Goal: Task Accomplishment & Management: Manage account settings

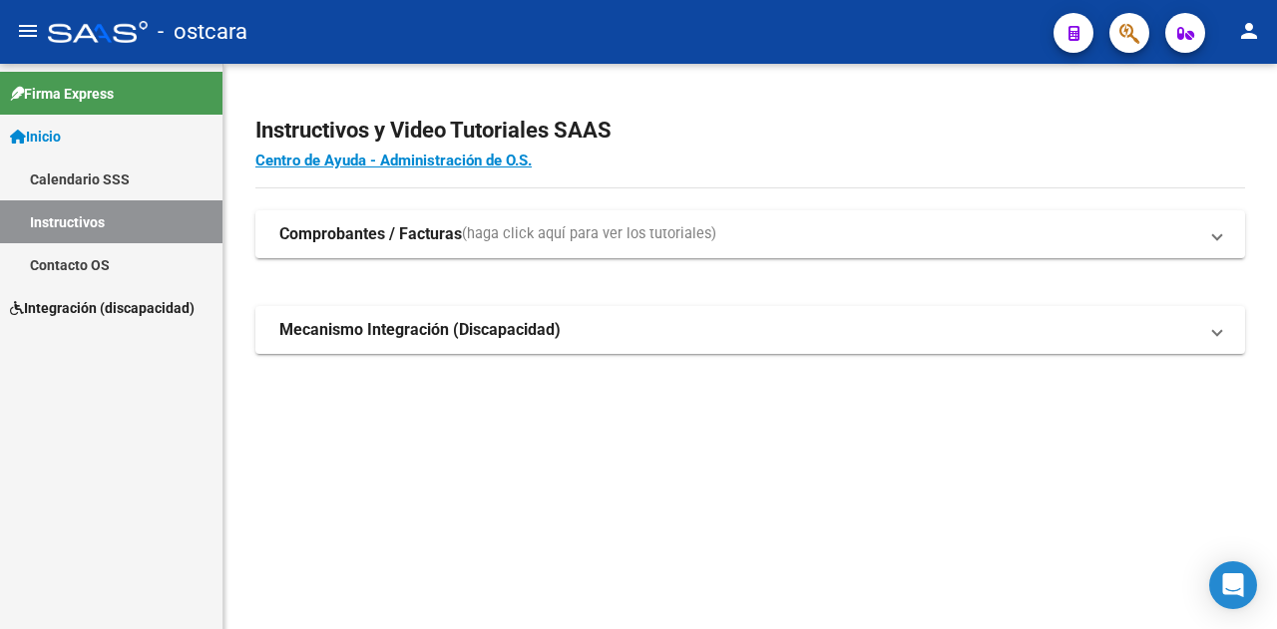
click at [75, 309] on span "Integración (discapacidad)" at bounding box center [102, 308] width 185 height 22
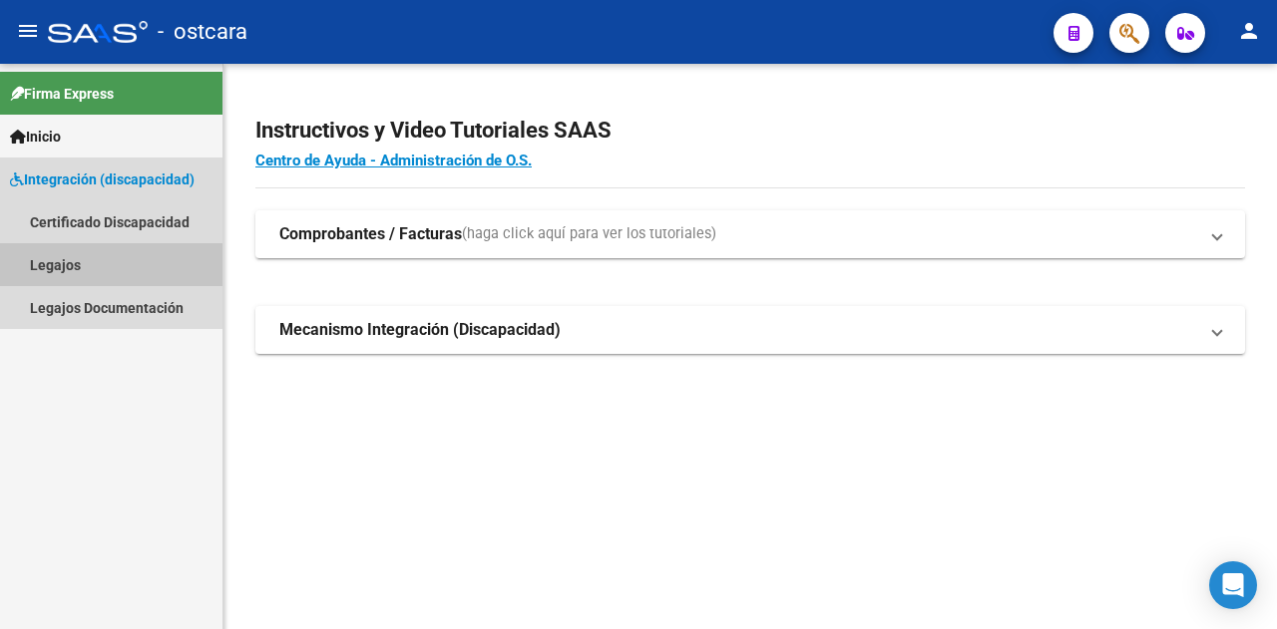
click at [45, 262] on link "Legajos" at bounding box center [111, 264] width 222 height 43
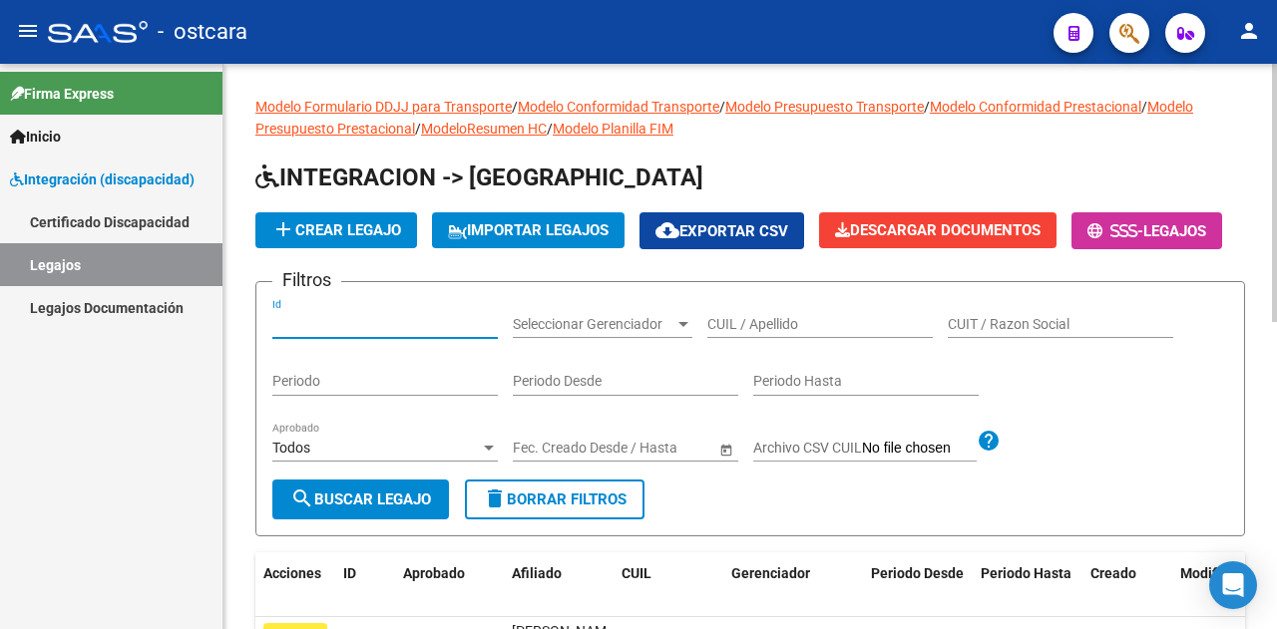
click at [327, 333] on input "Id" at bounding box center [384, 324] width 225 height 17
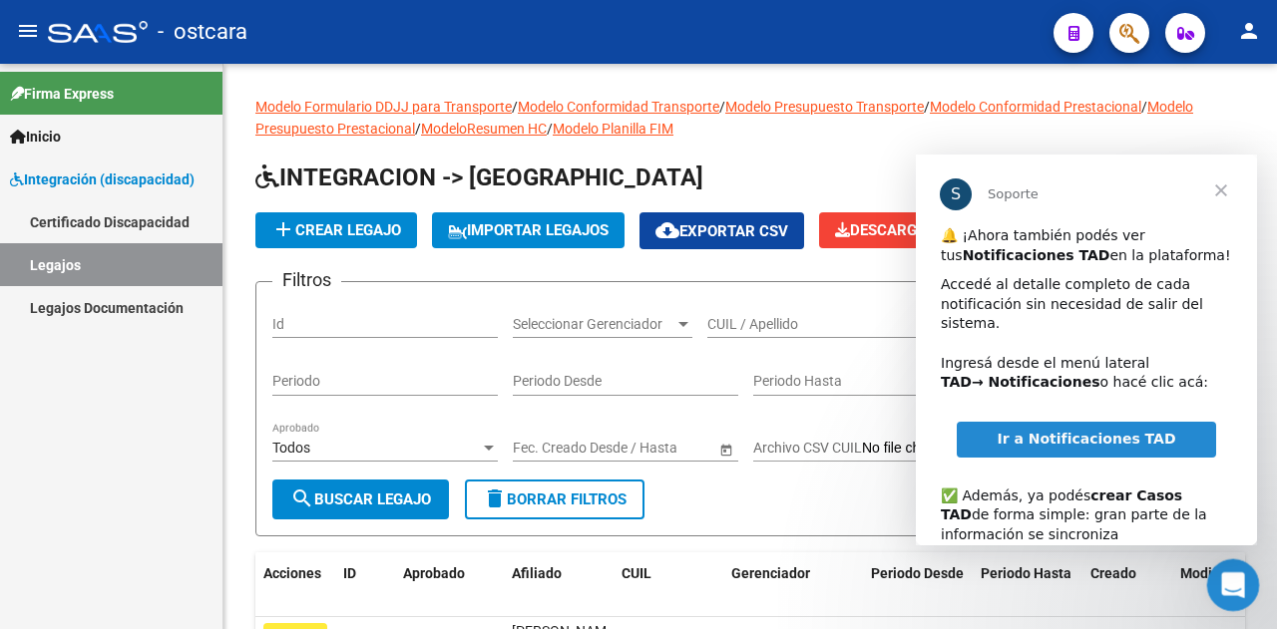
click at [1241, 602] on div "Abrir Intercom Messenger" at bounding box center [1230, 583] width 66 height 66
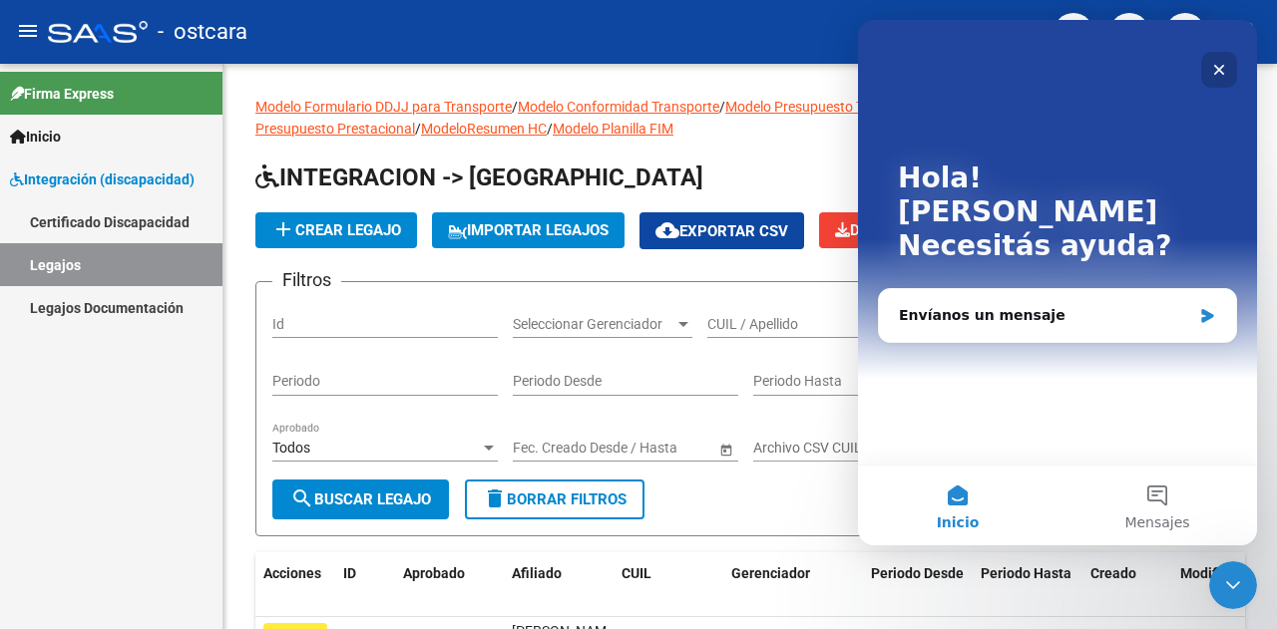
click at [1223, 72] on icon "Cerrar" at bounding box center [1219, 70] width 16 height 16
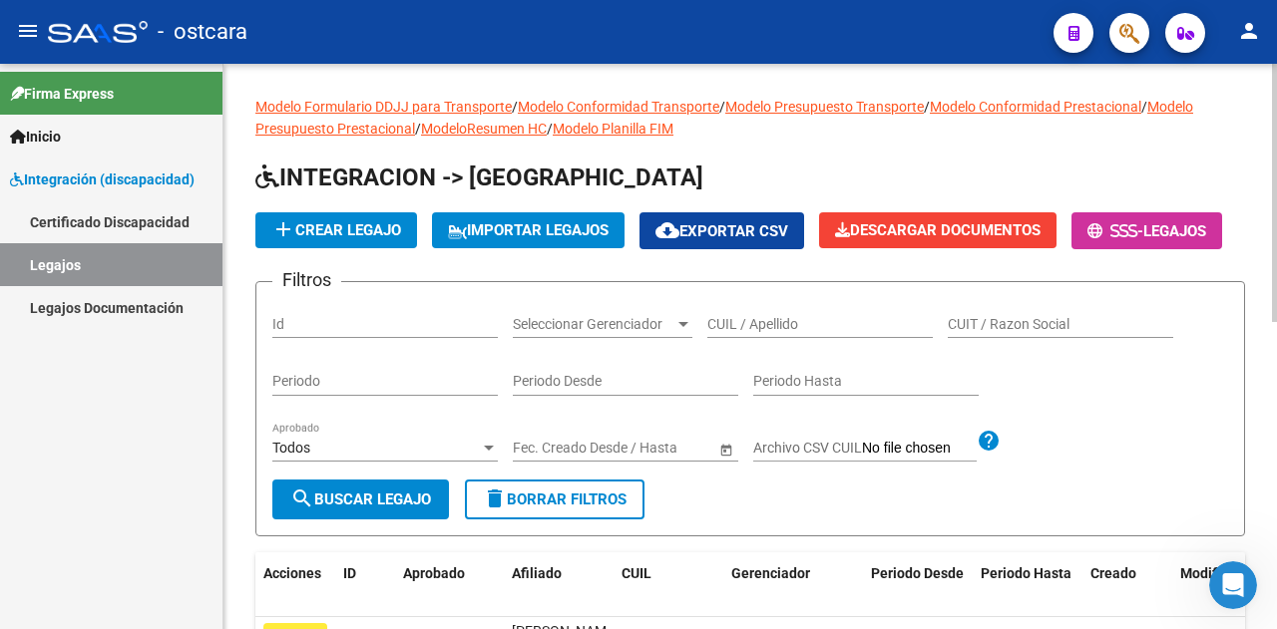
click at [289, 333] on input "Id" at bounding box center [384, 324] width 225 height 17
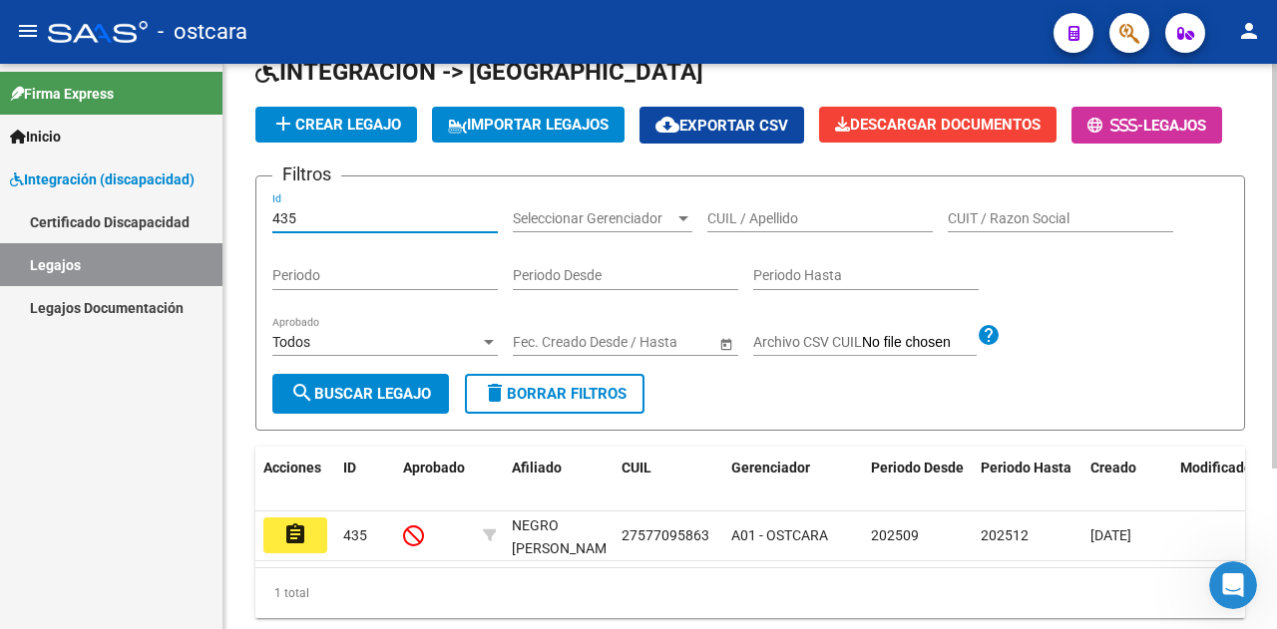
scroll to position [199, 0]
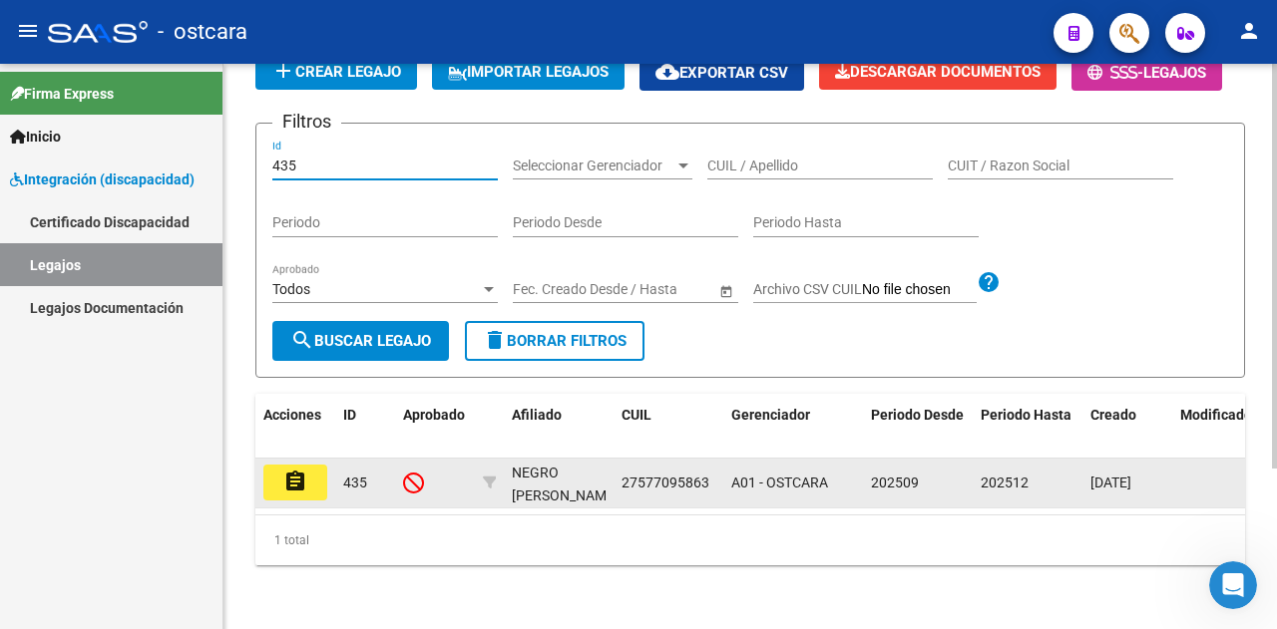
type input "435"
click at [303, 494] on mat-icon "assignment" at bounding box center [295, 482] width 24 height 24
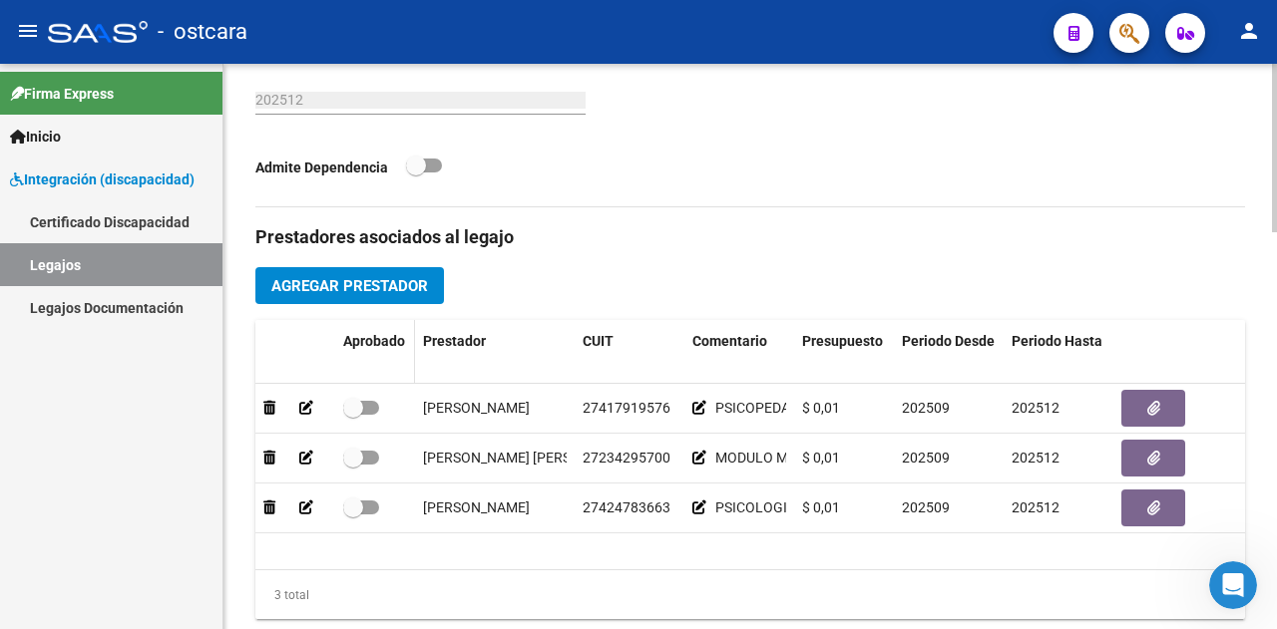
scroll to position [898, 0]
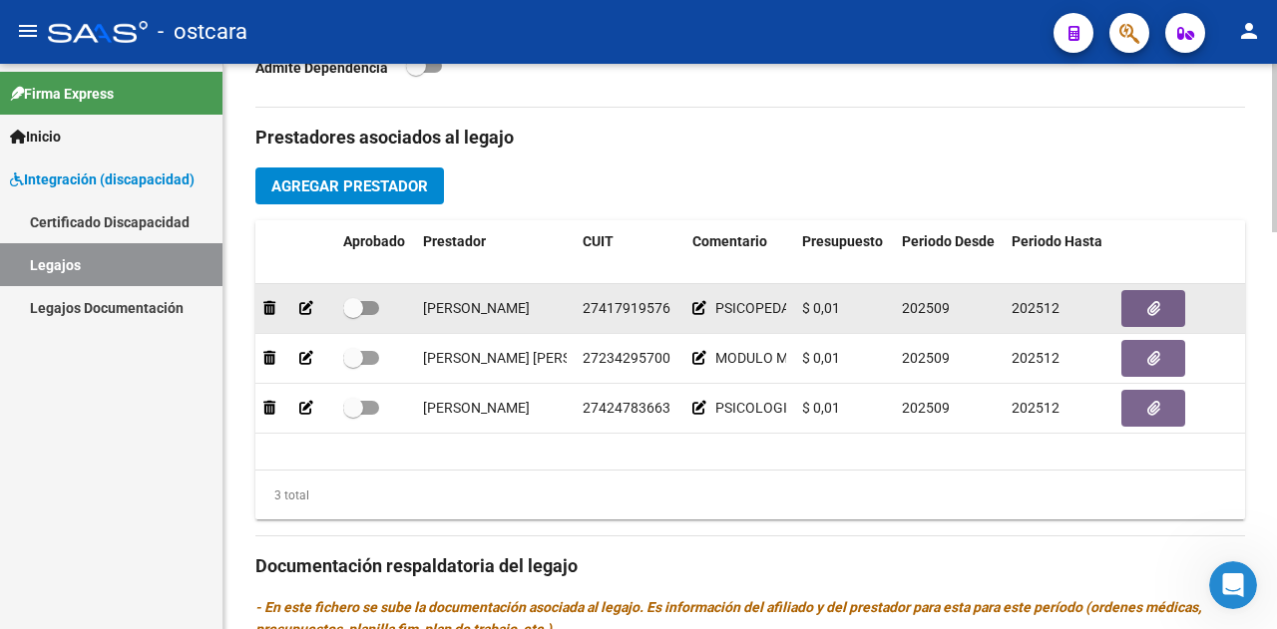
click at [364, 315] on label at bounding box center [361, 308] width 36 height 24
click at [353, 315] on input "checkbox" at bounding box center [352, 315] width 1 height 1
checkbox input "true"
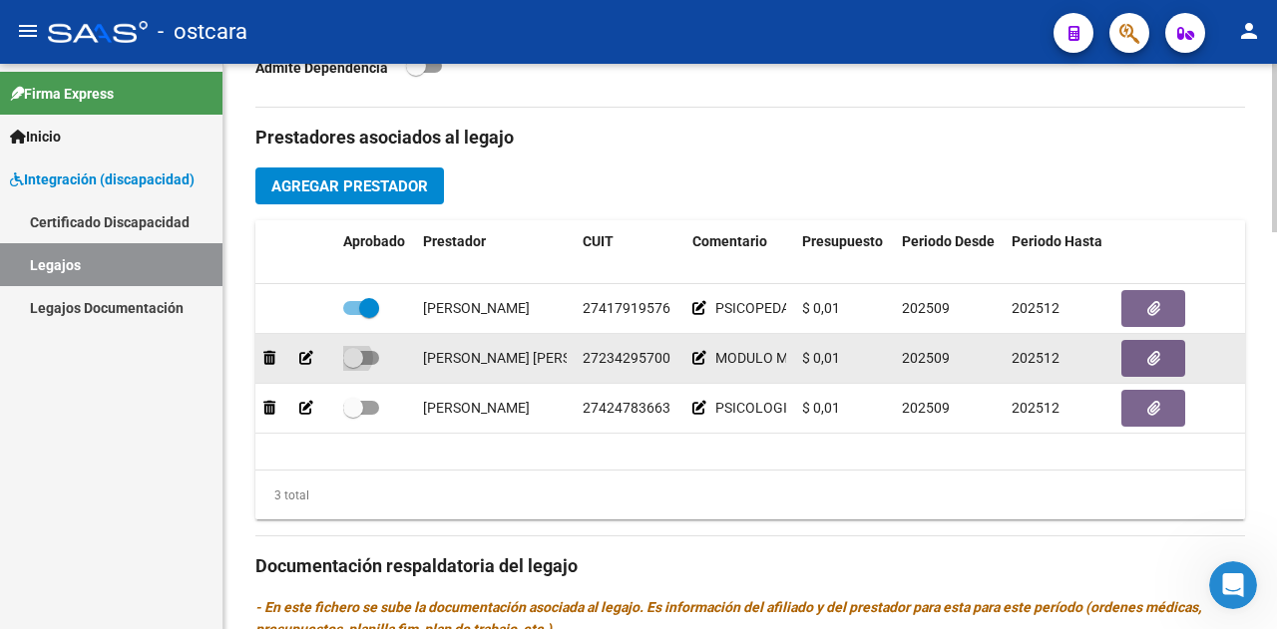
click at [363, 351] on span at bounding box center [361, 358] width 36 height 14
click at [353, 365] on input "checkbox" at bounding box center [352, 365] width 1 height 1
checkbox input "true"
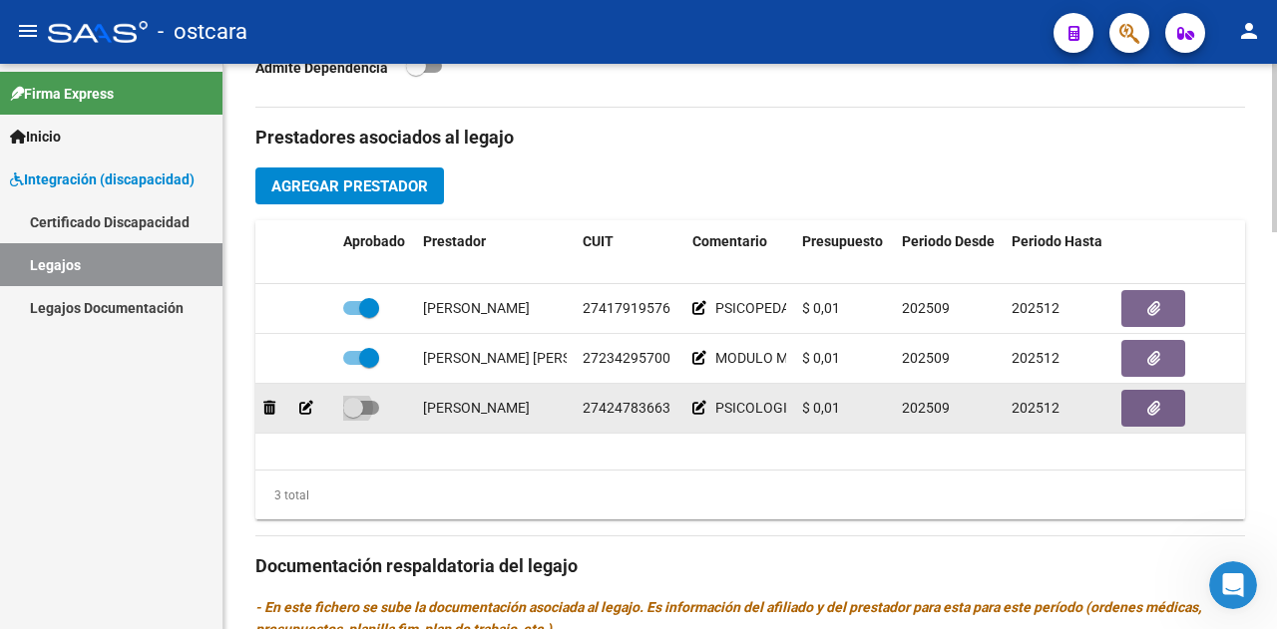
click at [368, 403] on span at bounding box center [361, 408] width 36 height 14
click at [353, 415] on input "checkbox" at bounding box center [352, 415] width 1 height 1
checkbox input "true"
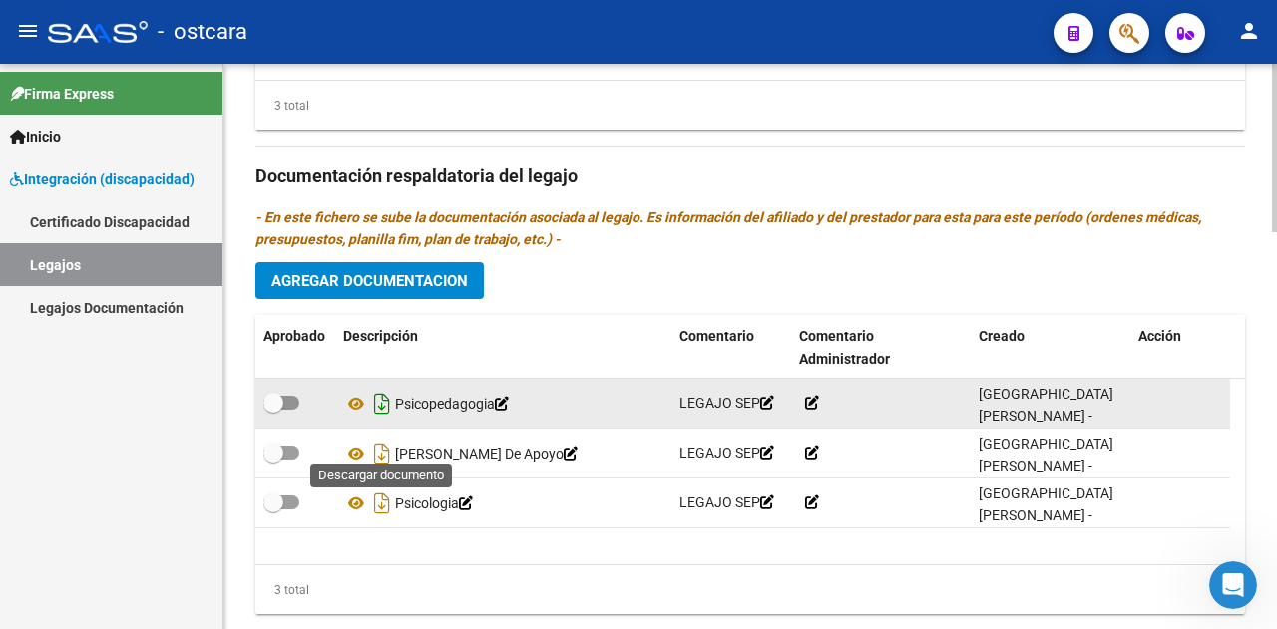
scroll to position [1297, 0]
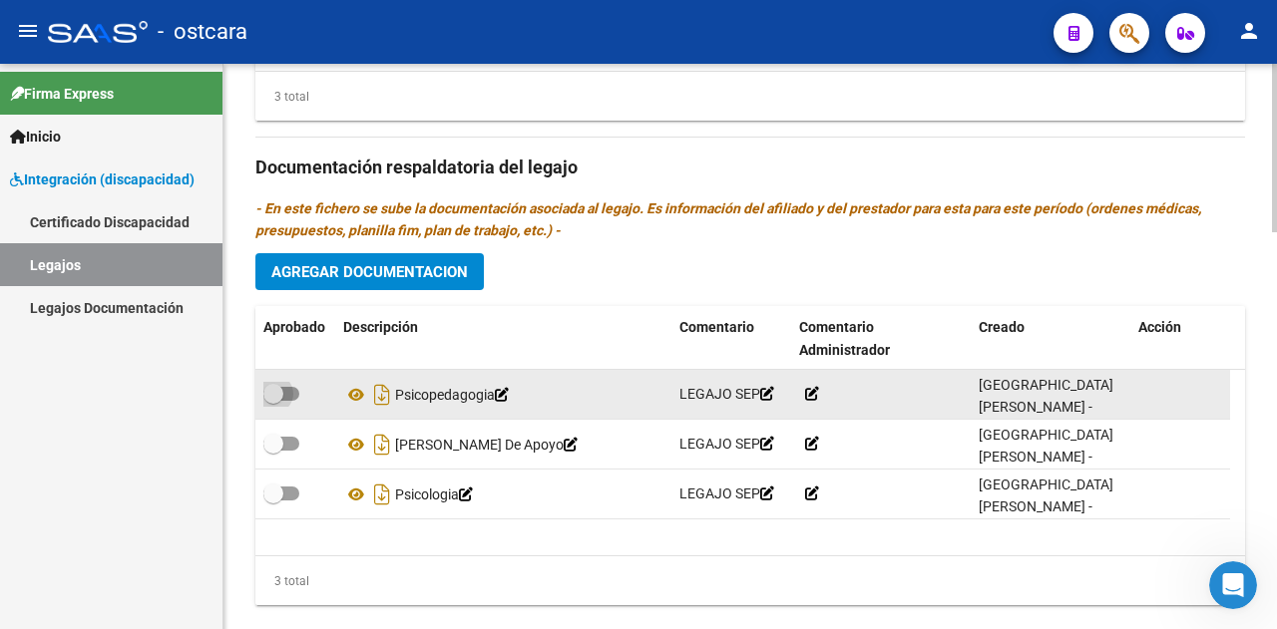
click at [290, 387] on span at bounding box center [281, 394] width 36 height 14
click at [273, 401] on input "checkbox" at bounding box center [272, 401] width 1 height 1
checkbox input "true"
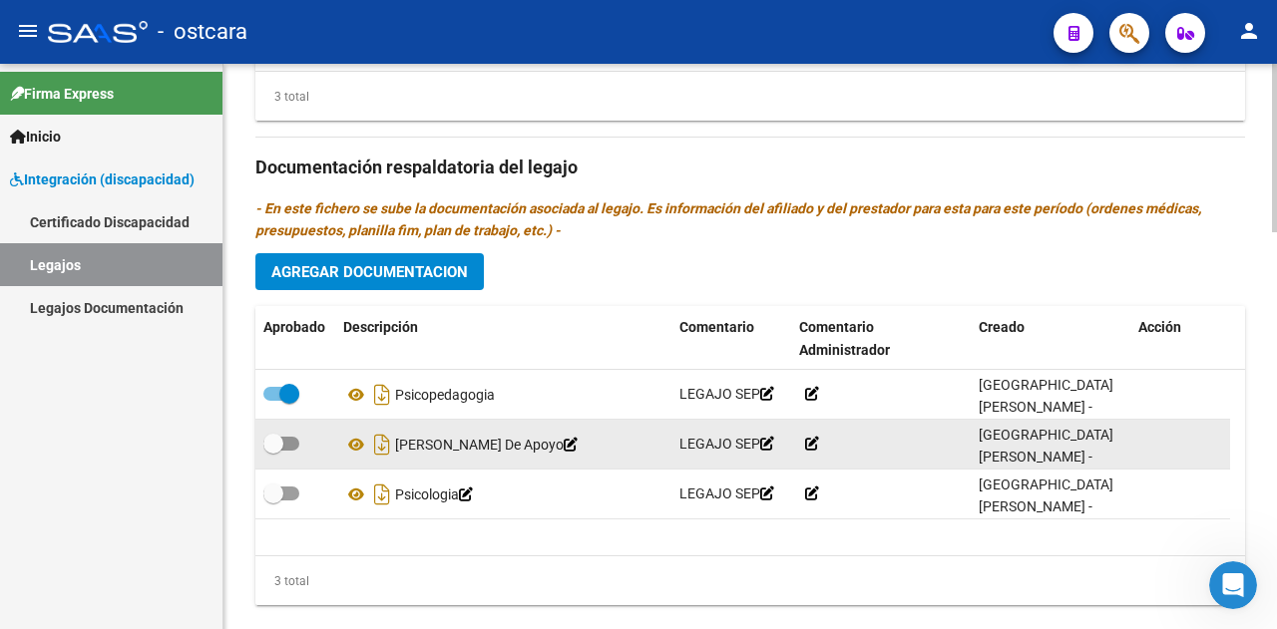
click at [291, 432] on label at bounding box center [281, 444] width 36 height 24
click at [273, 451] on input "checkbox" at bounding box center [272, 451] width 1 height 1
checkbox input "true"
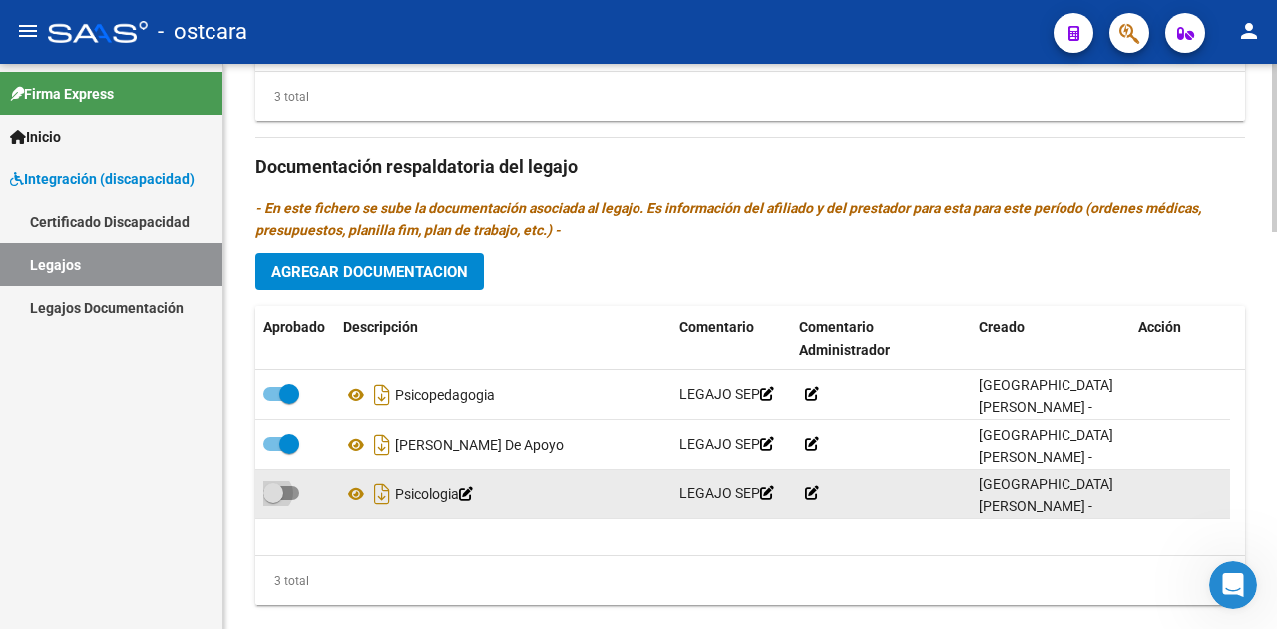
click at [287, 487] on span at bounding box center [281, 494] width 36 height 14
click at [273, 501] on input "checkbox" at bounding box center [272, 501] width 1 height 1
checkbox input "true"
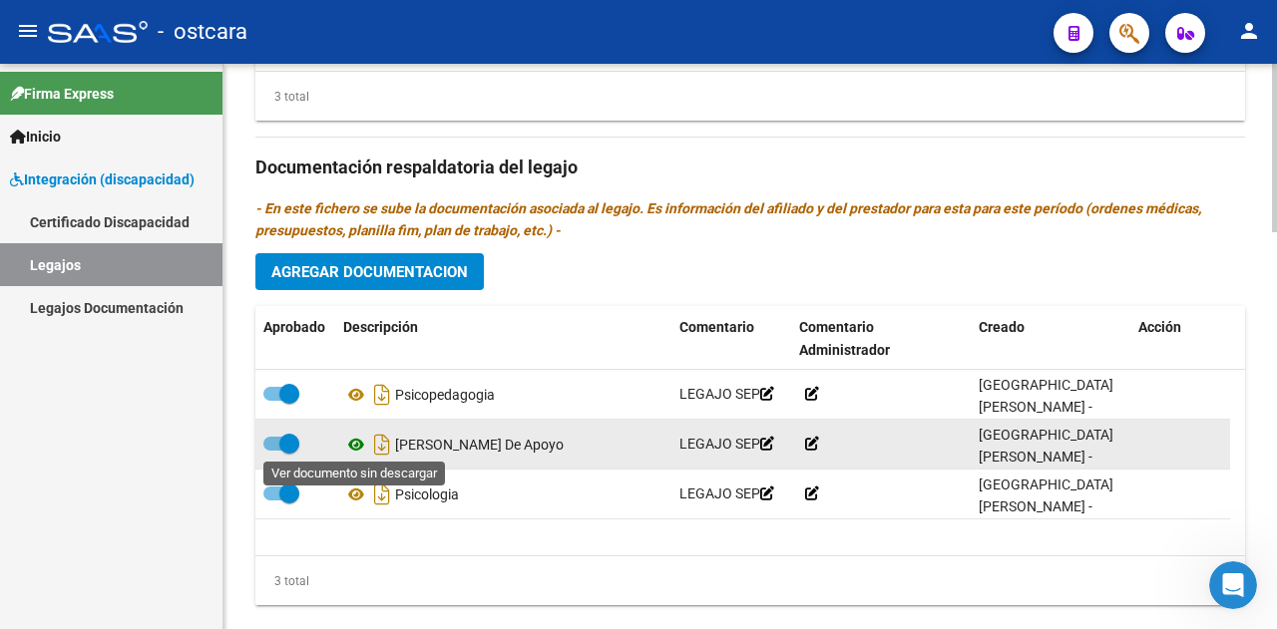
click at [354, 442] on icon at bounding box center [356, 445] width 26 height 24
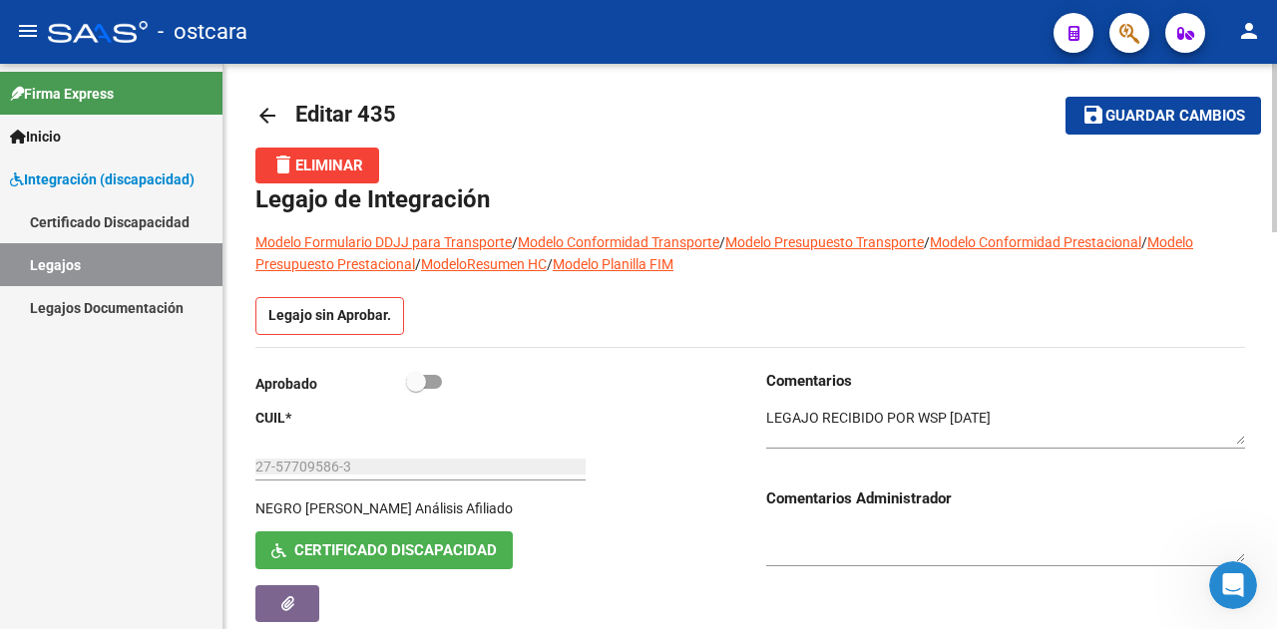
scroll to position [0, 0]
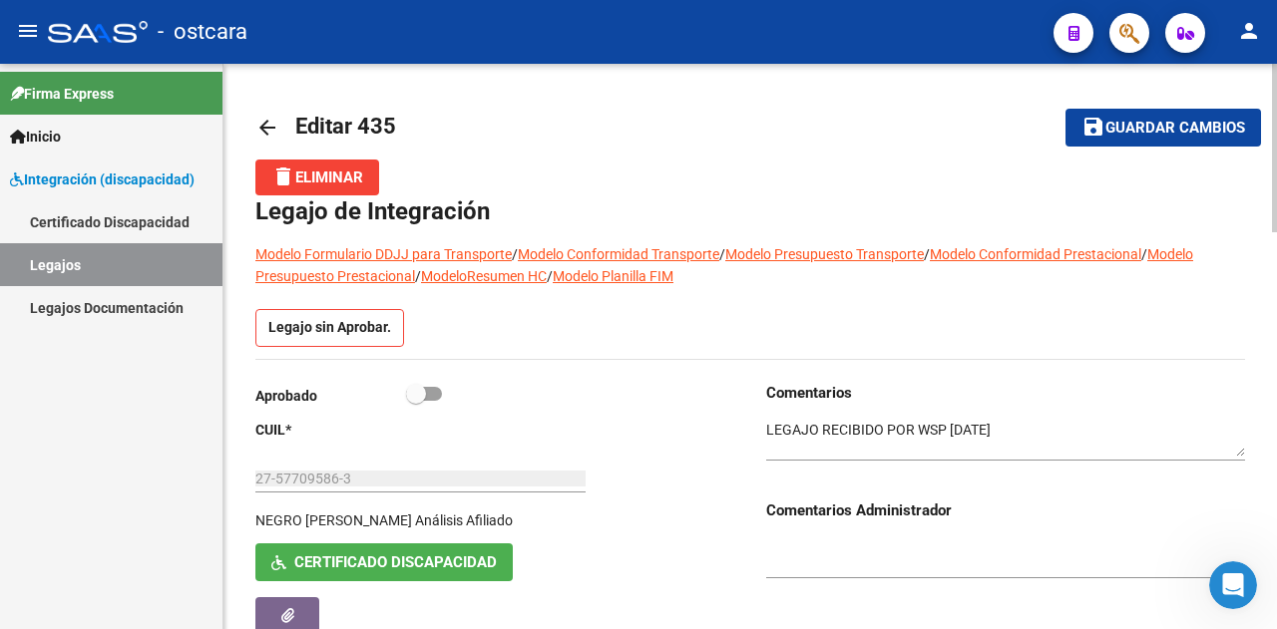
click at [862, 547] on textarea at bounding box center [1005, 557] width 479 height 38
click at [1111, 447] on textarea at bounding box center [1005, 439] width 479 height 38
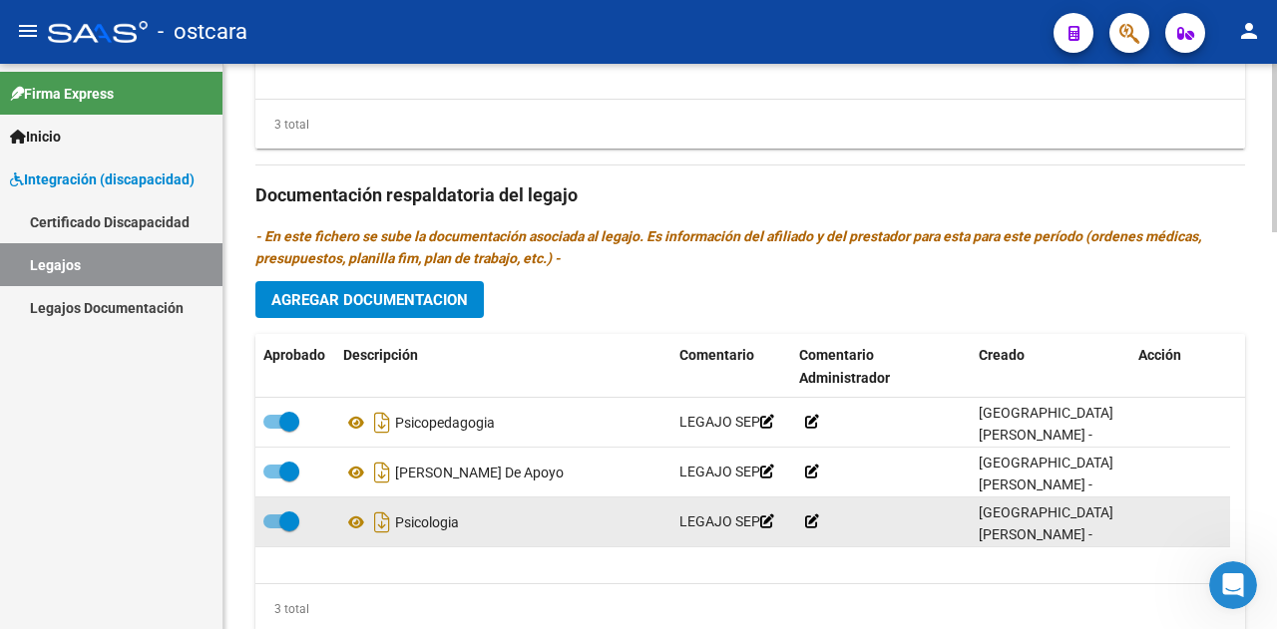
scroll to position [1333, 0]
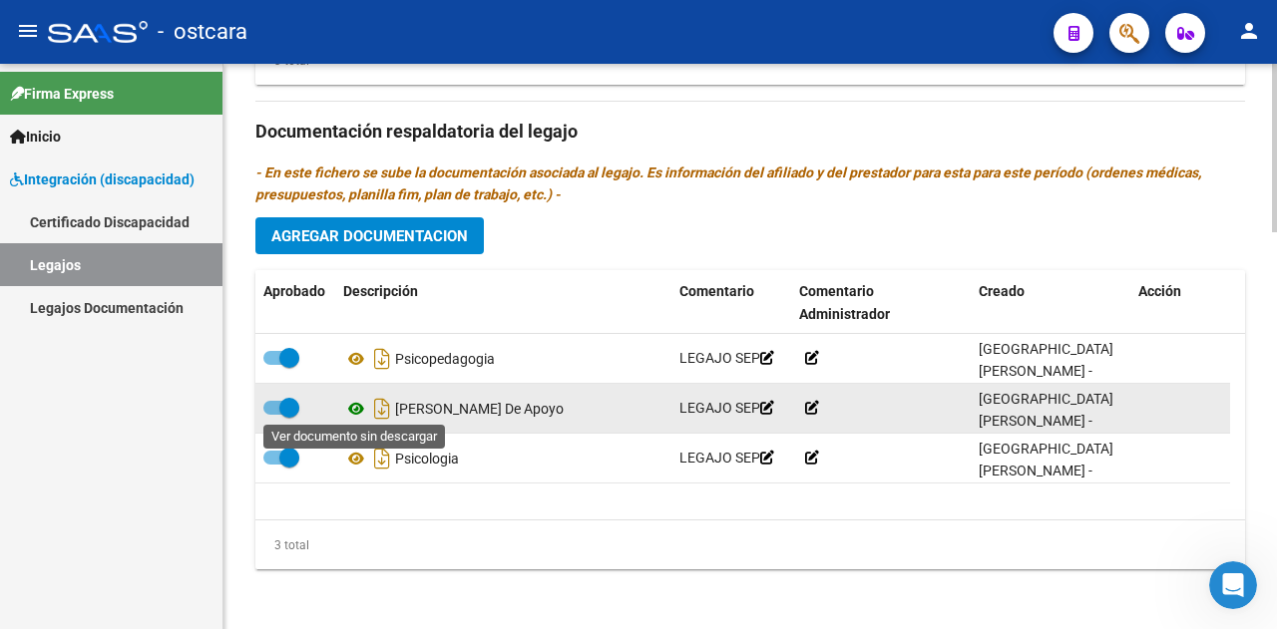
click at [365, 402] on icon at bounding box center [356, 409] width 26 height 24
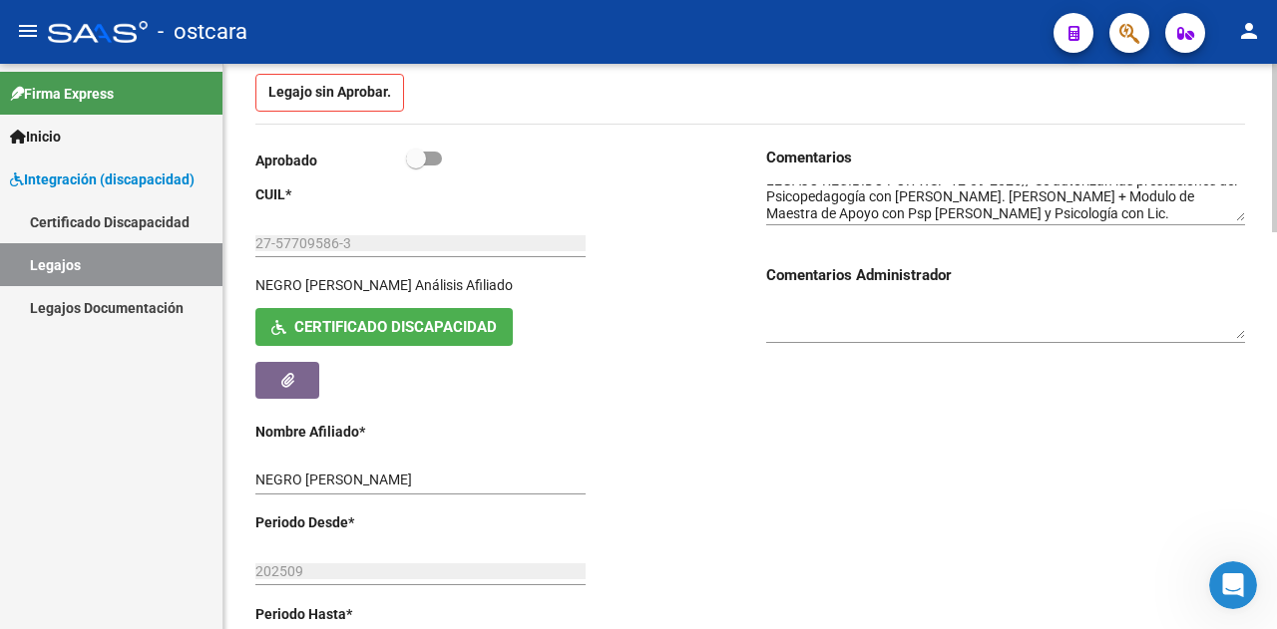
scroll to position [0, 0]
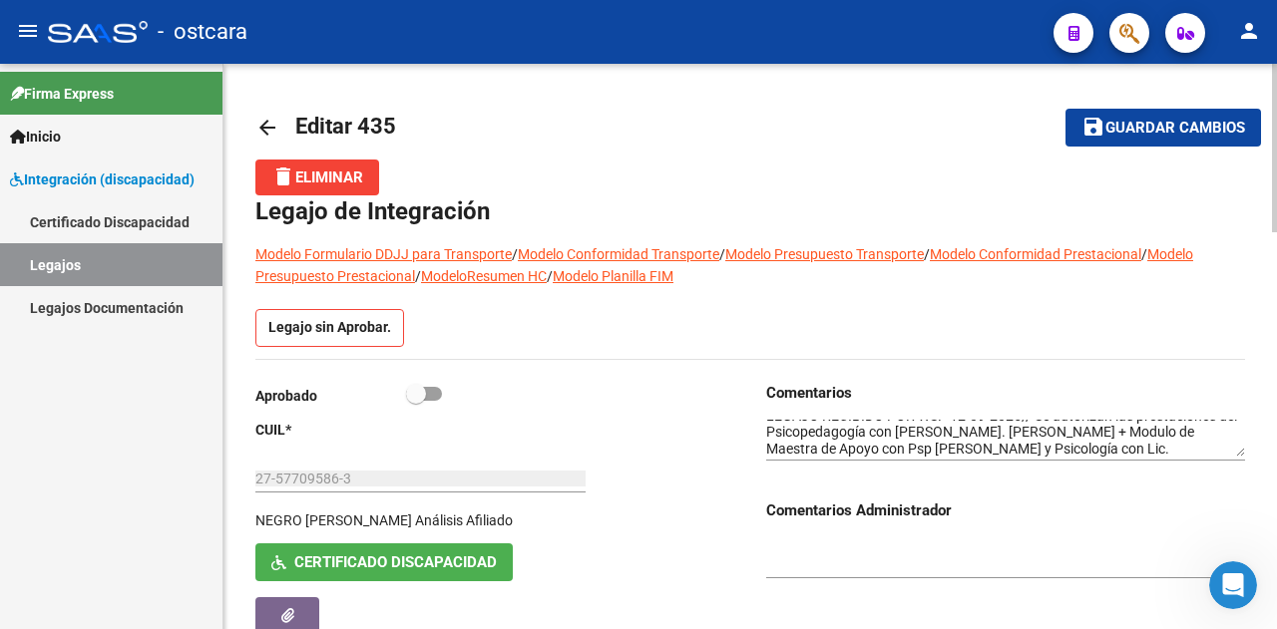
click at [859, 450] on textarea at bounding box center [1005, 439] width 479 height 38
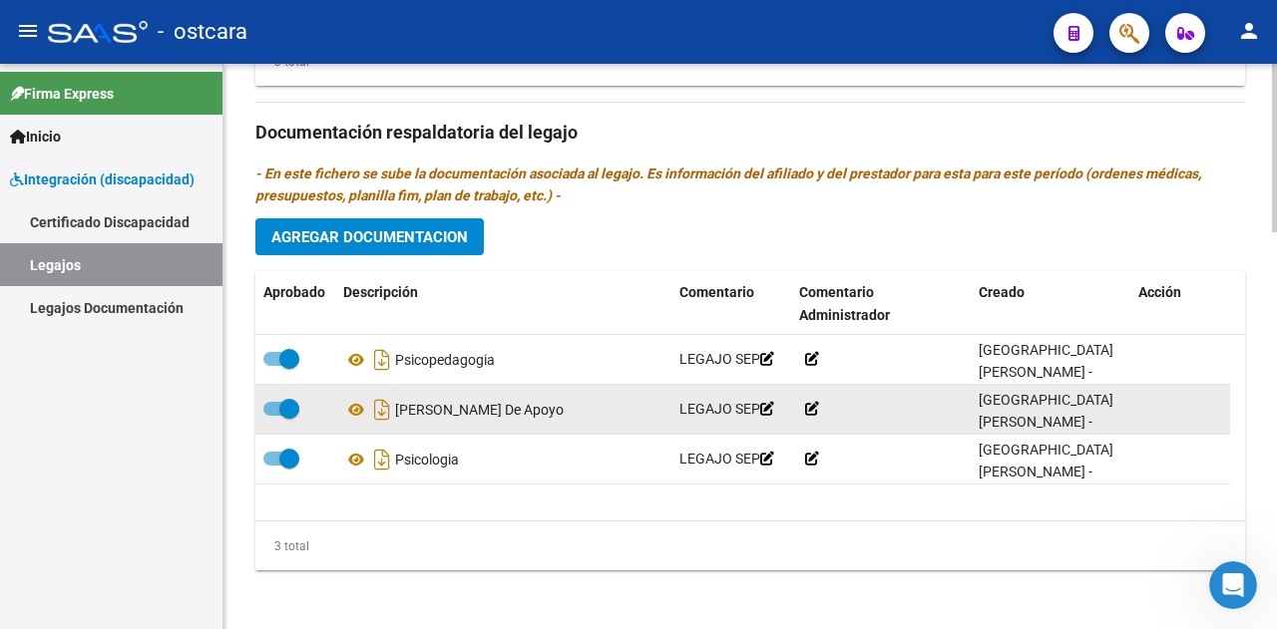
scroll to position [1333, 0]
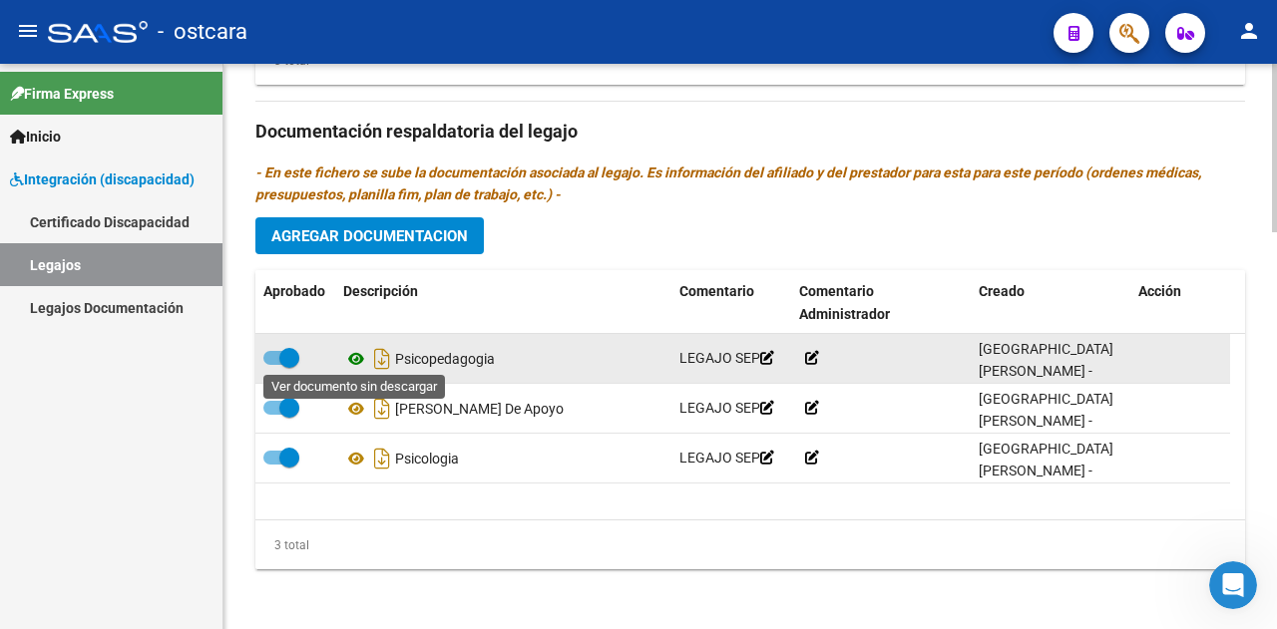
click at [362, 350] on icon at bounding box center [356, 359] width 26 height 24
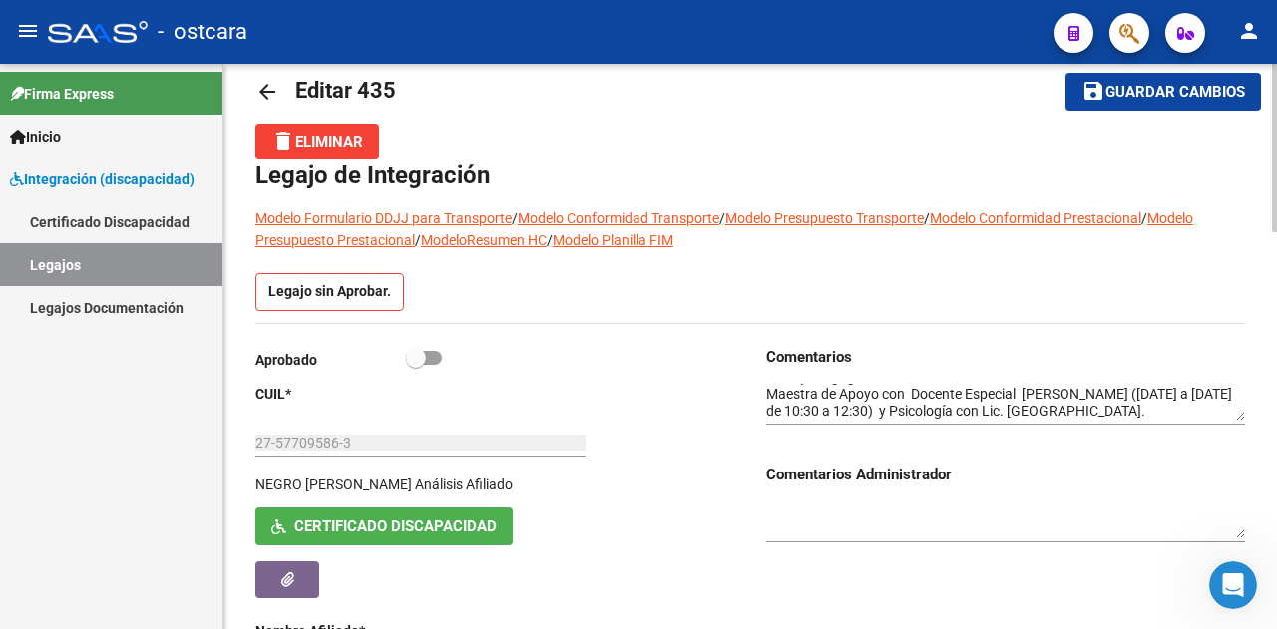
scroll to position [0, 0]
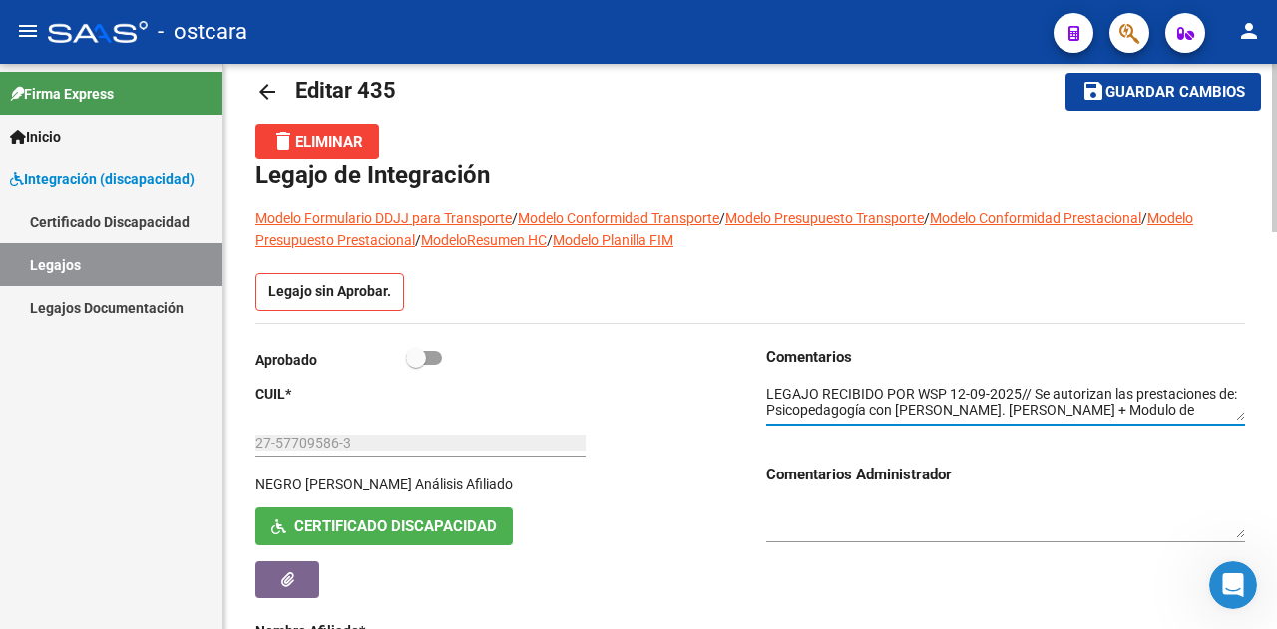
drag, startPoint x: 1031, startPoint y: 412, endPoint x: 1077, endPoint y: 393, distance: 49.6
click at [1031, 412] on textarea at bounding box center [1005, 403] width 479 height 38
click at [1020, 412] on textarea at bounding box center [1005, 403] width 479 height 38
click at [1035, 407] on textarea at bounding box center [1005, 403] width 479 height 38
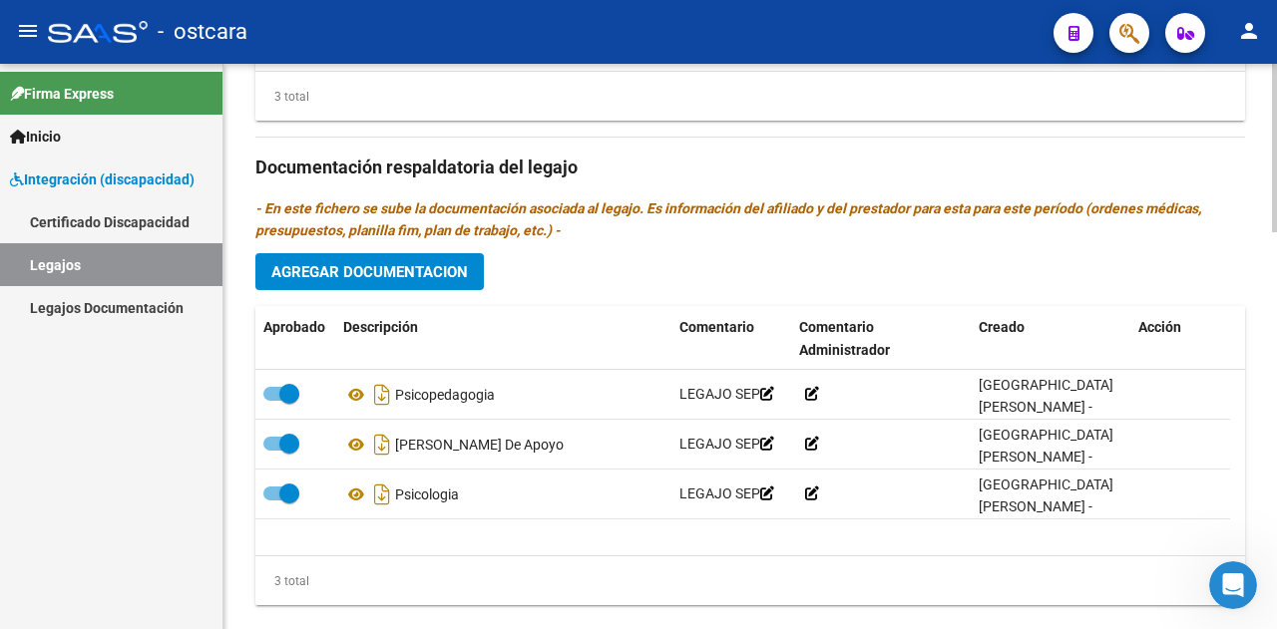
scroll to position [1333, 0]
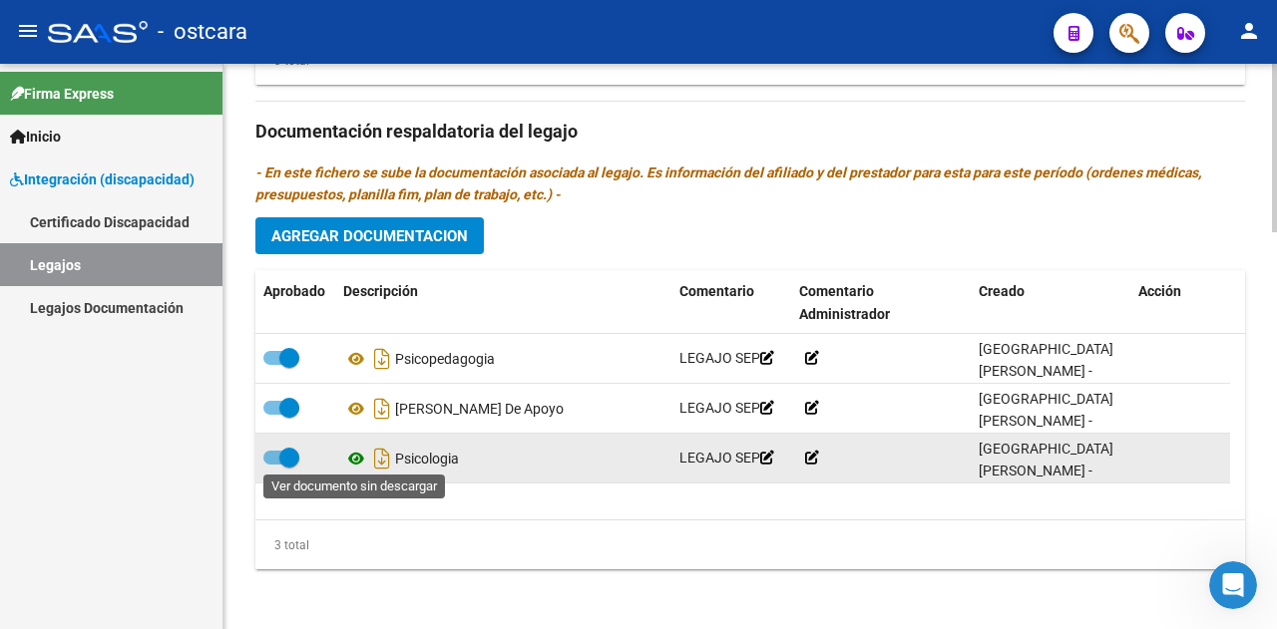
click at [361, 450] on icon at bounding box center [356, 459] width 26 height 24
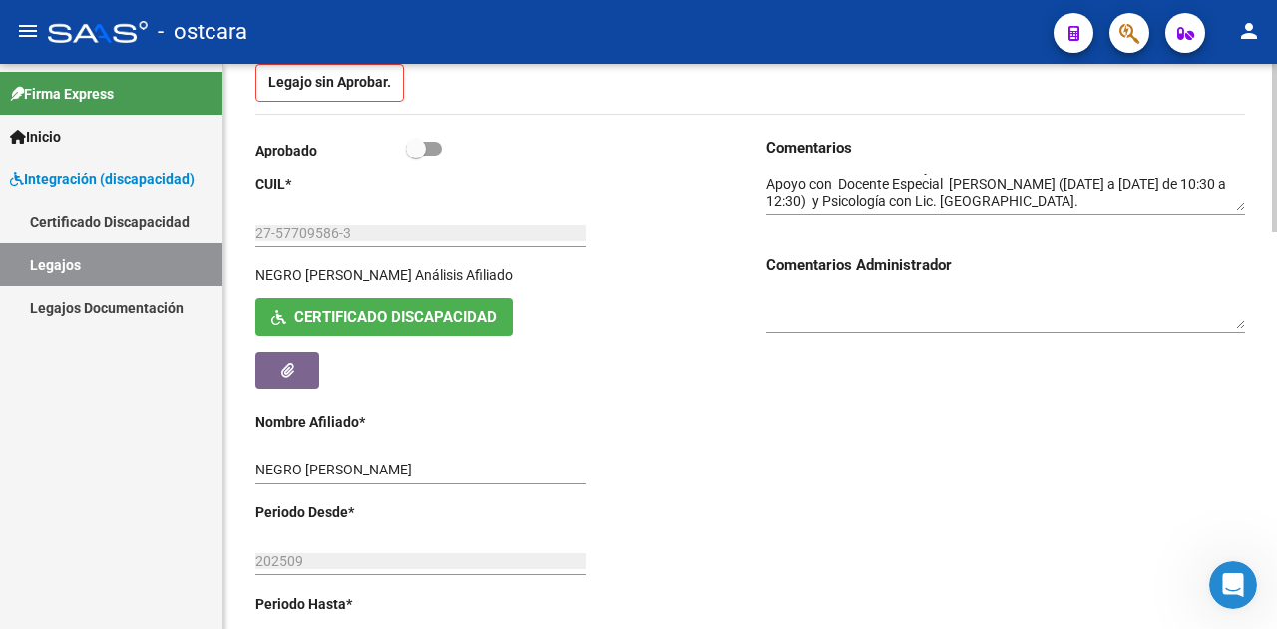
scroll to position [36, 0]
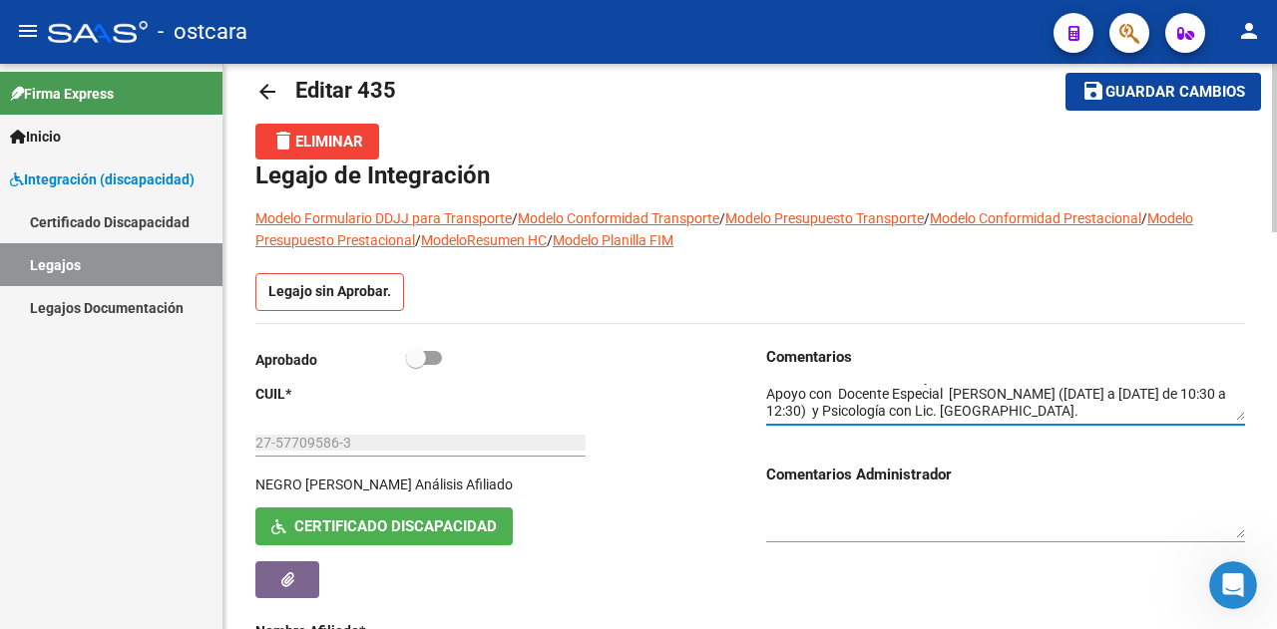
click at [1002, 409] on textarea at bounding box center [1005, 403] width 479 height 38
drag, startPoint x: 968, startPoint y: 418, endPoint x: 728, endPoint y: 456, distance: 243.3
type textarea "LEGAJO RECIBIDO POR WSP 12-09-2025// Se autorizan las prestaciones de: Psicoped…"
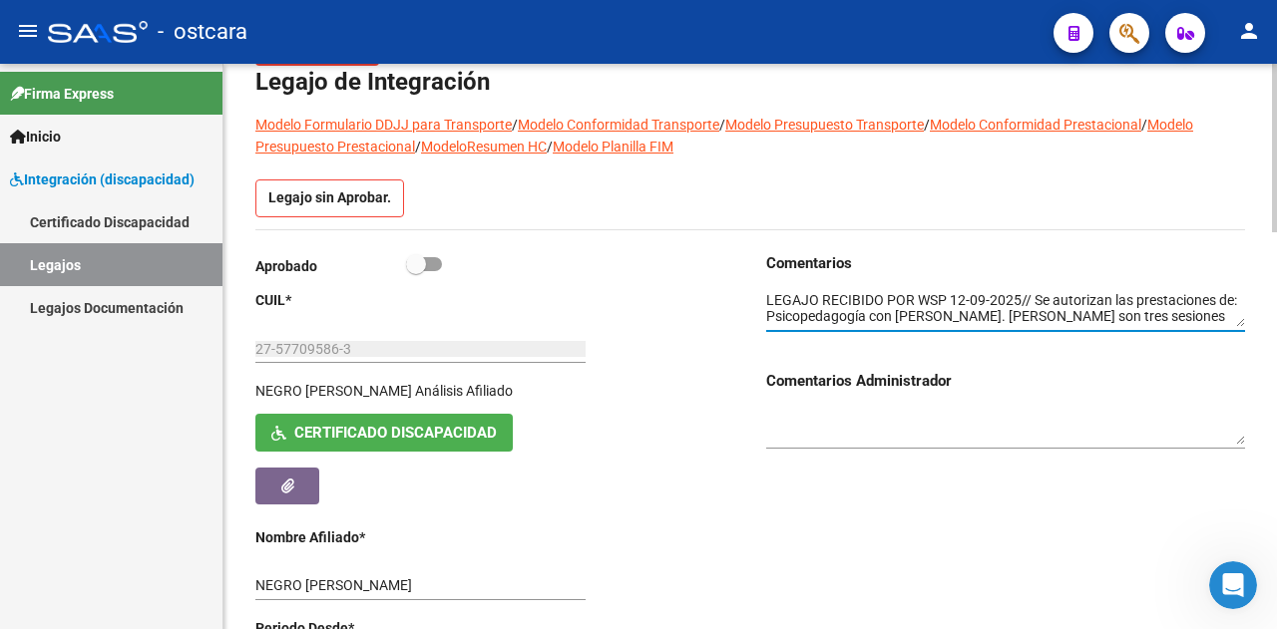
scroll to position [299, 0]
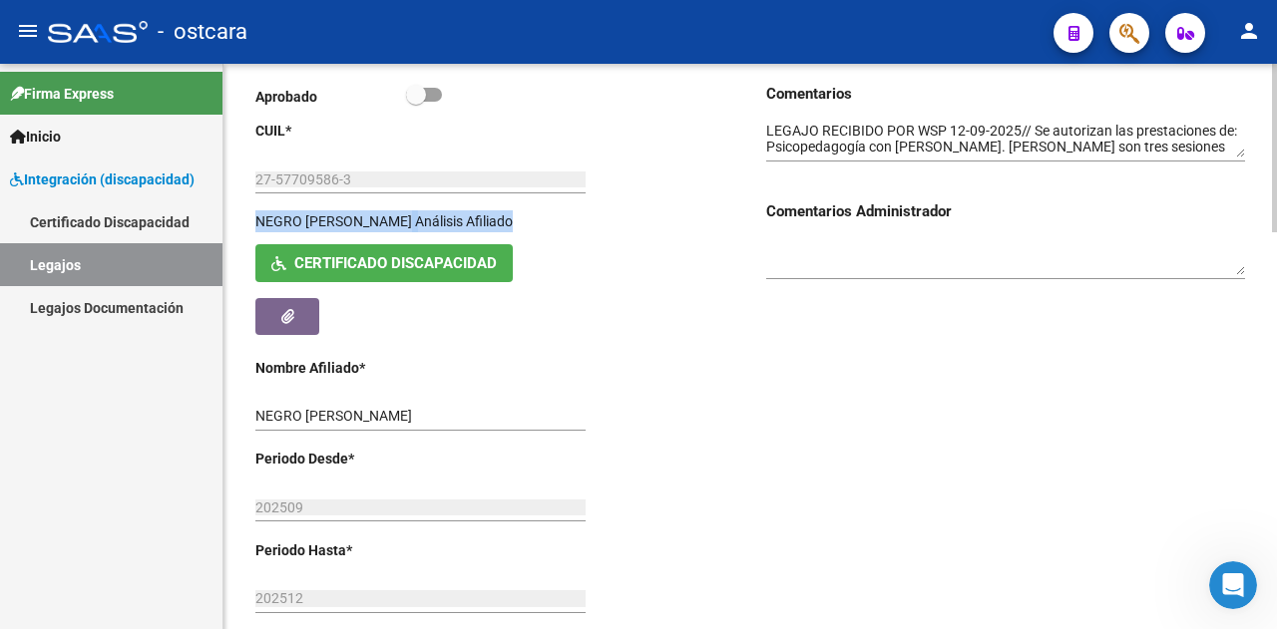
drag, startPoint x: 529, startPoint y: 224, endPoint x: 247, endPoint y: 222, distance: 281.3
copy div "NEGRO [PERSON_NAME] Análisis Afiliado"
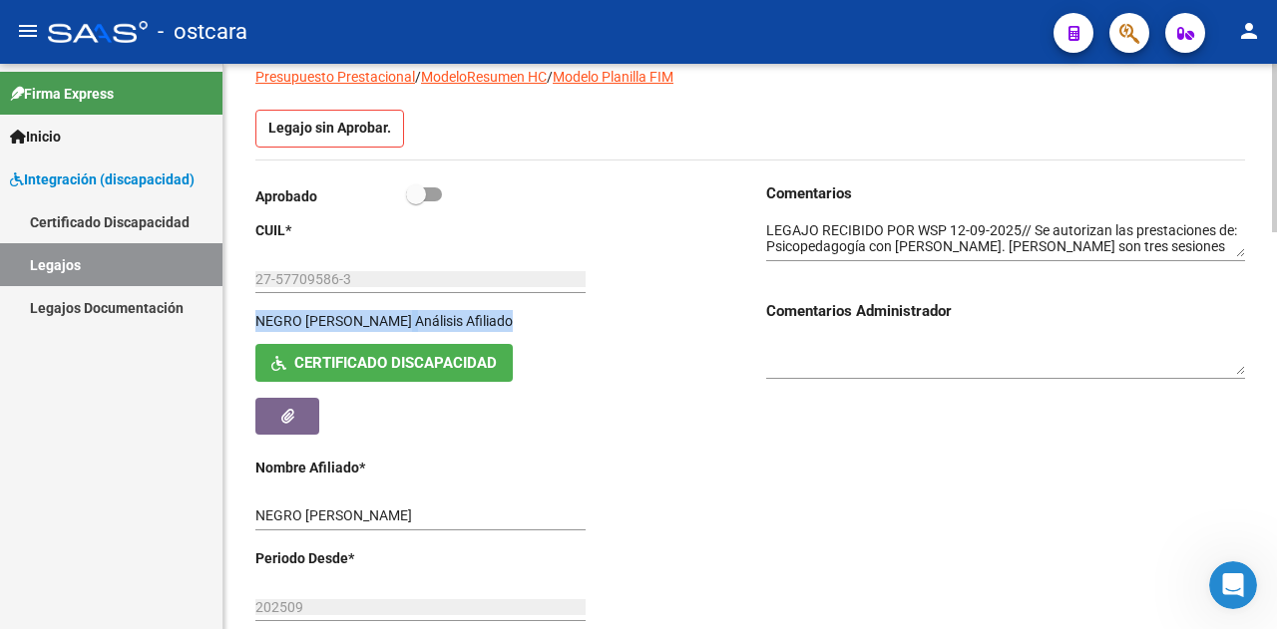
scroll to position [0, 0]
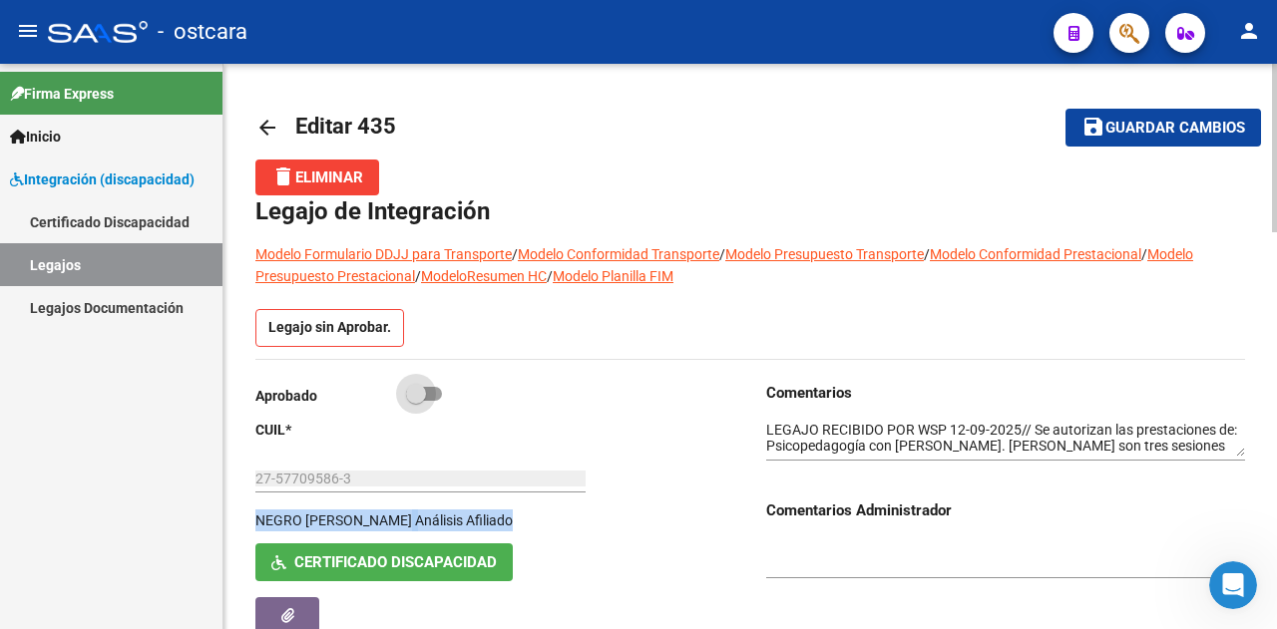
click at [429, 392] on span at bounding box center [424, 394] width 36 height 14
click at [416, 401] on input "checkbox" at bounding box center [415, 401] width 1 height 1
checkbox input "true"
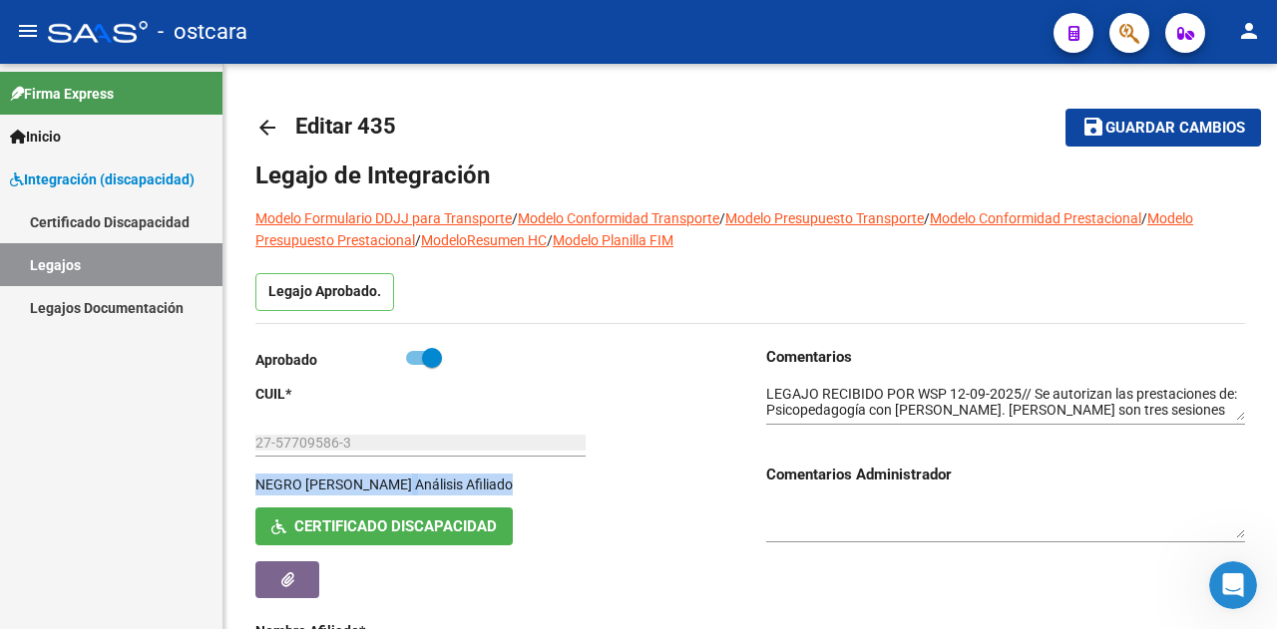
click at [103, 250] on link "Legajos" at bounding box center [111, 264] width 222 height 43
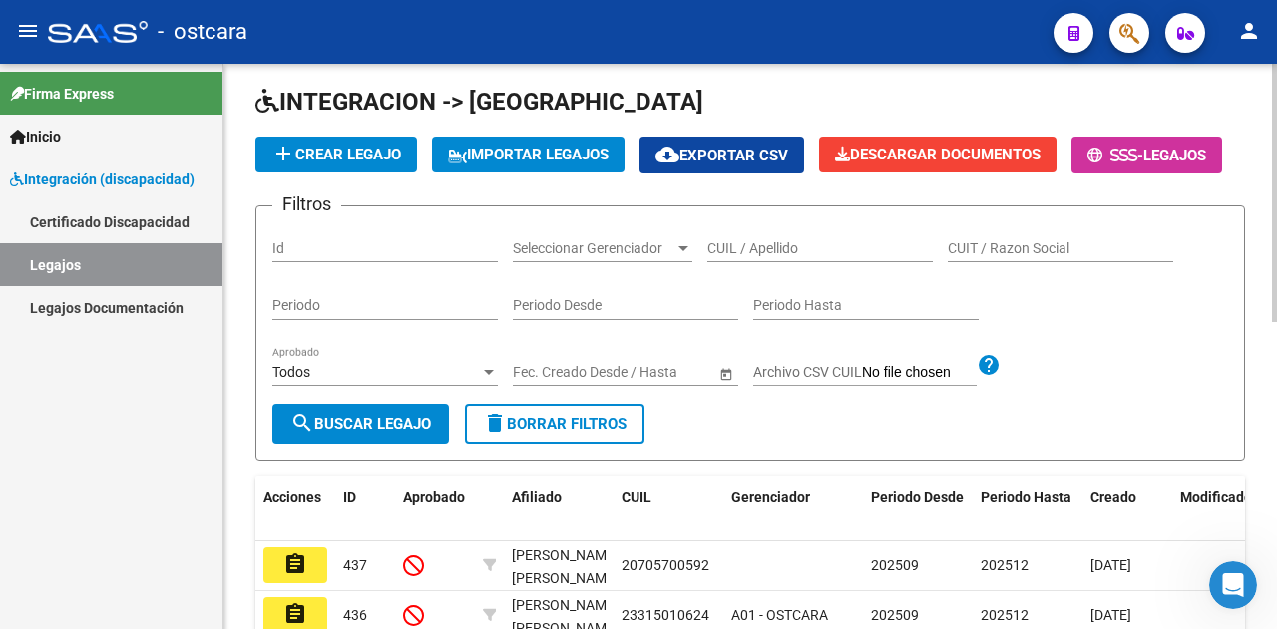
scroll to position [100, 0]
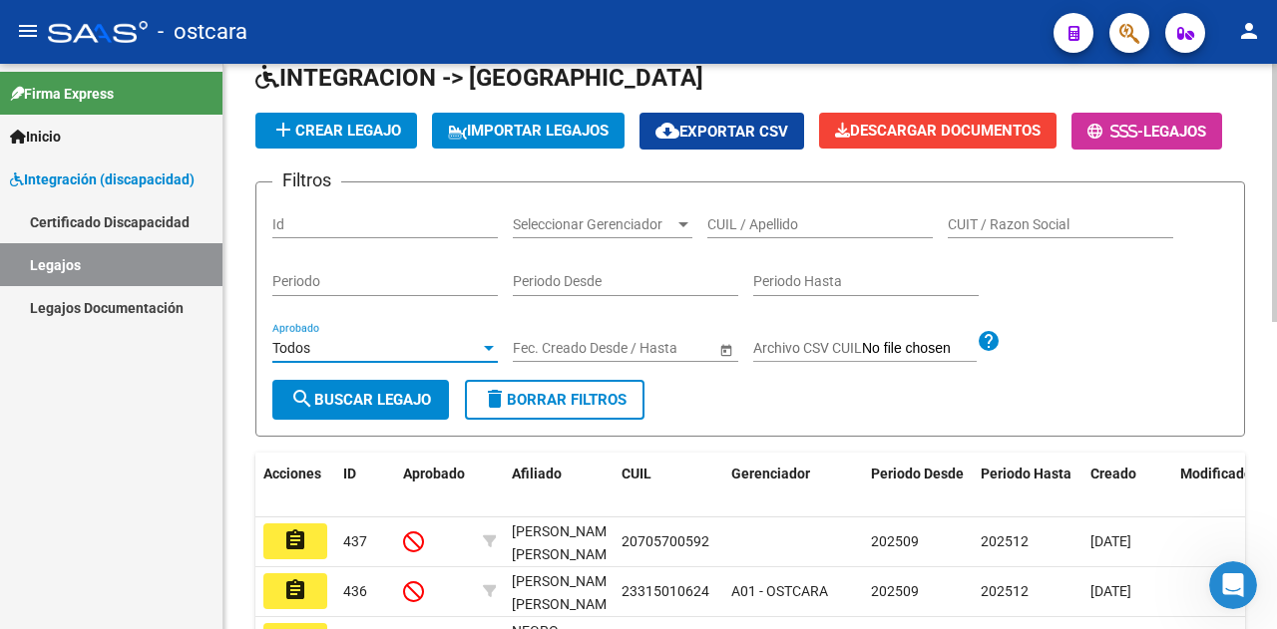
click at [402, 357] on div "Todos" at bounding box center [375, 348] width 207 height 17
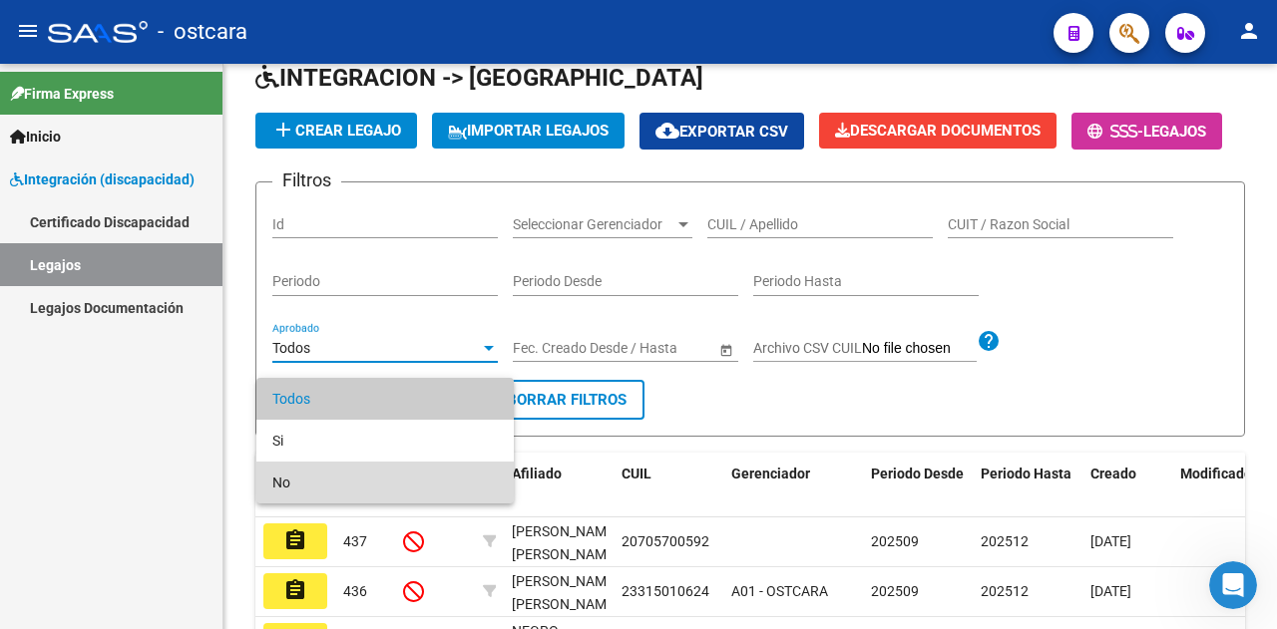
click at [331, 470] on span "No" at bounding box center [384, 483] width 225 height 42
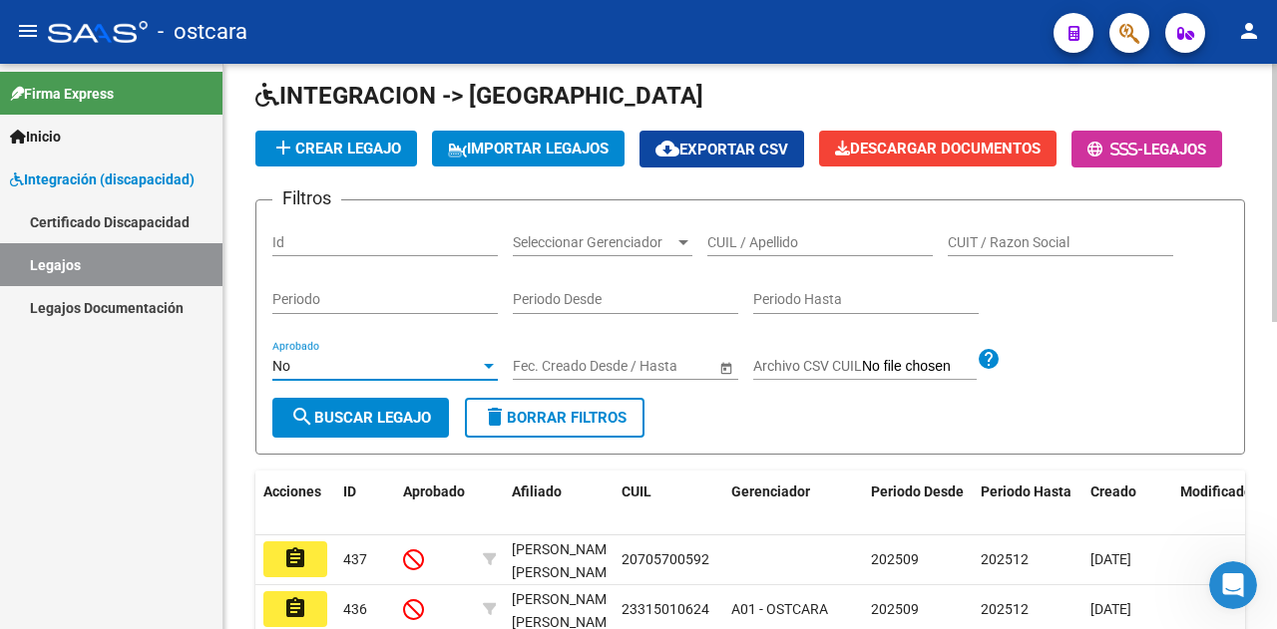
scroll to position [74, 0]
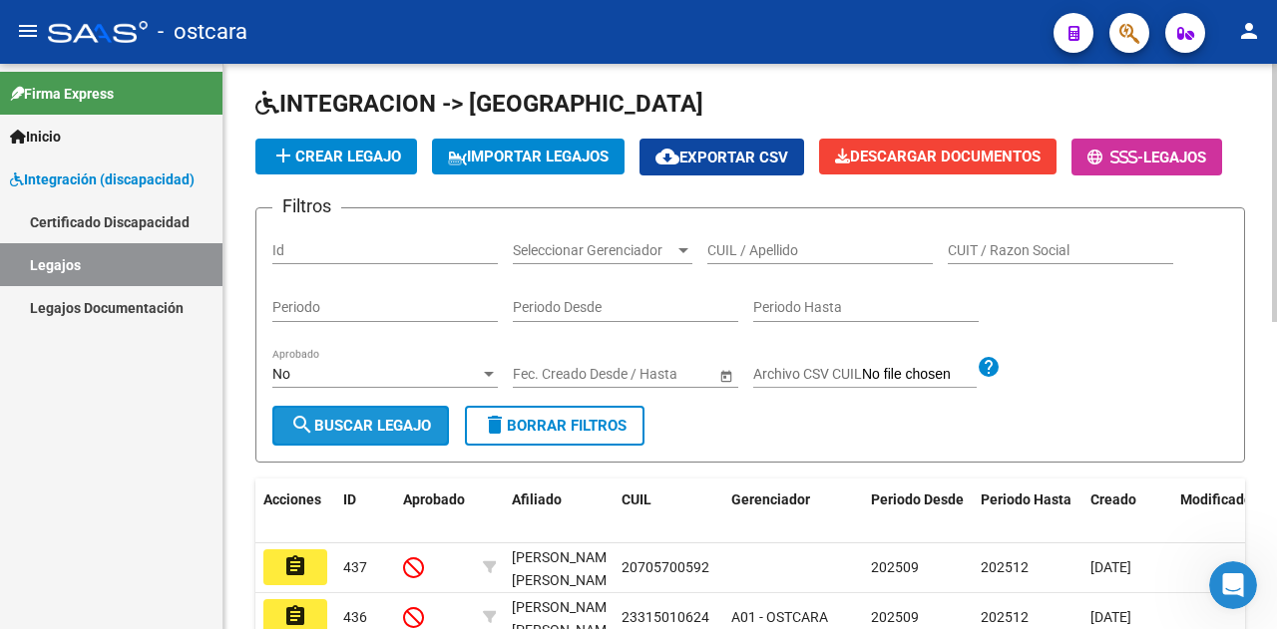
click at [377, 435] on span "search Buscar Legajo" at bounding box center [360, 426] width 141 height 18
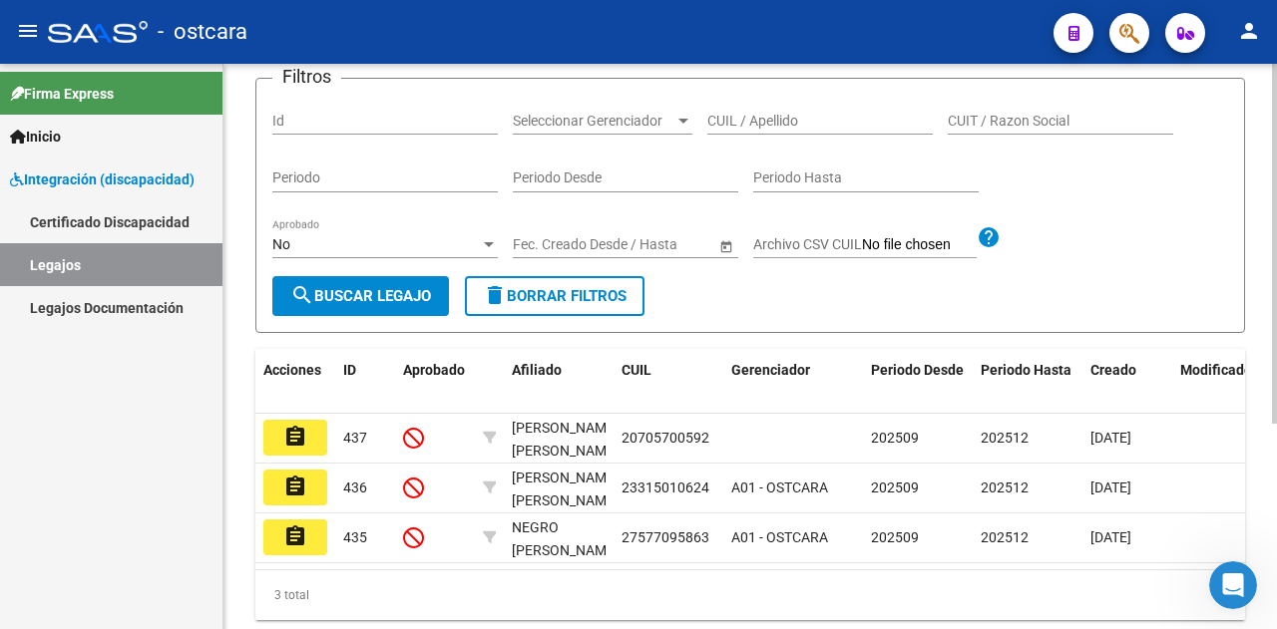
scroll to position [323, 0]
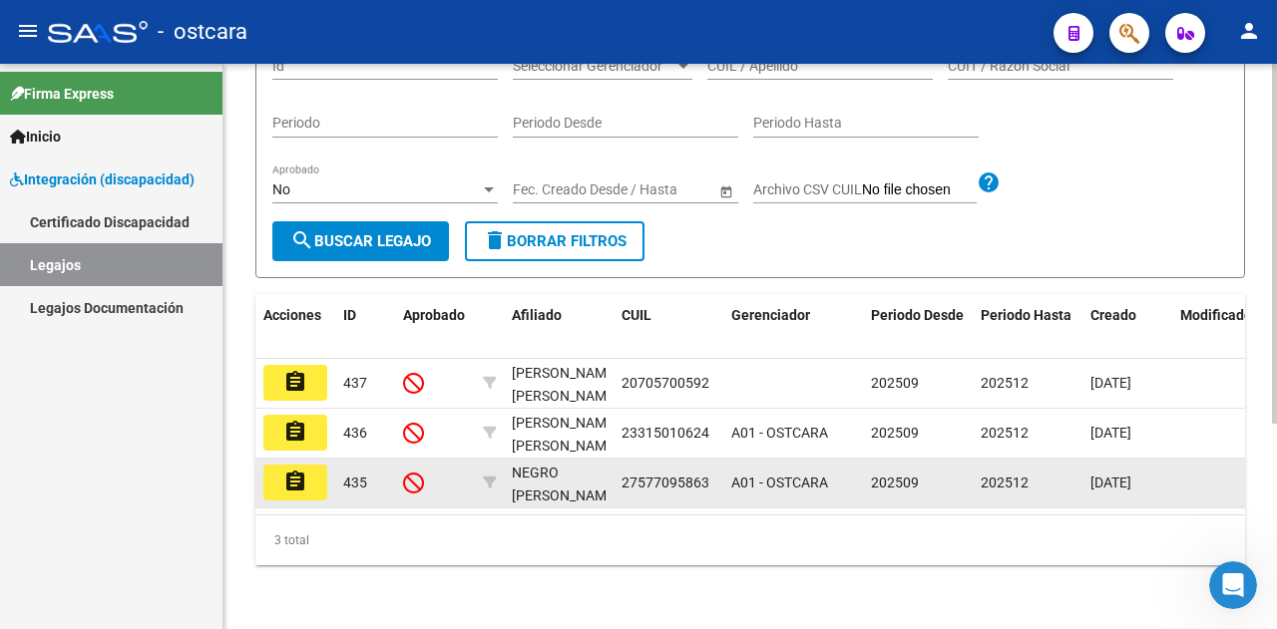
click at [291, 470] on mat-icon "assignment" at bounding box center [295, 482] width 24 height 24
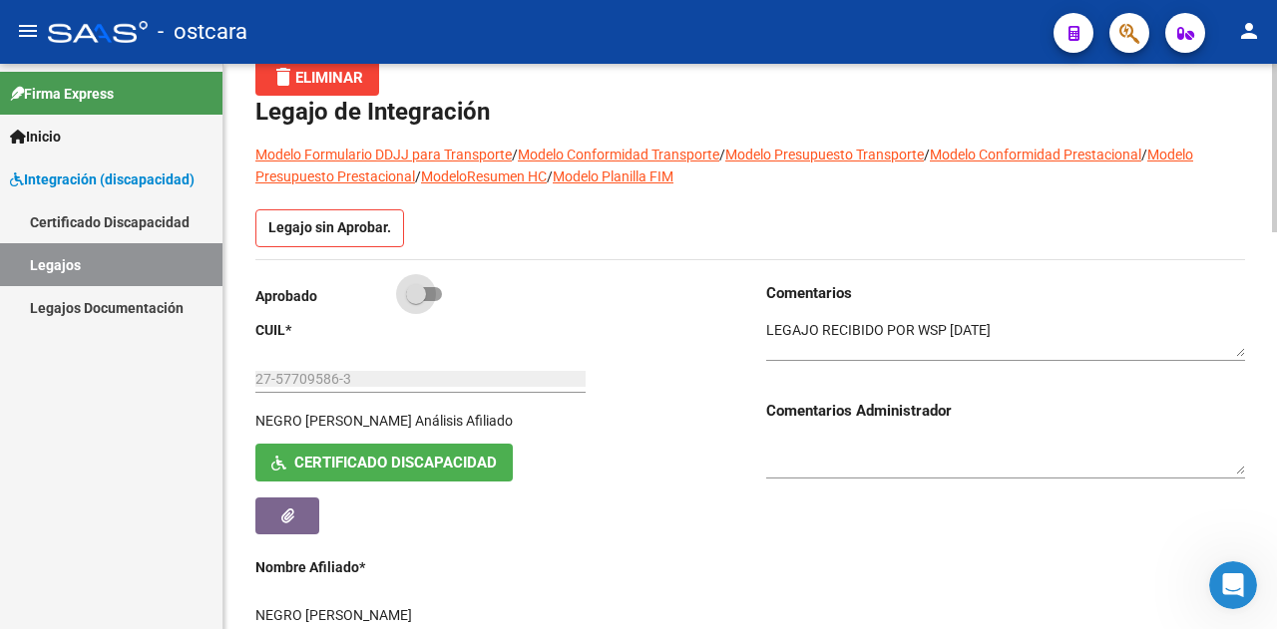
click at [441, 287] on label at bounding box center [424, 294] width 36 height 24
click at [416, 301] on input "checkbox" at bounding box center [415, 301] width 1 height 1
checkbox input "true"
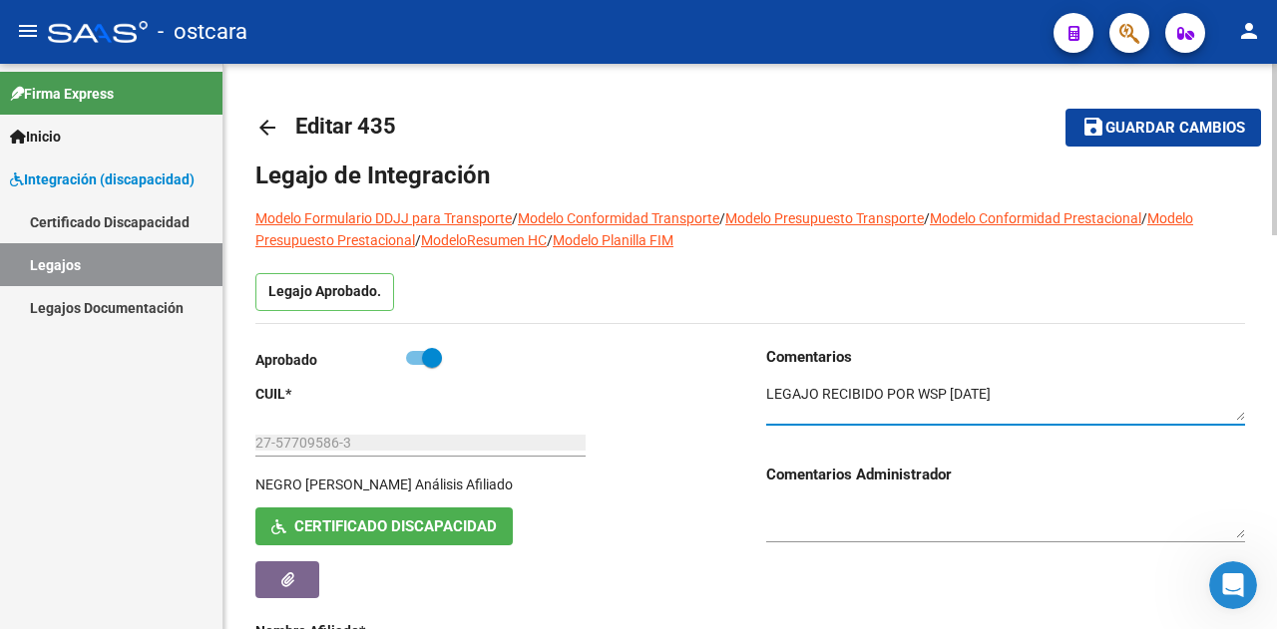
drag, startPoint x: 1050, startPoint y: 398, endPoint x: 594, endPoint y: 371, distance: 456.6
paste textarea "Se autorizan las prestaciones de: Psicopedagogía con Lic. [PERSON_NAME] son tre…"
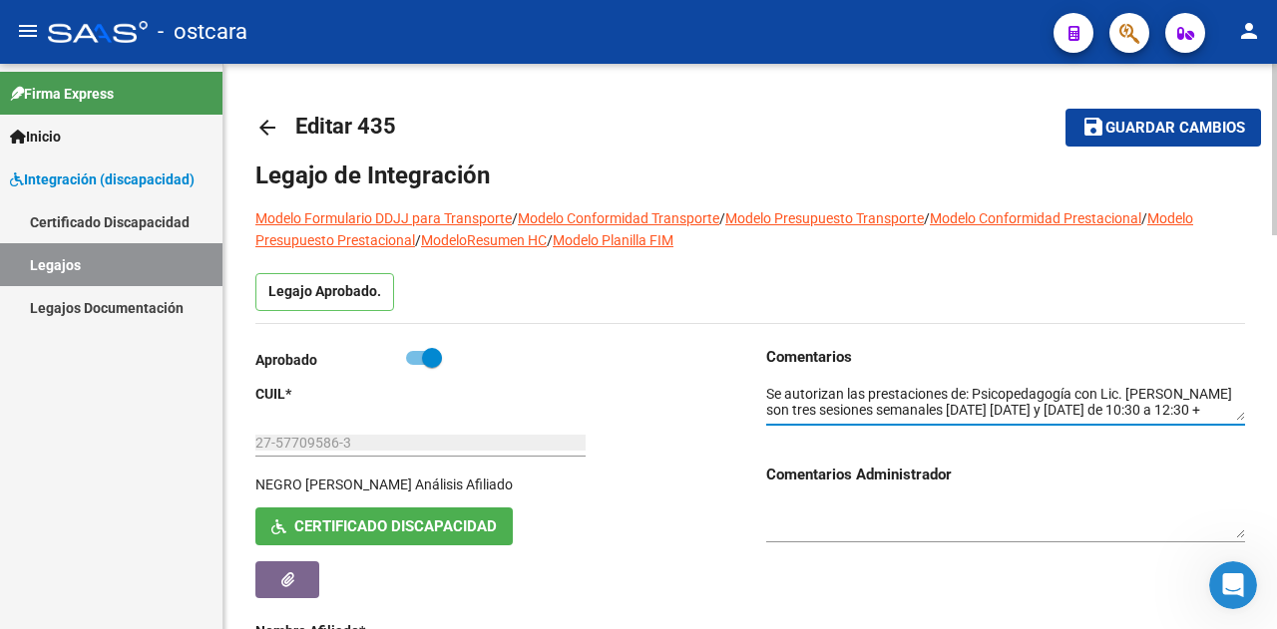
type textarea "Se autorizan las prestaciones de: Psicopedagogía con Lic. [PERSON_NAME] son tre…"
click at [1165, 135] on span "Guardar cambios" at bounding box center [1175, 129] width 140 height 18
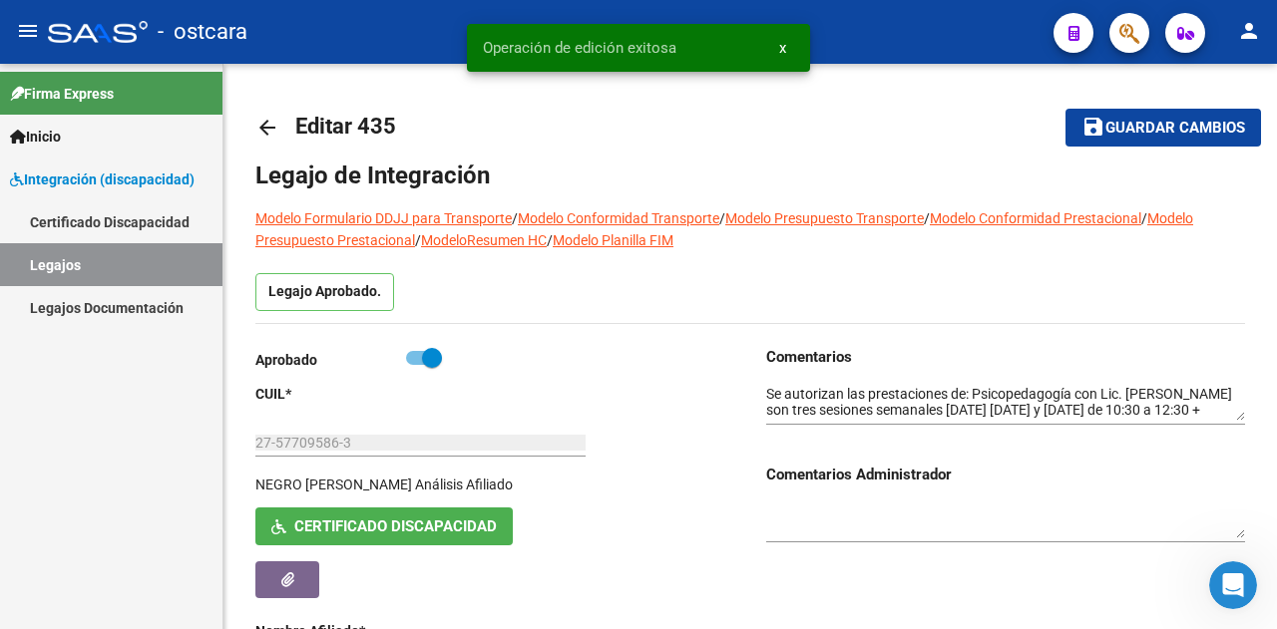
click at [127, 260] on link "Legajos" at bounding box center [111, 264] width 222 height 43
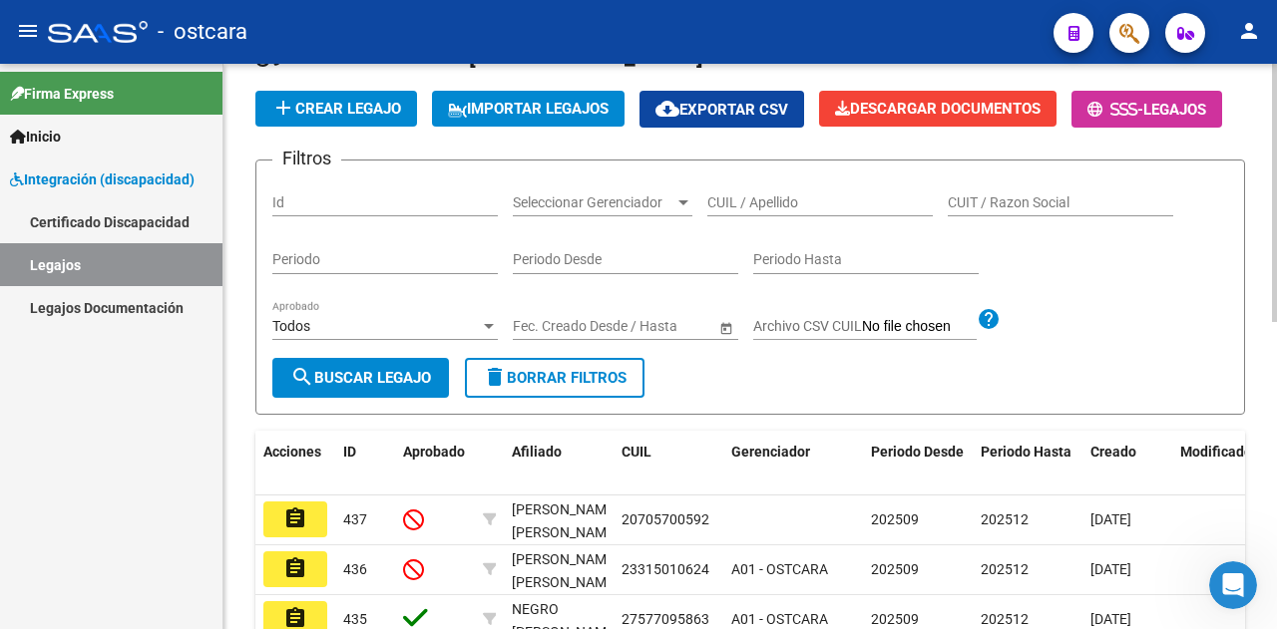
scroll to position [199, 0]
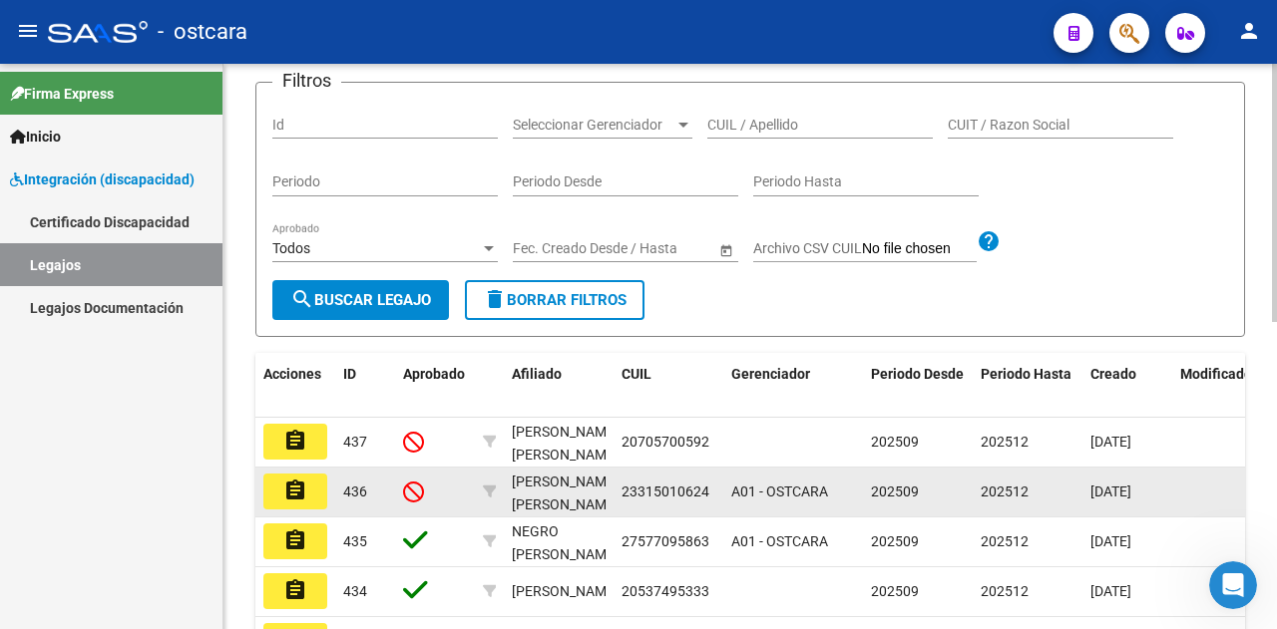
click at [295, 503] on mat-icon "assignment" at bounding box center [295, 491] width 24 height 24
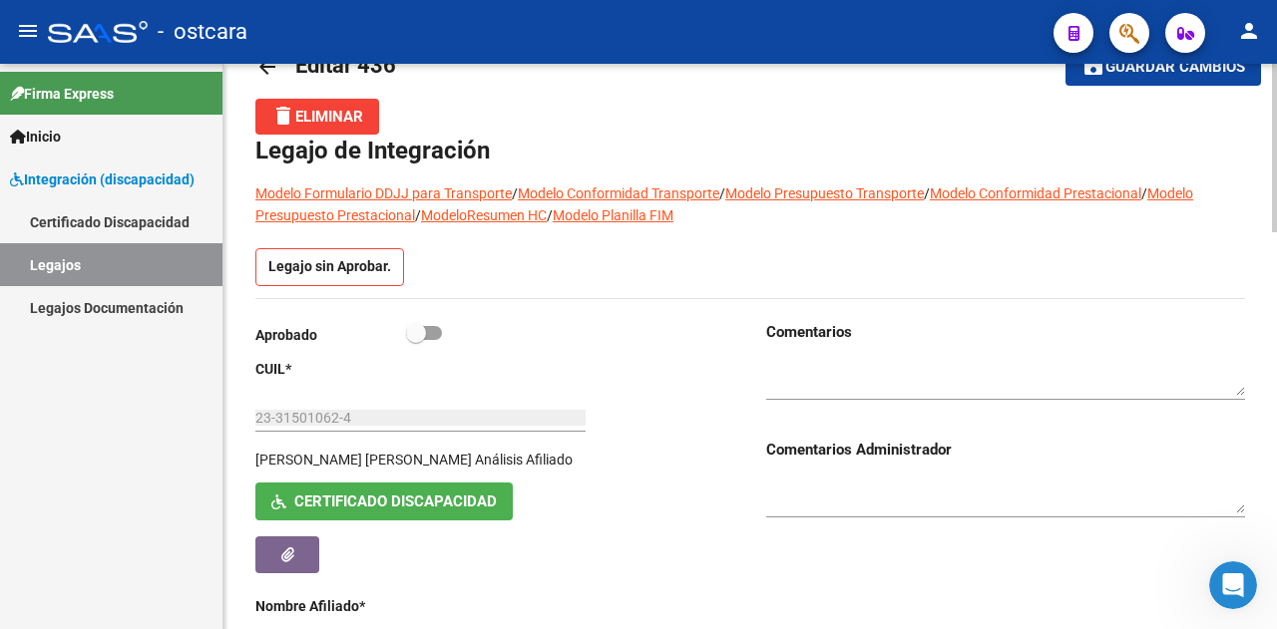
scroll to position [100, 0]
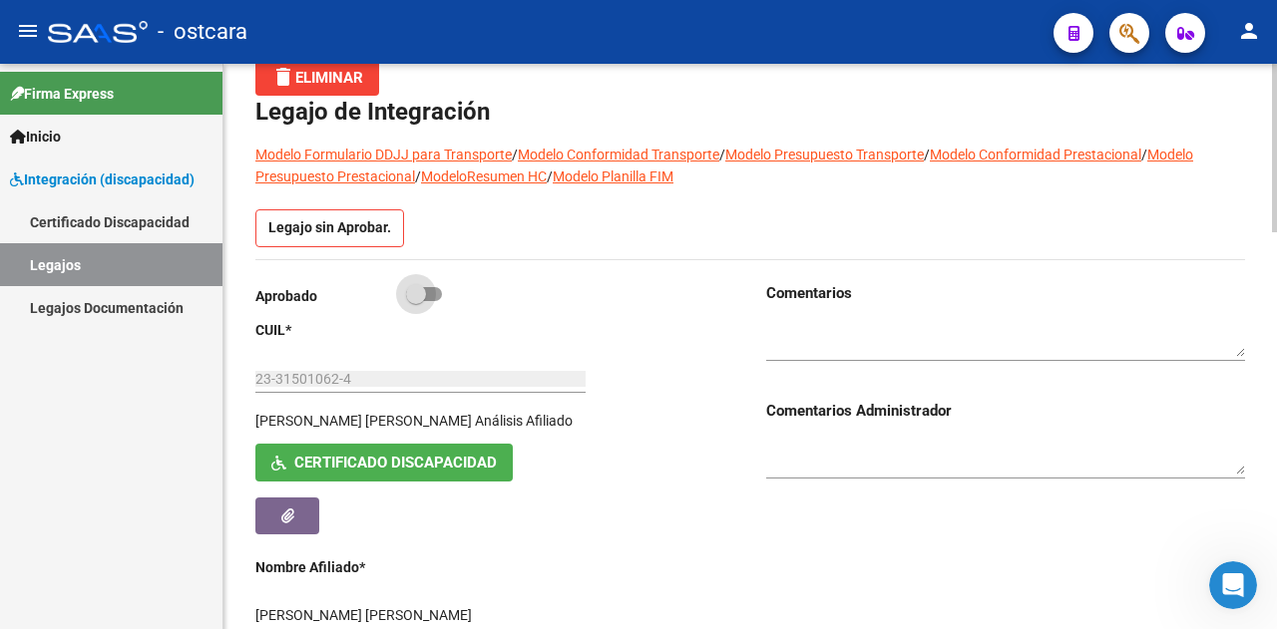
click at [430, 287] on span at bounding box center [424, 294] width 36 height 14
click at [416, 301] on input "checkbox" at bounding box center [415, 301] width 1 height 1
checkbox input "true"
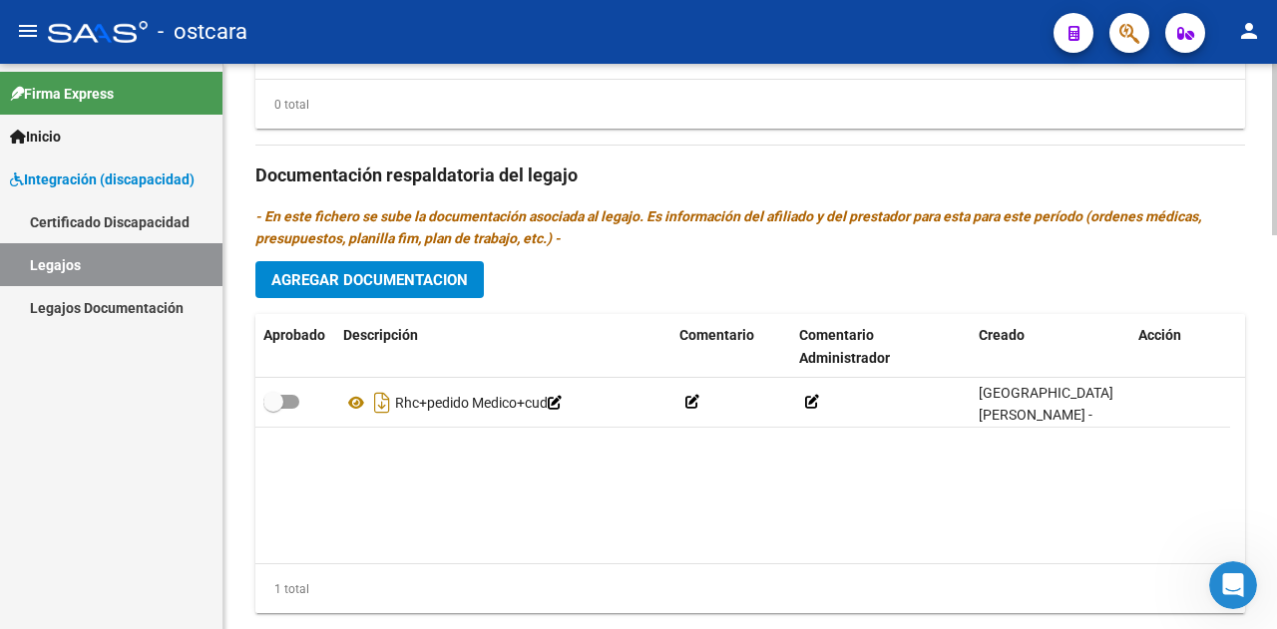
scroll to position [1297, 0]
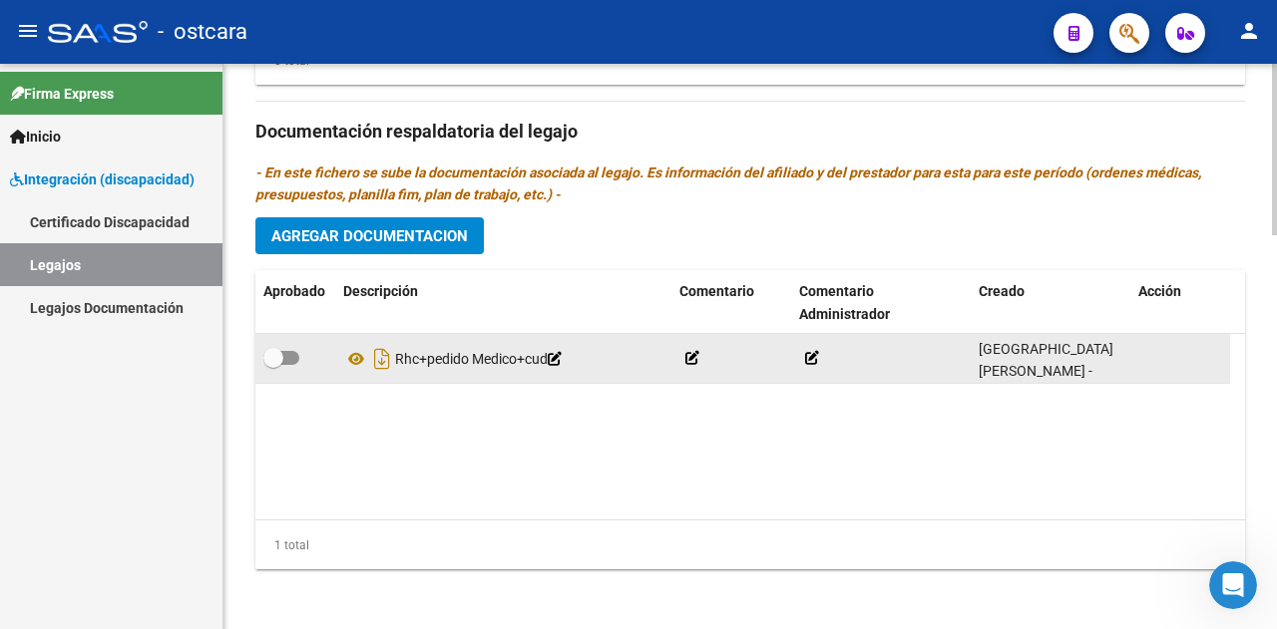
click at [286, 352] on span at bounding box center [281, 358] width 36 height 14
click at [273, 365] on input "checkbox" at bounding box center [272, 365] width 1 height 1
checkbox input "true"
click at [359, 361] on icon at bounding box center [356, 359] width 26 height 24
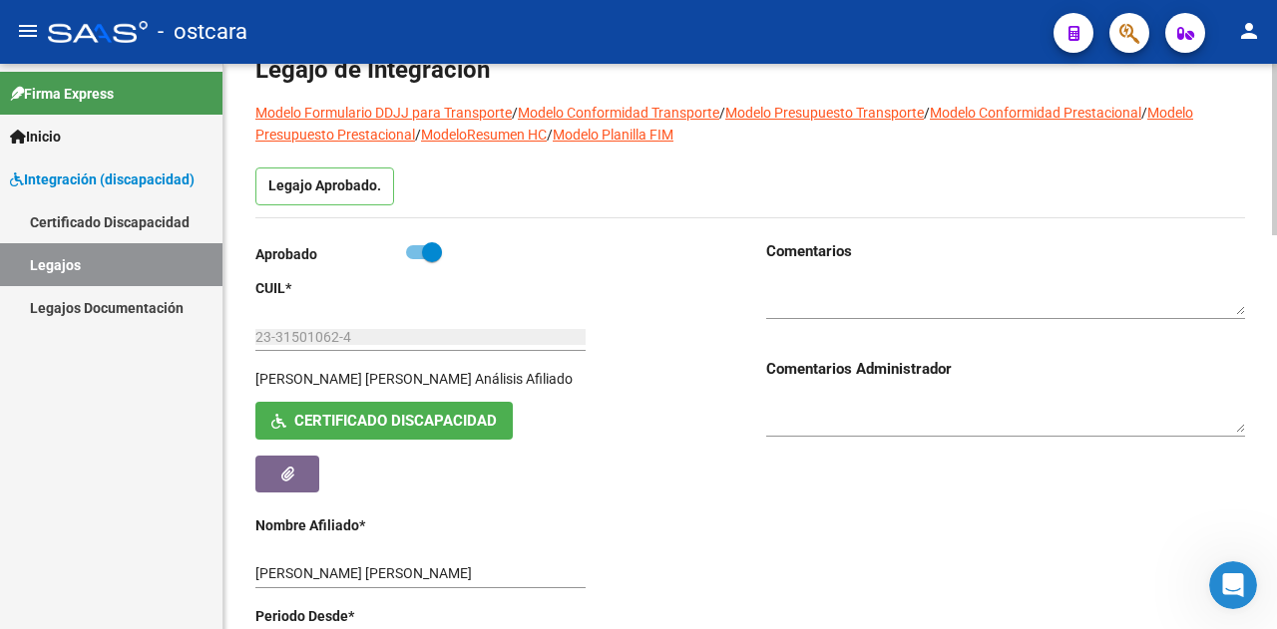
scroll to position [199, 0]
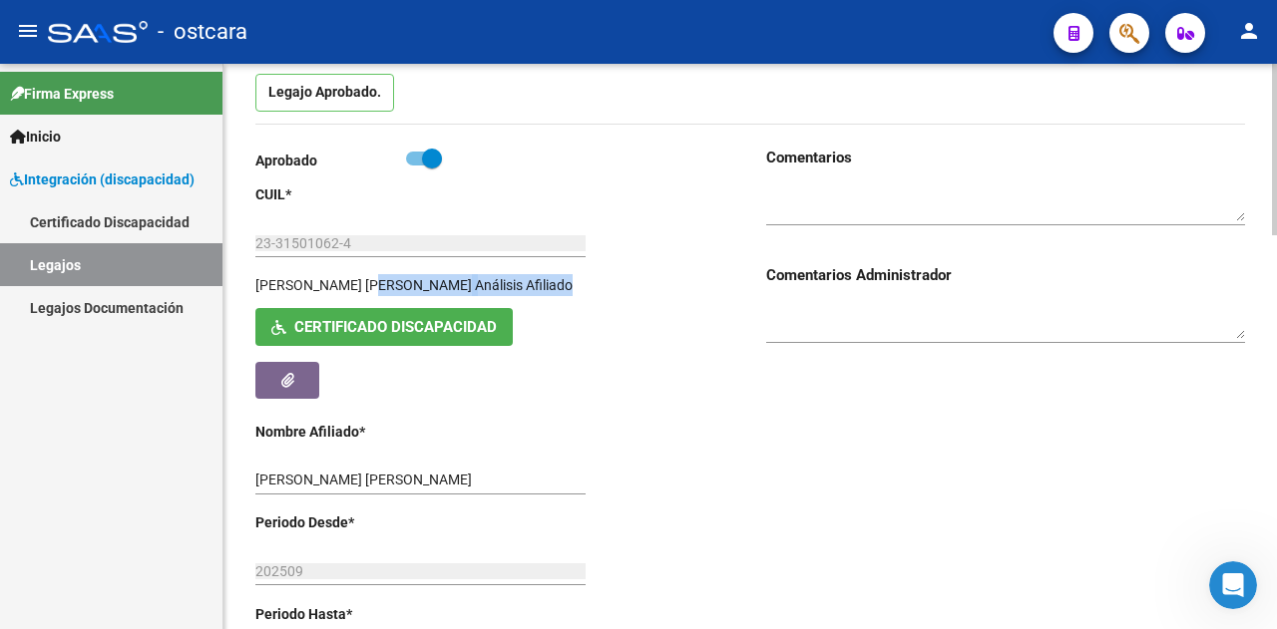
drag, startPoint x: 585, startPoint y: 282, endPoint x: 1257, endPoint y: 130, distance: 688.4
click at [391, 284] on div "[PERSON_NAME] [PERSON_NAME] Análisis Afiliado" at bounding box center [422, 291] width 335 height 34
click at [708, 303] on div "[PERSON_NAME] [PERSON_NAME] Análisis Afiliado Certificado Discapacidad ARCA Pad…" at bounding box center [494, 336] width 479 height 124
drag, startPoint x: 251, startPoint y: 284, endPoint x: 478, endPoint y: 284, distance: 226.4
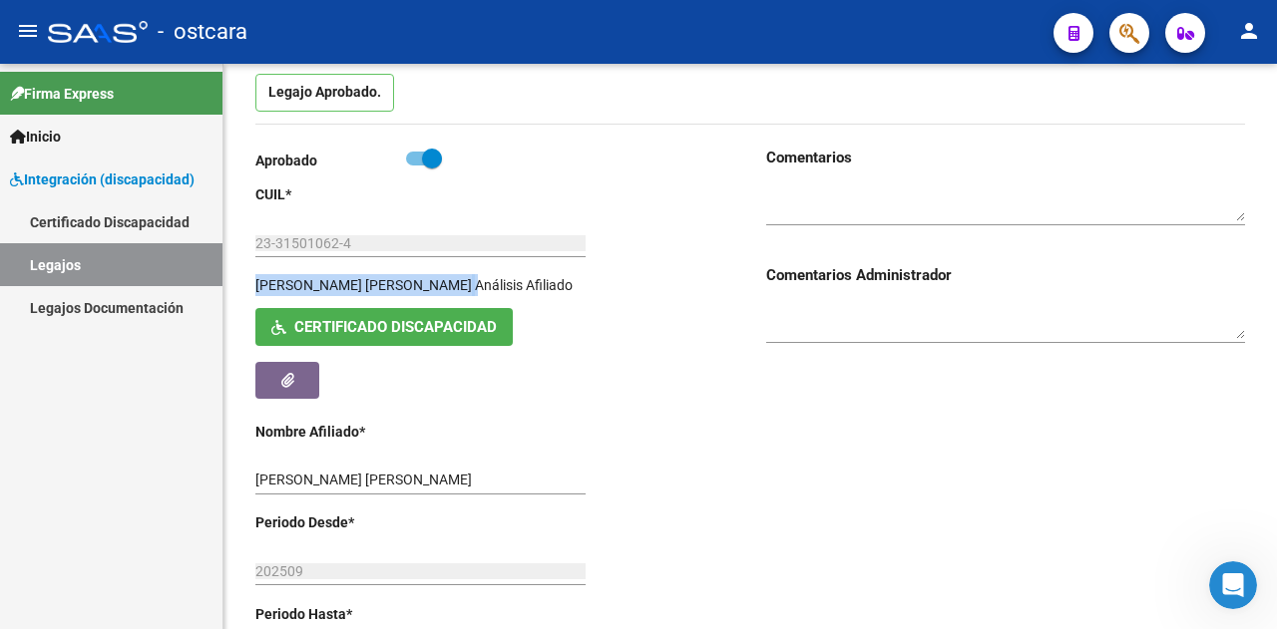
copy div "[PERSON_NAME] [PERSON_NAME]"
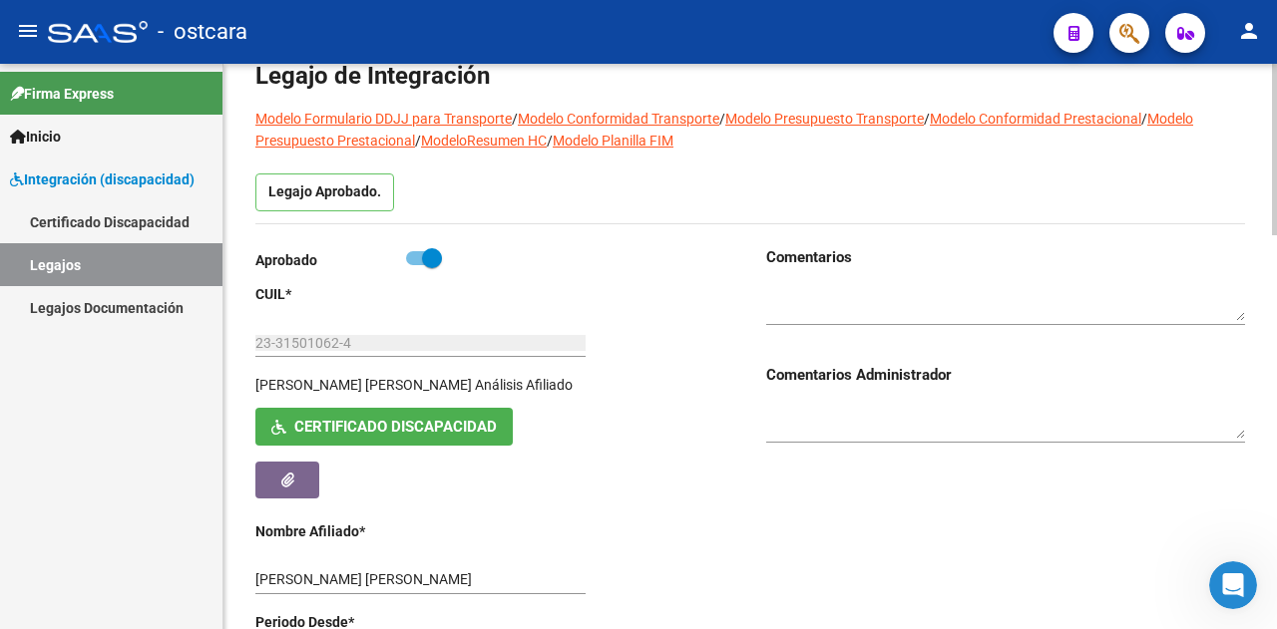
click at [827, 304] on textarea at bounding box center [1005, 303] width 479 height 38
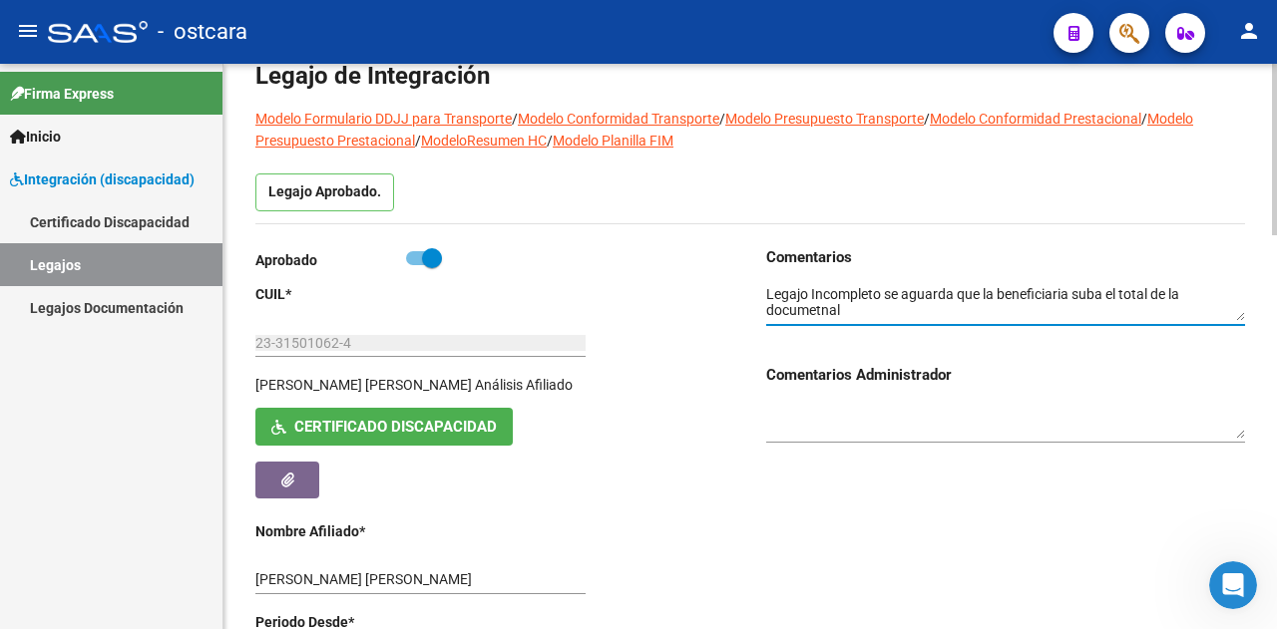
type textarea "Legajo Incompleto se aguarda que la beneficiaria suba el total de la documetnal"
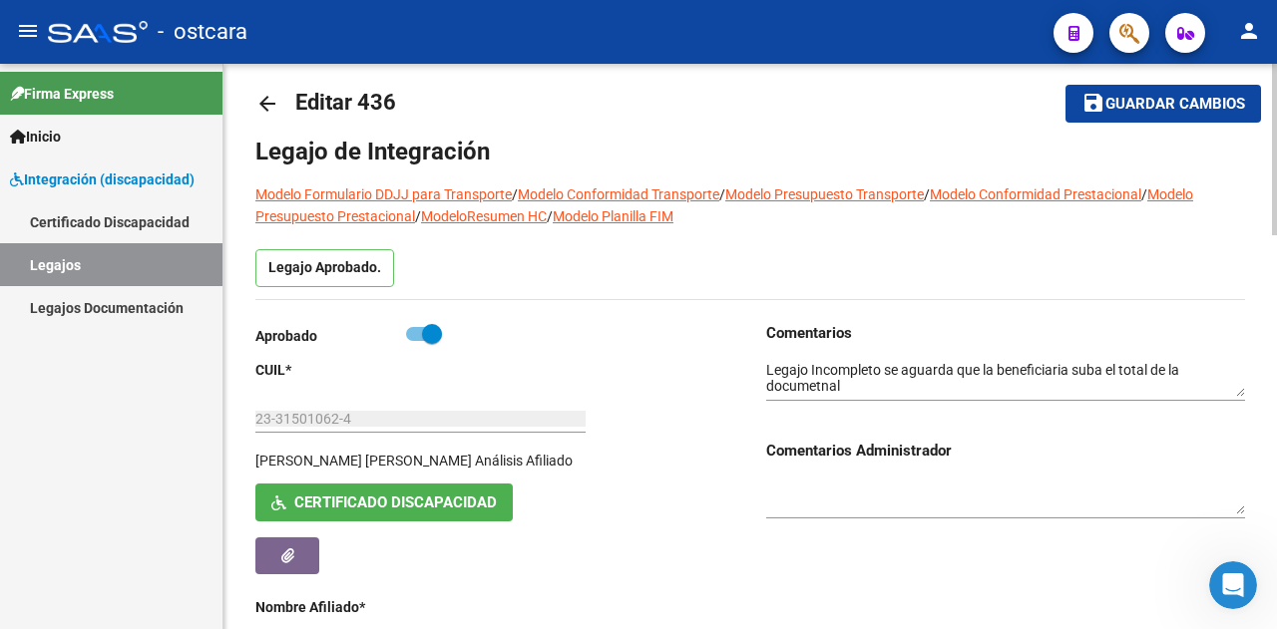
scroll to position [0, 0]
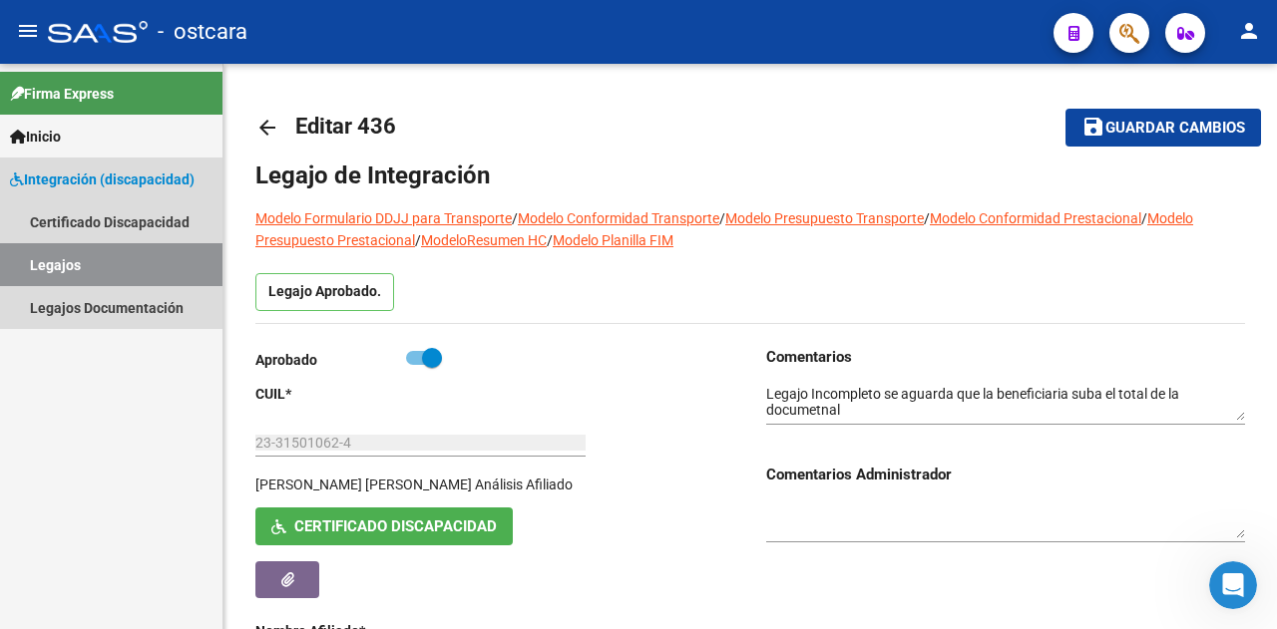
click at [94, 266] on link "Legajos" at bounding box center [111, 264] width 222 height 43
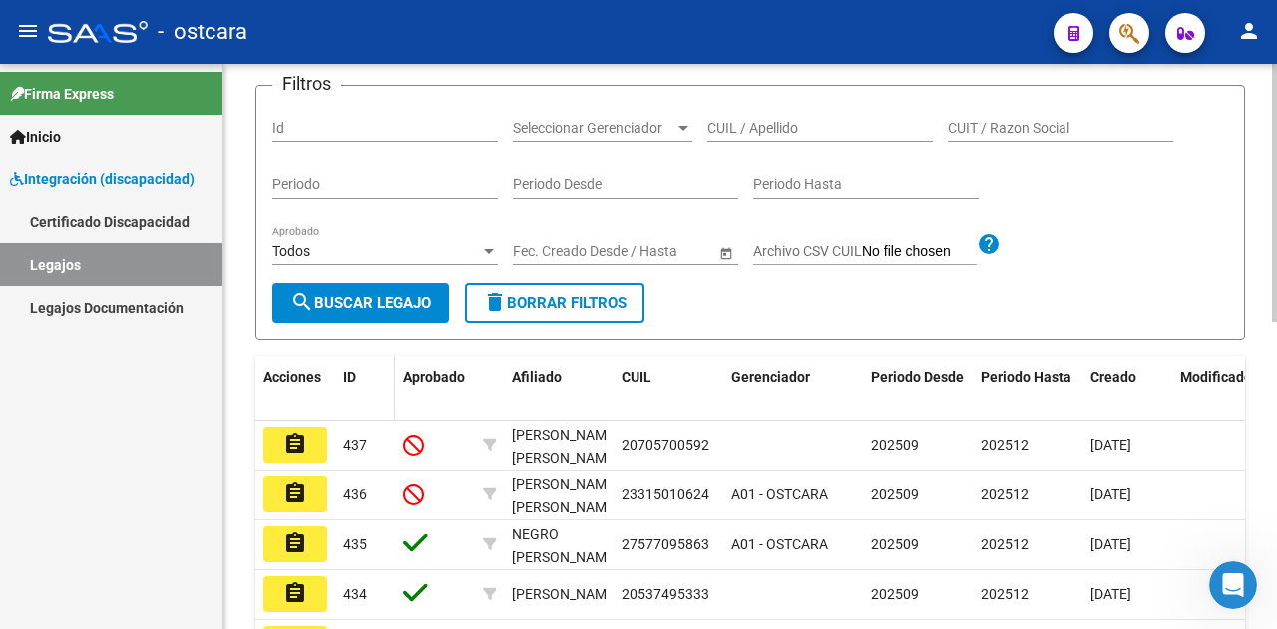
scroll to position [199, 0]
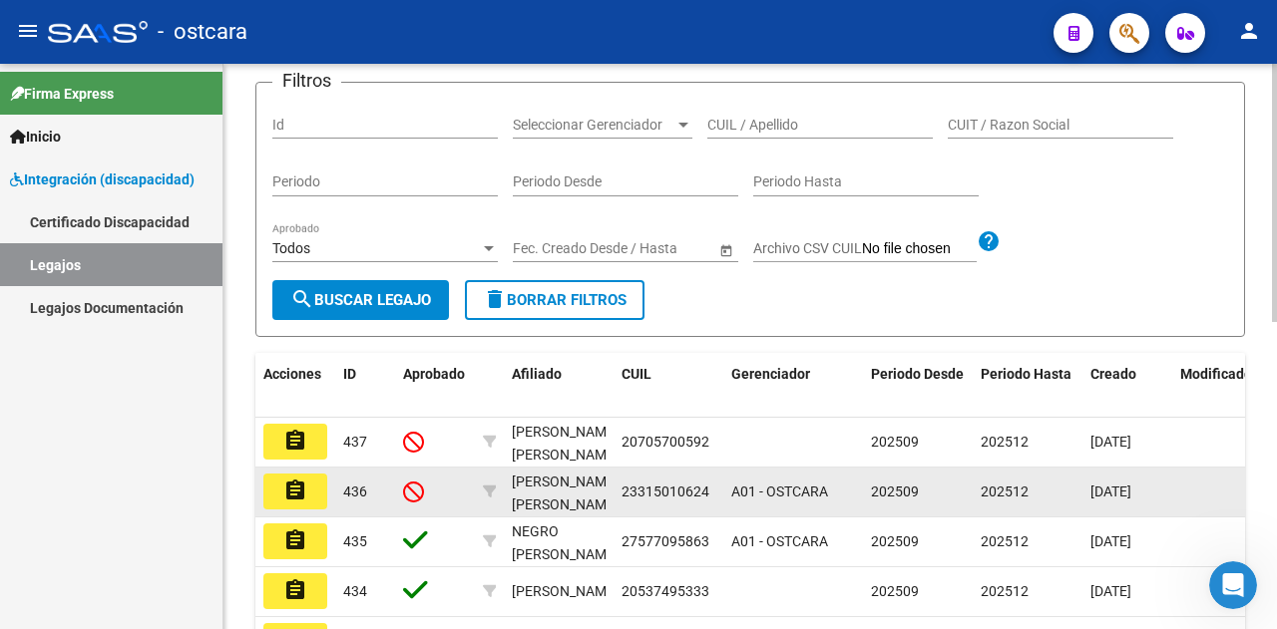
click at [293, 503] on mat-icon "assignment" at bounding box center [295, 491] width 24 height 24
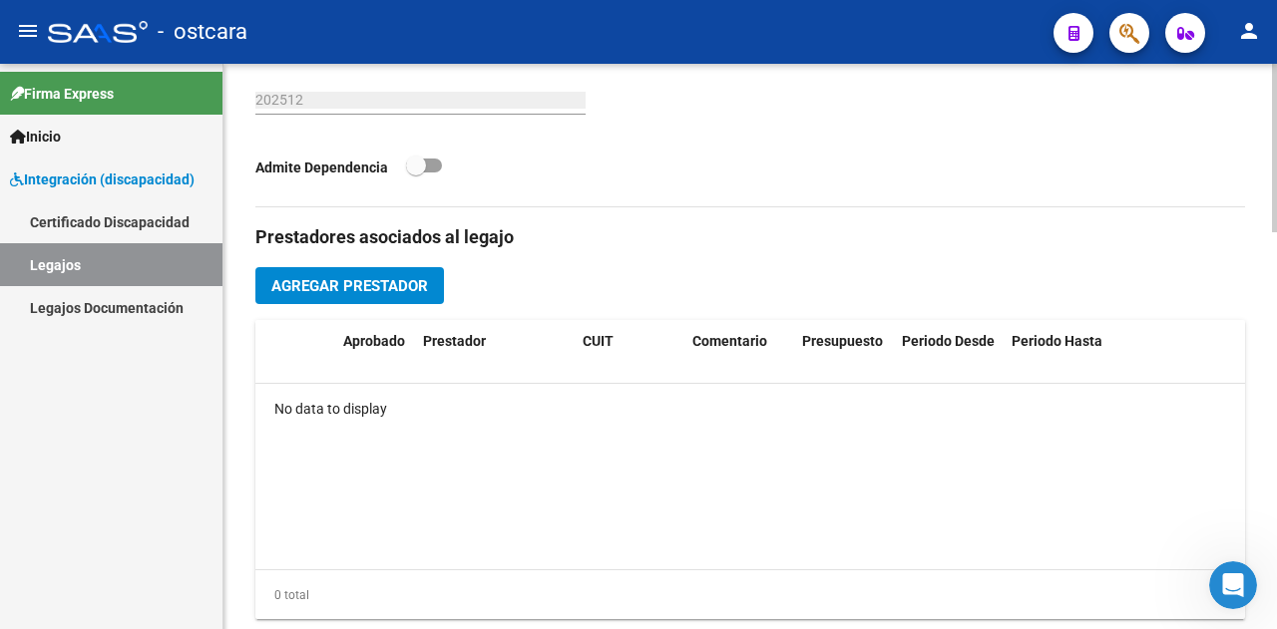
scroll to position [1197, 0]
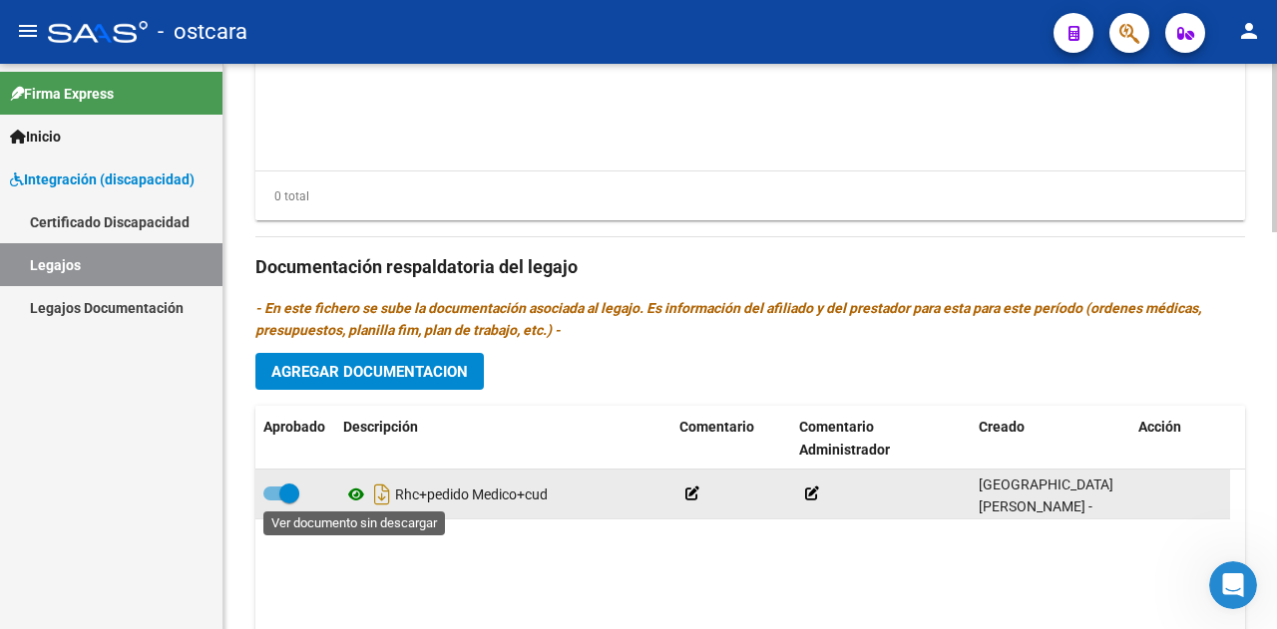
click at [354, 494] on icon at bounding box center [356, 495] width 26 height 24
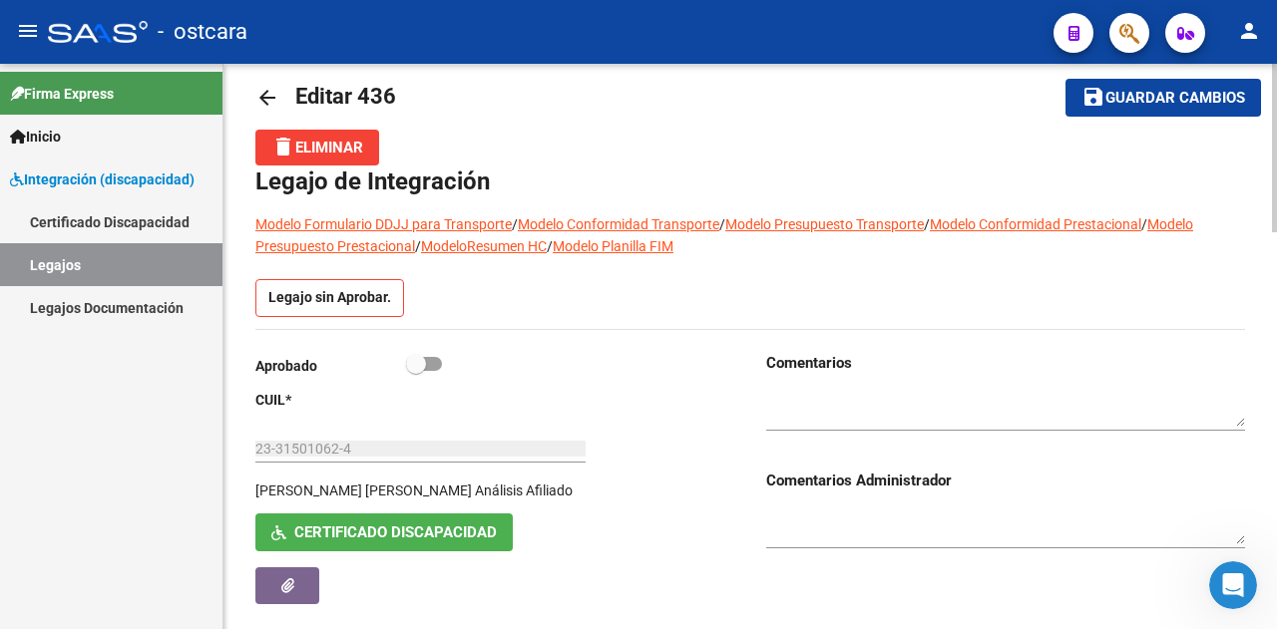
scroll to position [0, 0]
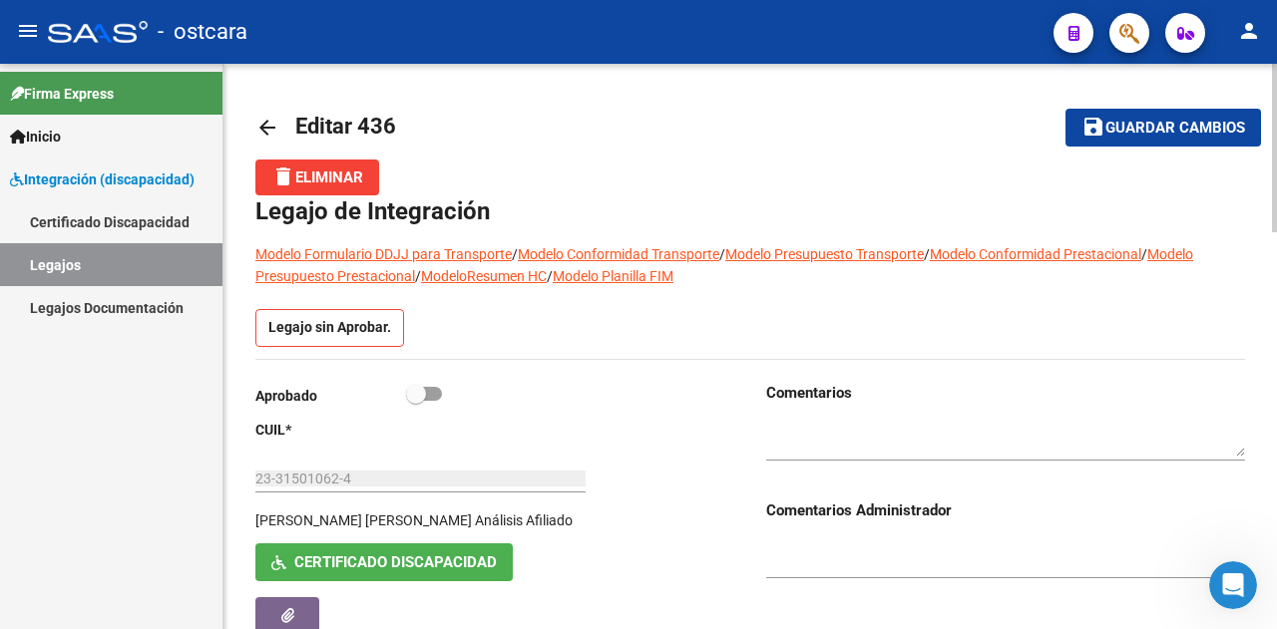
drag, startPoint x: 822, startPoint y: 418, endPoint x: 818, endPoint y: 432, distance: 14.5
click at [822, 420] on textarea at bounding box center [1005, 439] width 479 height 38
paste textarea "Legajo Incompleto. Solicitan psiquiatría y psicología. Se aguarda que presente …"
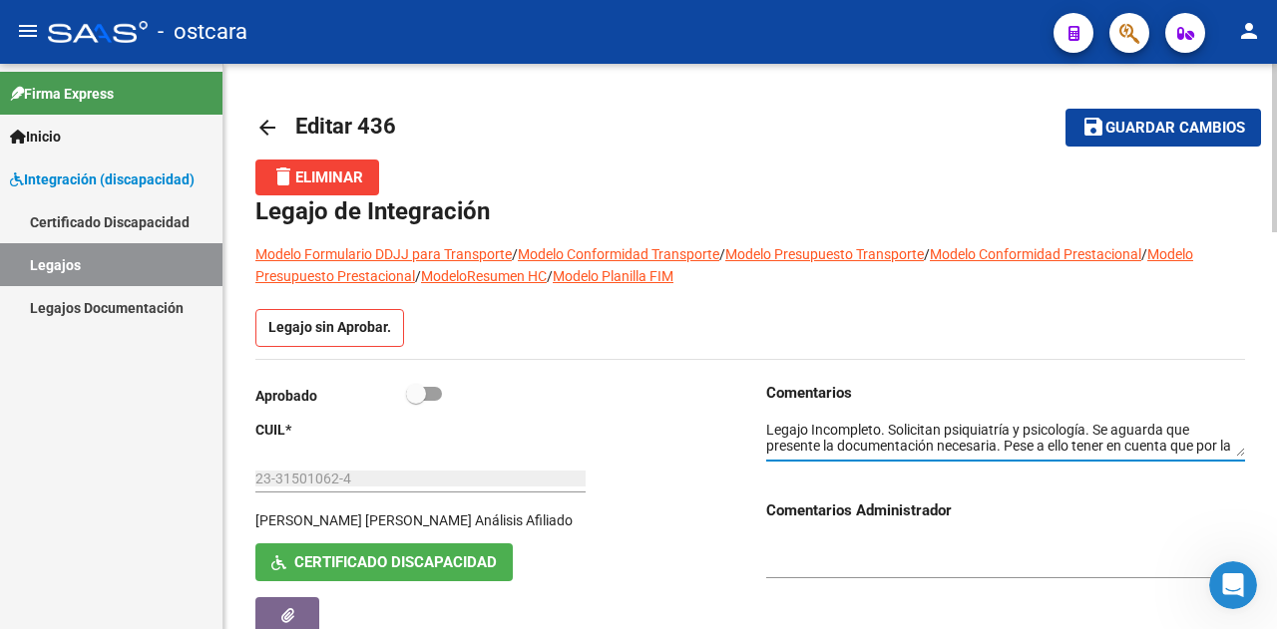
type textarea "Legajo Incompleto. Solicitan psiquiatría y psicología. Se aguarda que presente …"
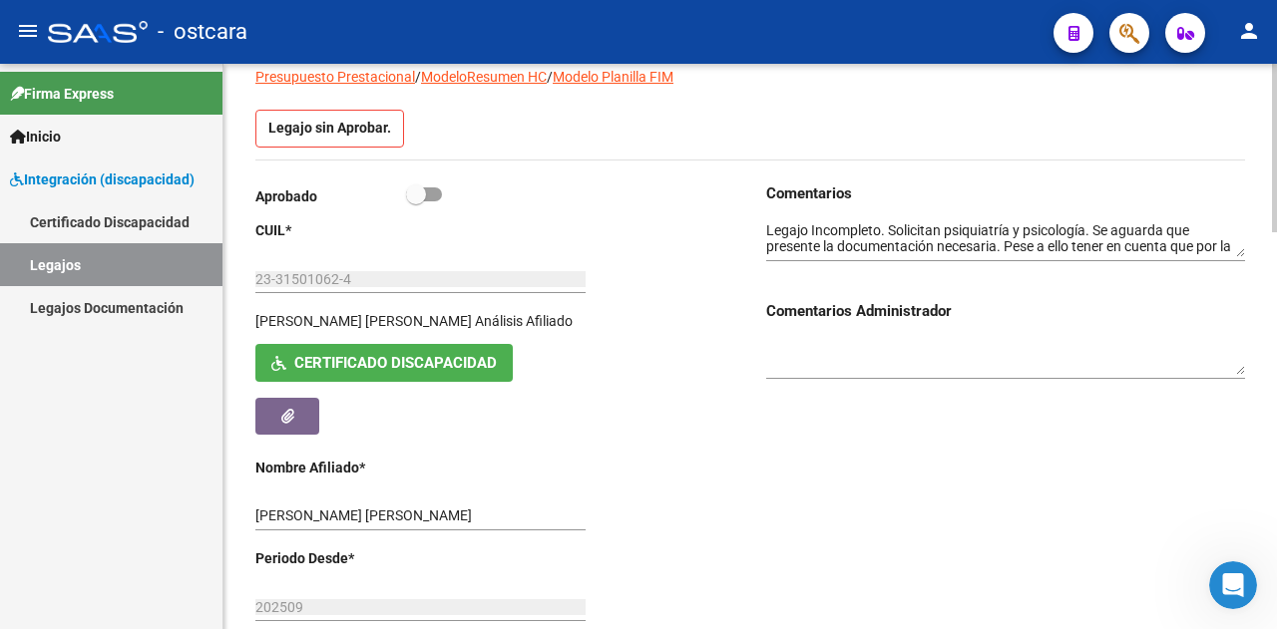
click at [431, 198] on span at bounding box center [424, 195] width 36 height 14
click at [416, 201] on input "checkbox" at bounding box center [415, 201] width 1 height 1
checkbox input "true"
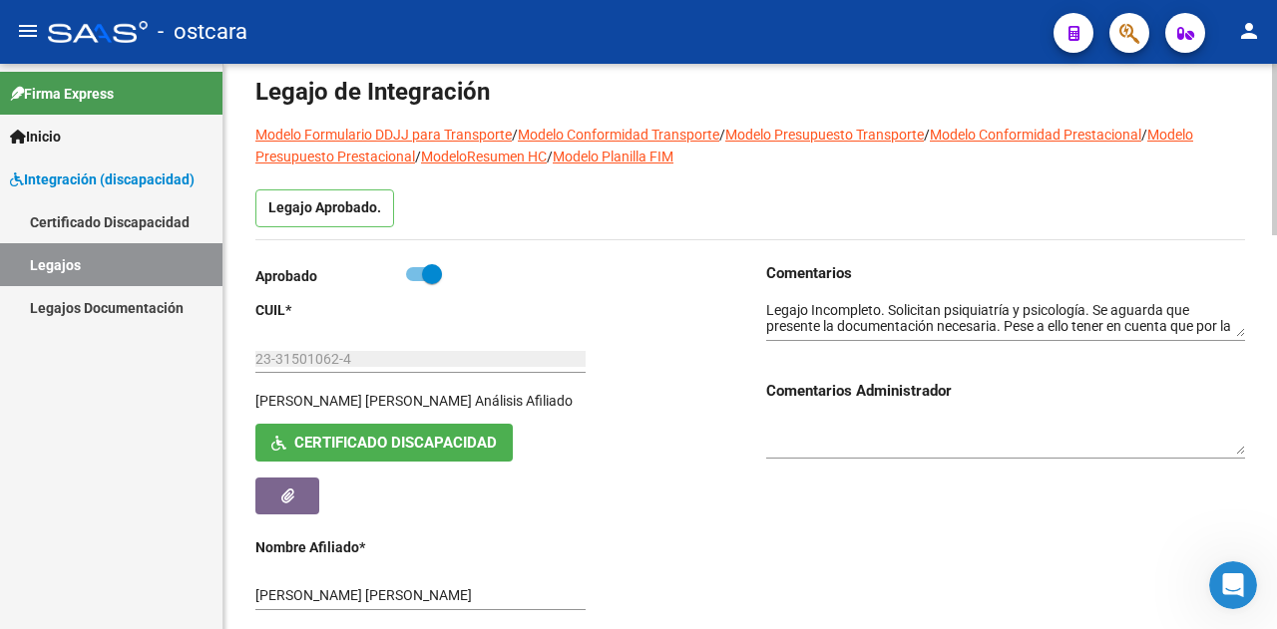
scroll to position [0, 0]
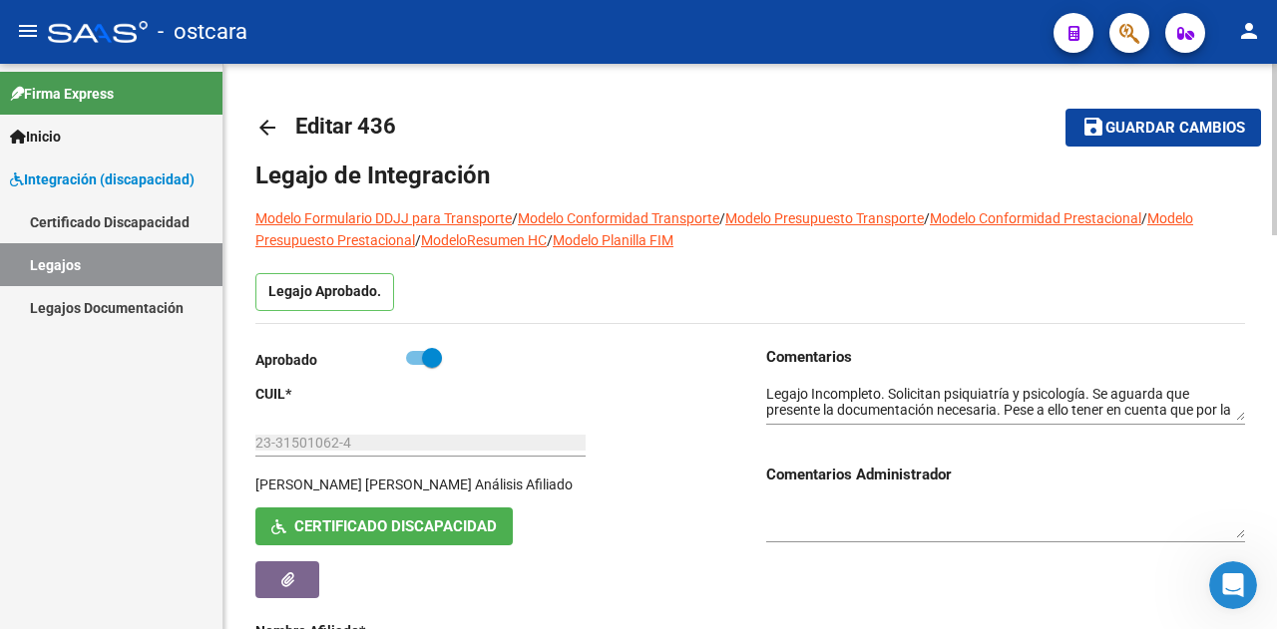
click at [1143, 138] on button "save Guardar cambios" at bounding box center [1162, 127] width 195 height 37
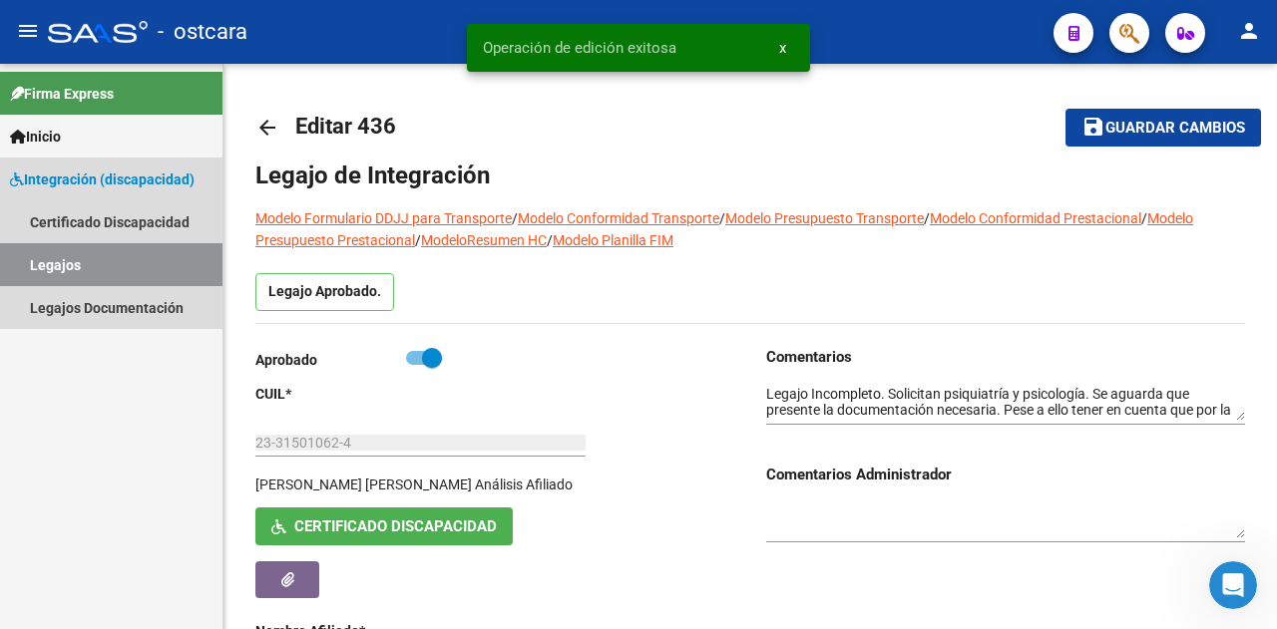
click at [90, 270] on link "Legajos" at bounding box center [111, 264] width 222 height 43
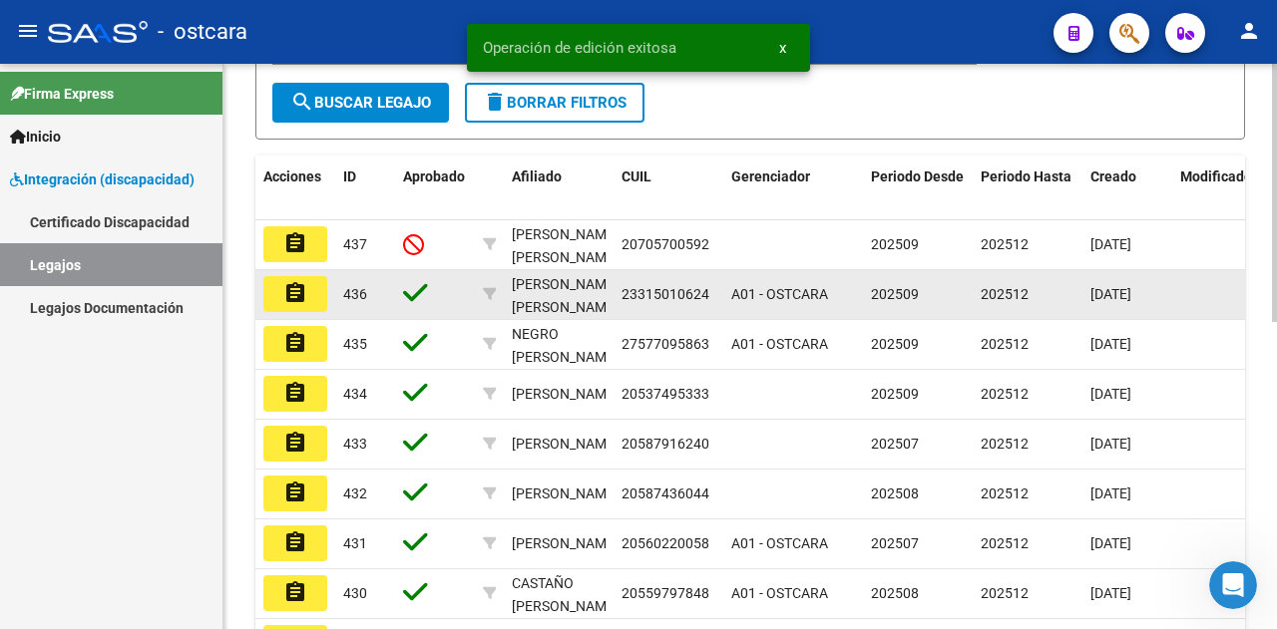
scroll to position [399, 0]
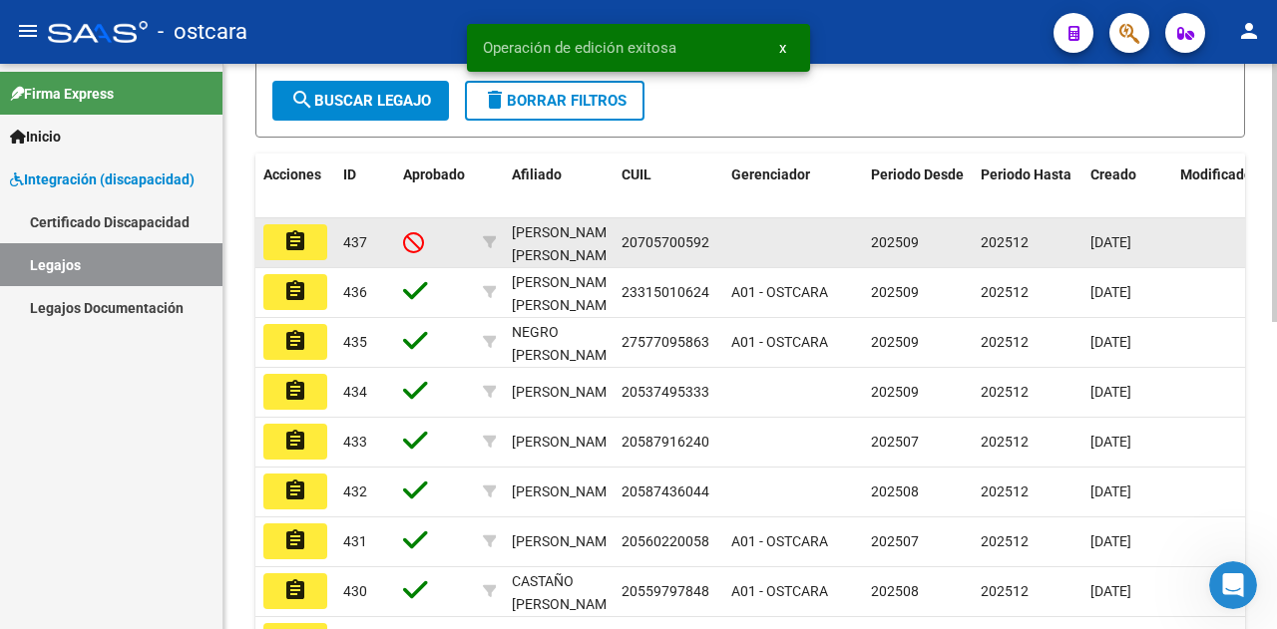
click at [295, 253] on mat-icon "assignment" at bounding box center [295, 241] width 24 height 24
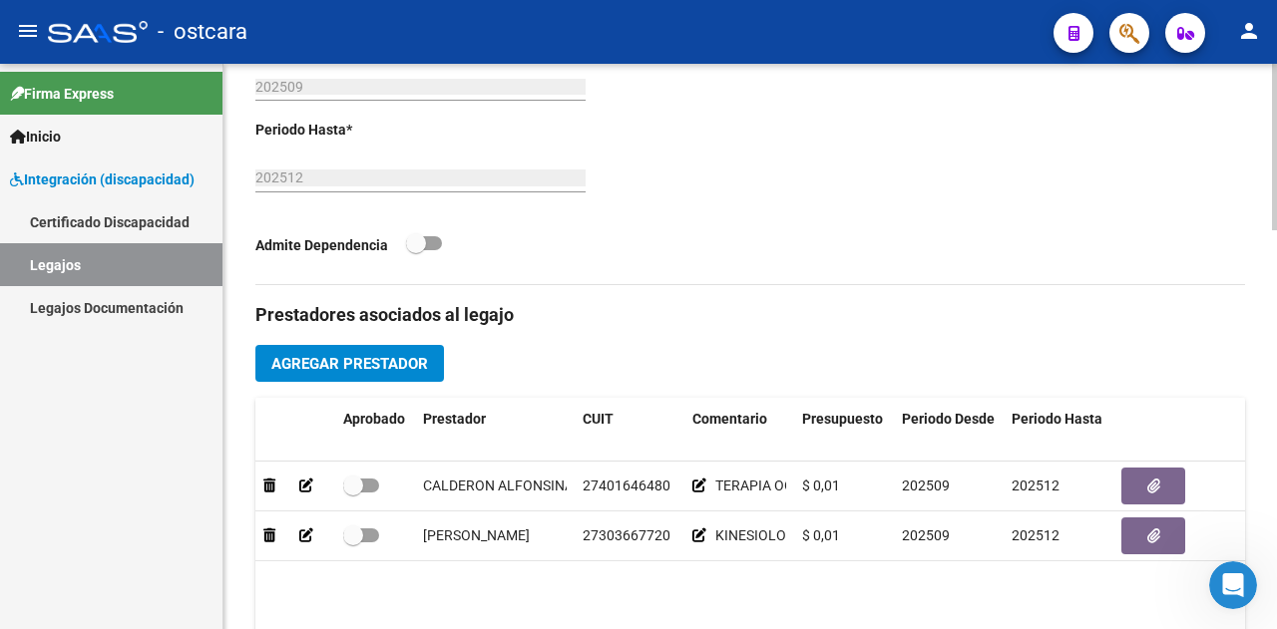
scroll to position [898, 0]
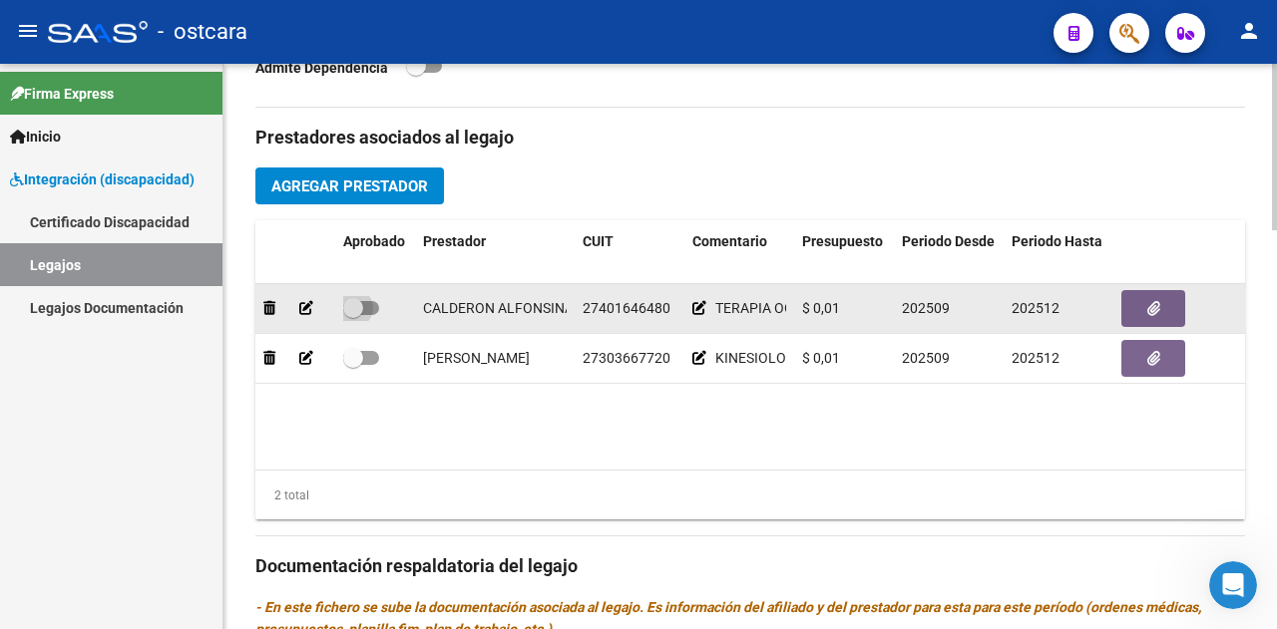
click at [369, 315] on span at bounding box center [361, 308] width 36 height 14
click at [353, 316] on input "checkbox" at bounding box center [352, 315] width 1 height 1
checkbox input "true"
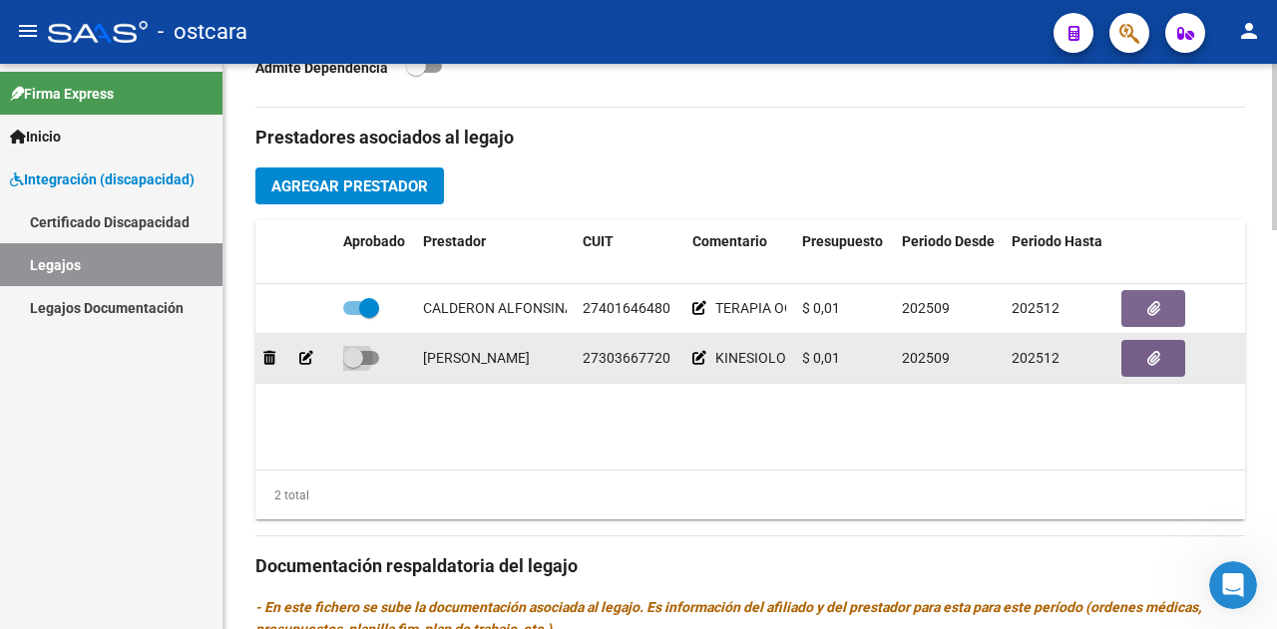
click at [362, 368] on span at bounding box center [353, 358] width 20 height 20
click at [353, 366] on input "checkbox" at bounding box center [352, 365] width 1 height 1
checkbox input "true"
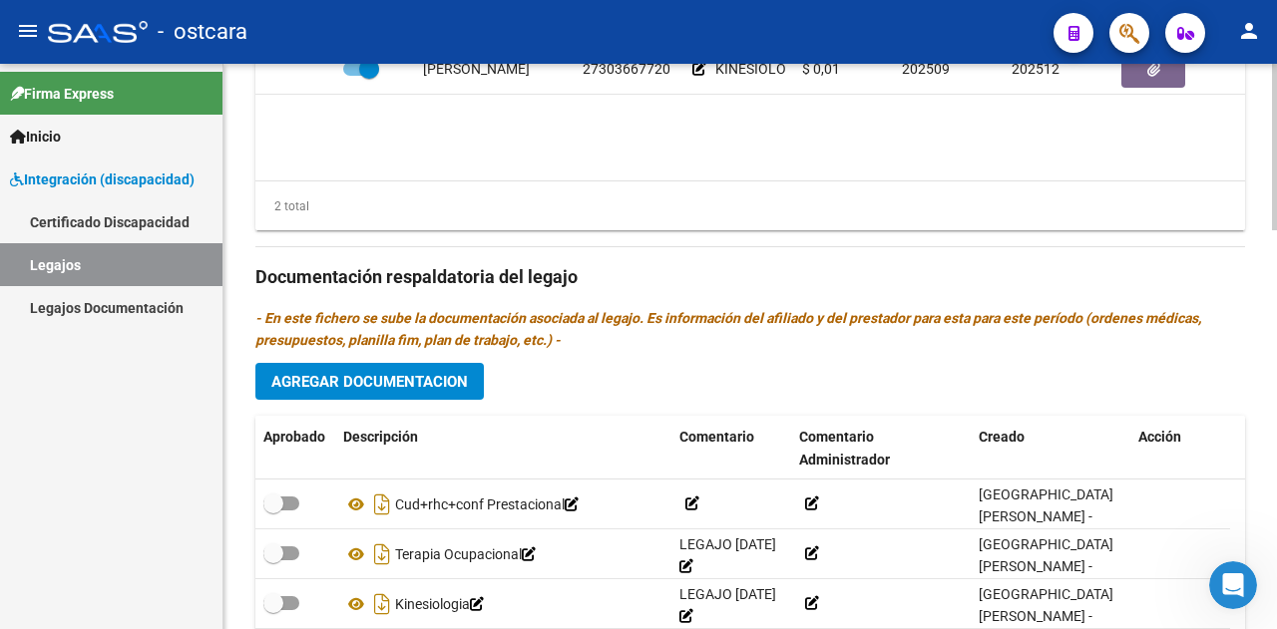
scroll to position [1297, 0]
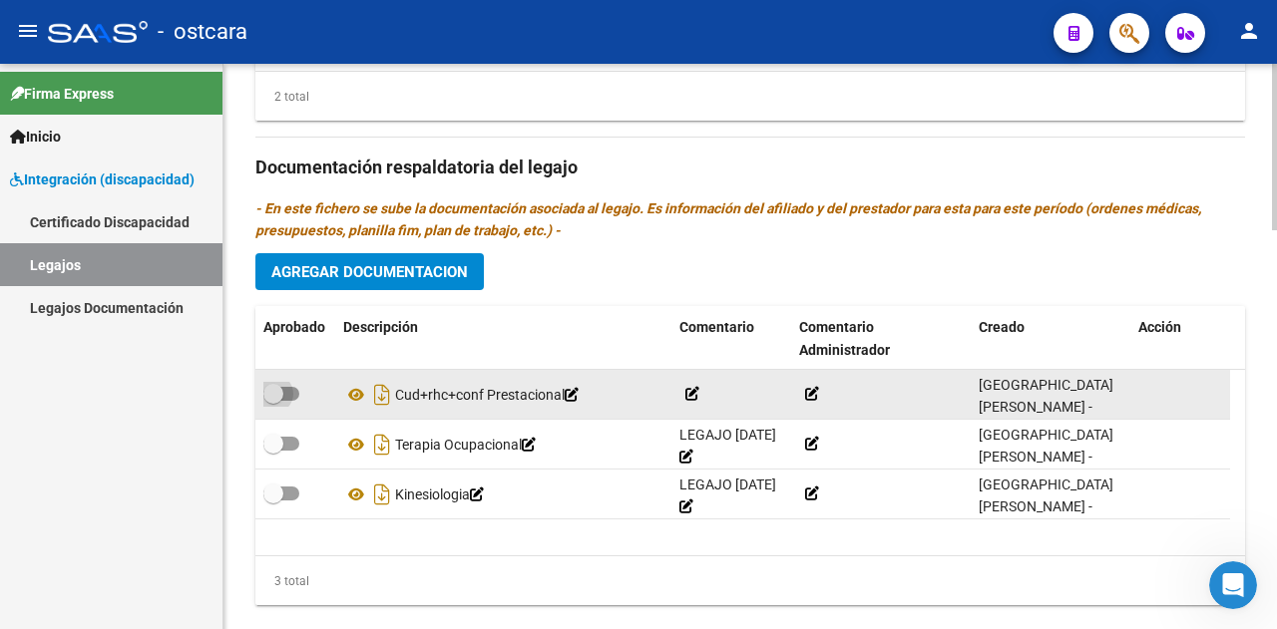
click at [293, 401] on span at bounding box center [281, 394] width 36 height 14
click at [273, 402] on input "checkbox" at bounding box center [272, 401] width 1 height 1
checkbox input "true"
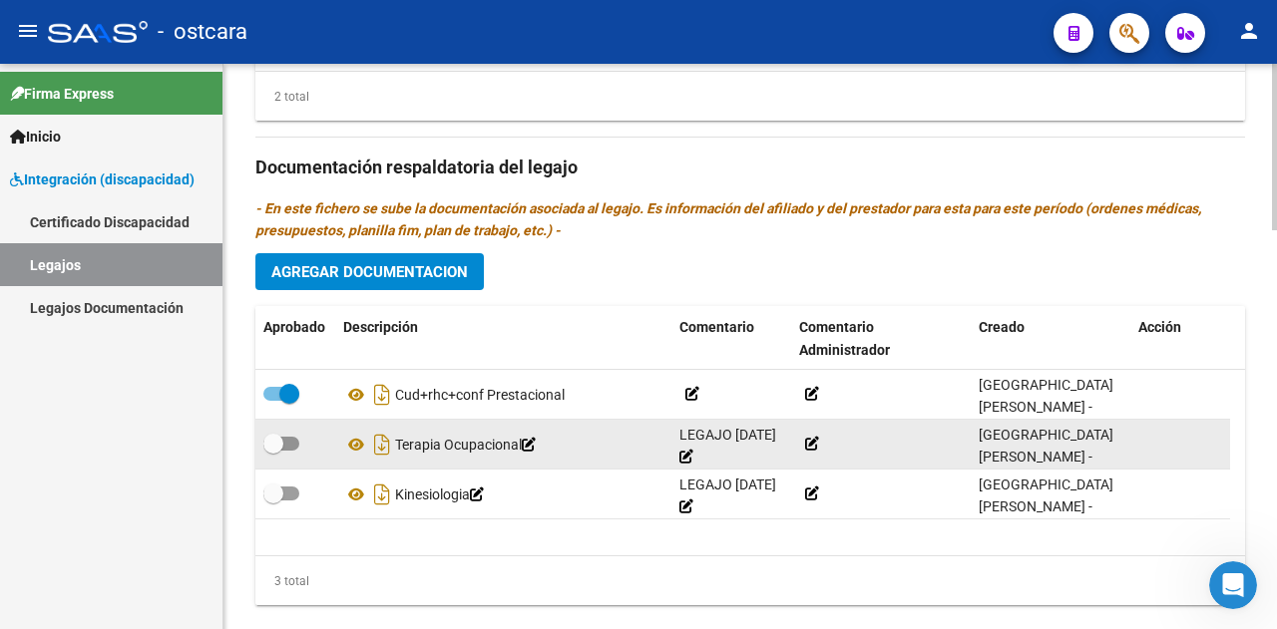
click at [291, 451] on span at bounding box center [281, 444] width 36 height 14
click at [273, 452] on input "checkbox" at bounding box center [272, 451] width 1 height 1
checkbox input "true"
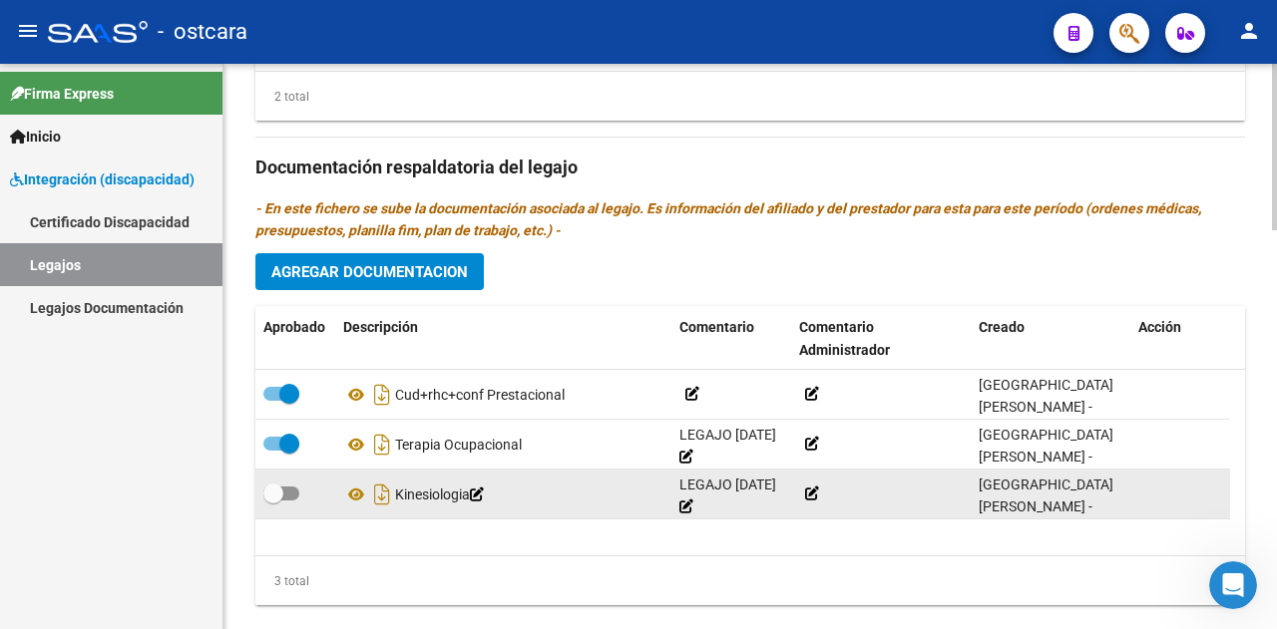
click at [299, 508] on div at bounding box center [295, 495] width 64 height 26
click at [288, 501] on span at bounding box center [281, 494] width 36 height 14
click at [273, 502] on input "checkbox" at bounding box center [272, 501] width 1 height 1
checkbox input "true"
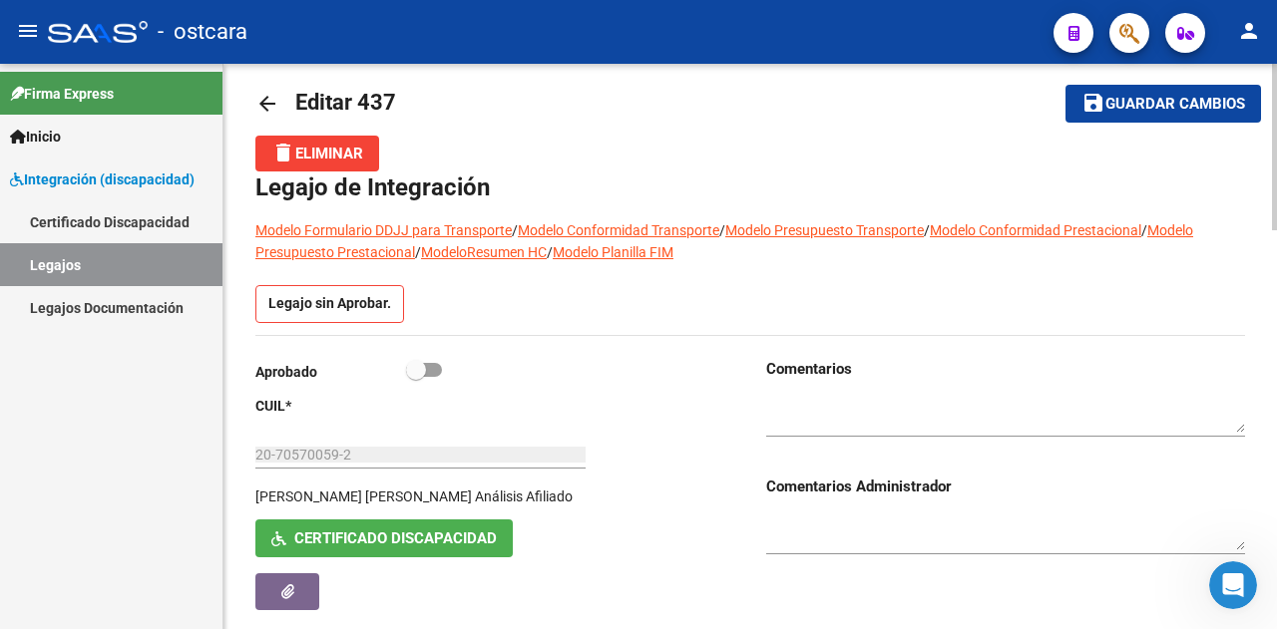
scroll to position [0, 0]
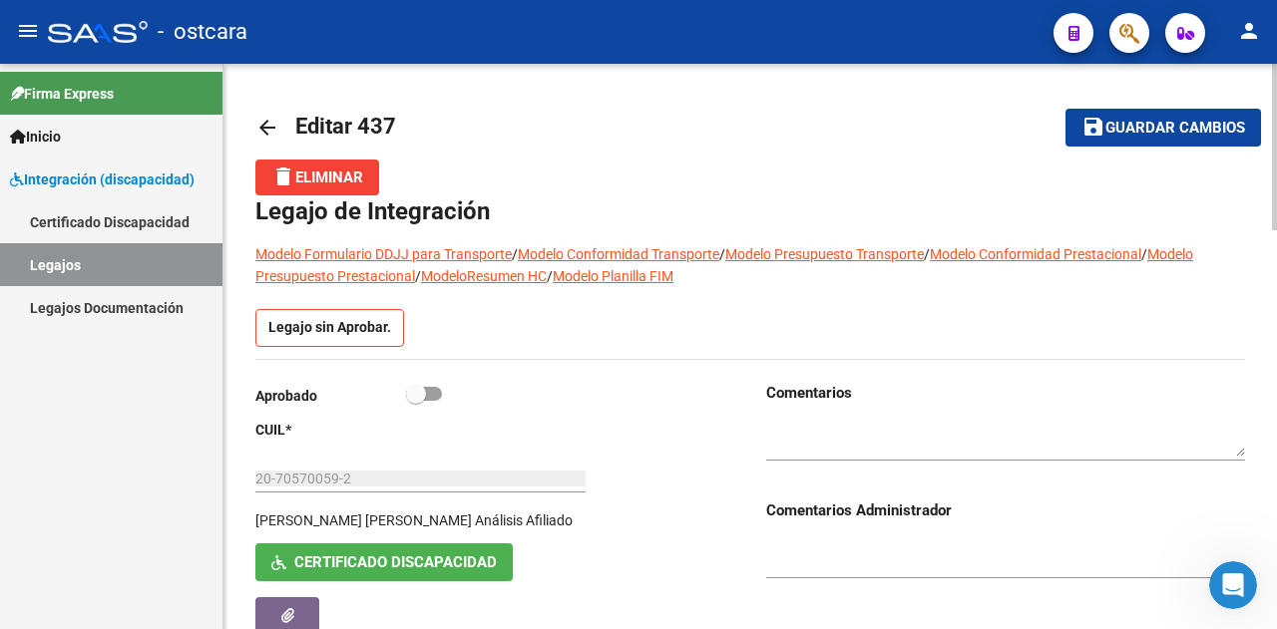
click at [899, 432] on textarea at bounding box center [1005, 439] width 479 height 38
type textarea "s"
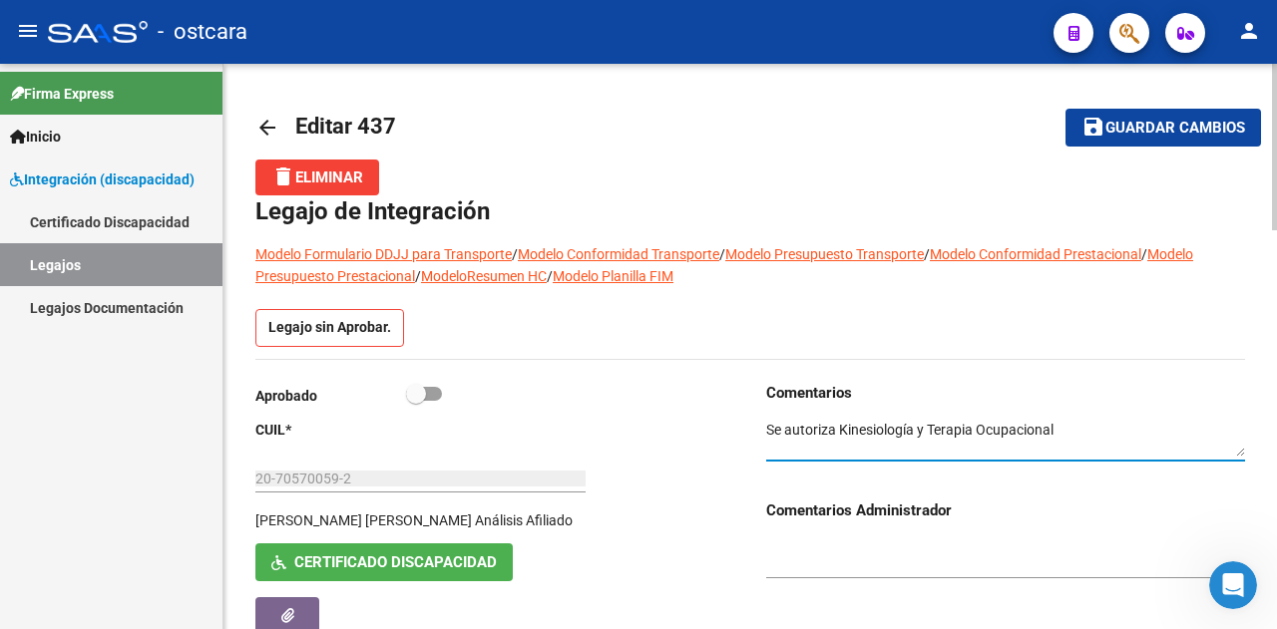
type textarea "Se autoriza Kinesiología y Terapia Ocupacional"
click at [429, 384] on label at bounding box center [424, 394] width 36 height 24
click at [416, 401] on input "checkbox" at bounding box center [415, 401] width 1 height 1
checkbox input "true"
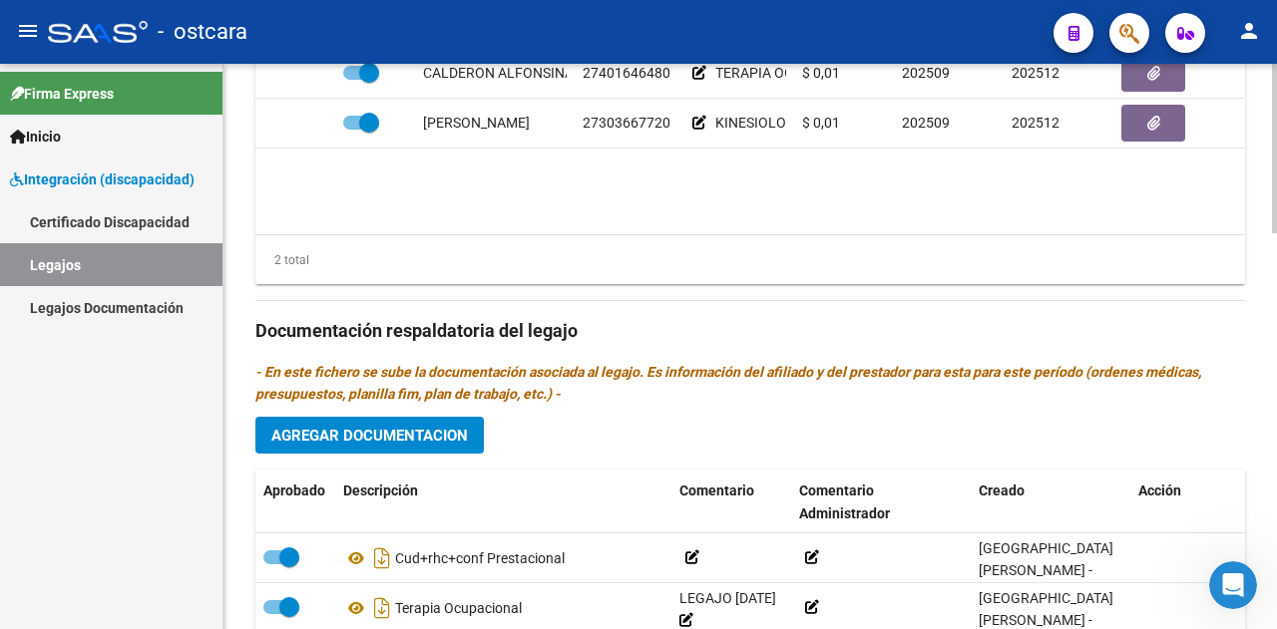
scroll to position [1319, 0]
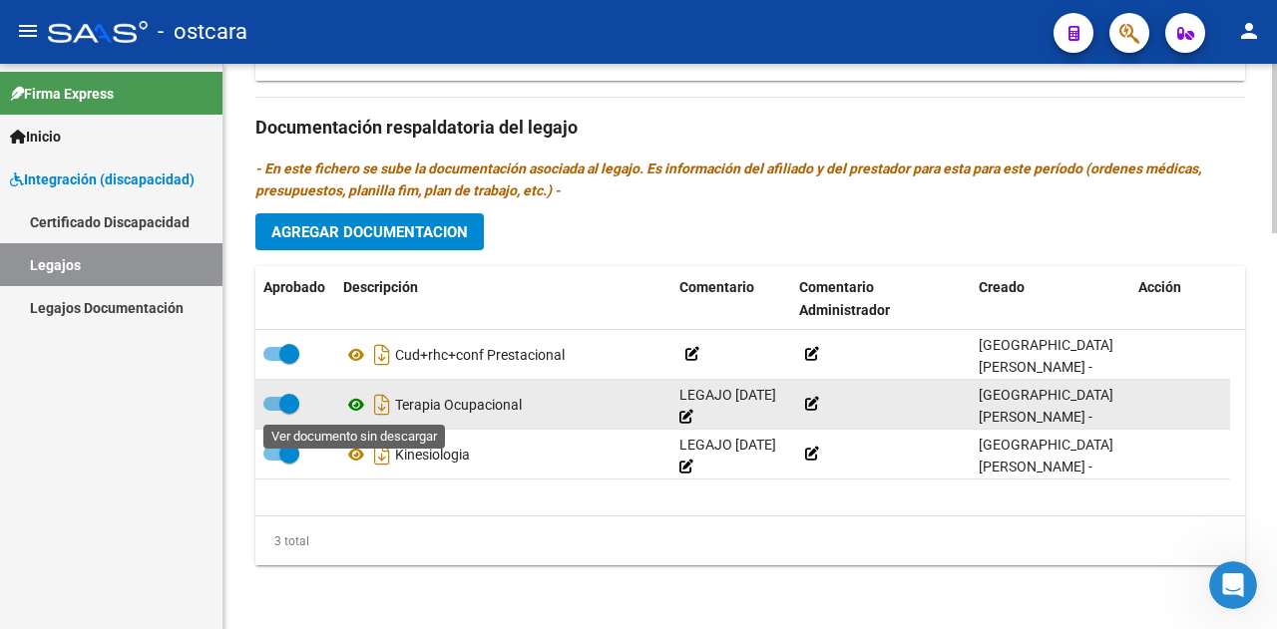
click at [352, 400] on icon at bounding box center [356, 405] width 26 height 24
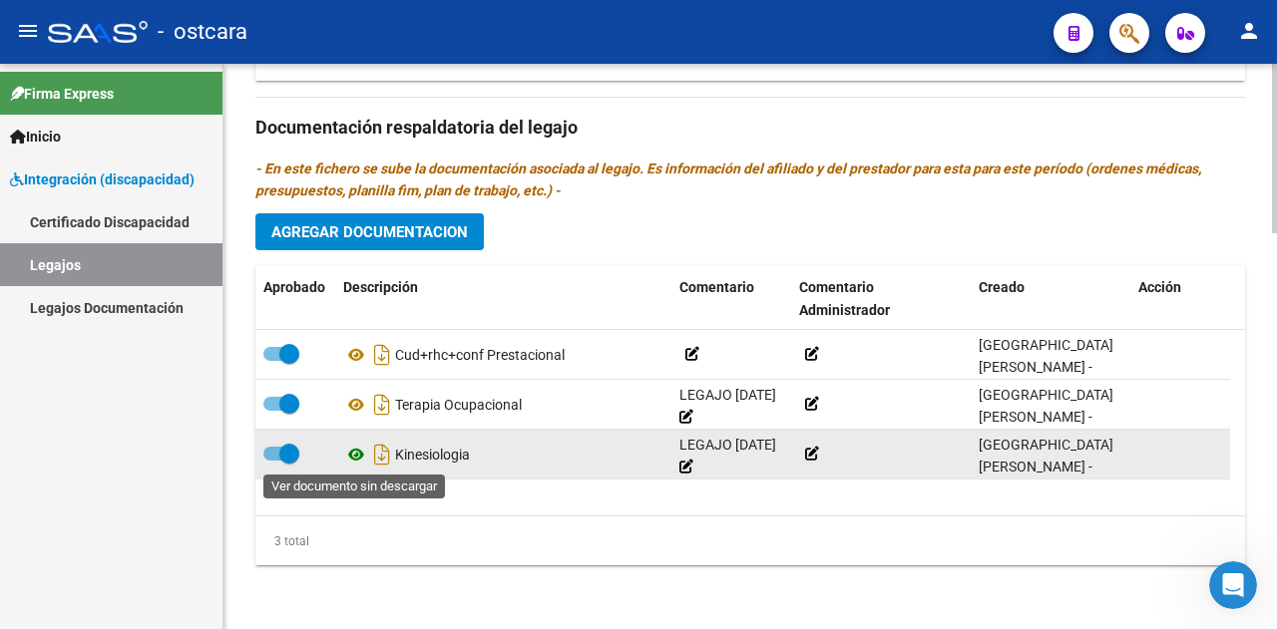
click at [357, 454] on icon at bounding box center [356, 455] width 26 height 24
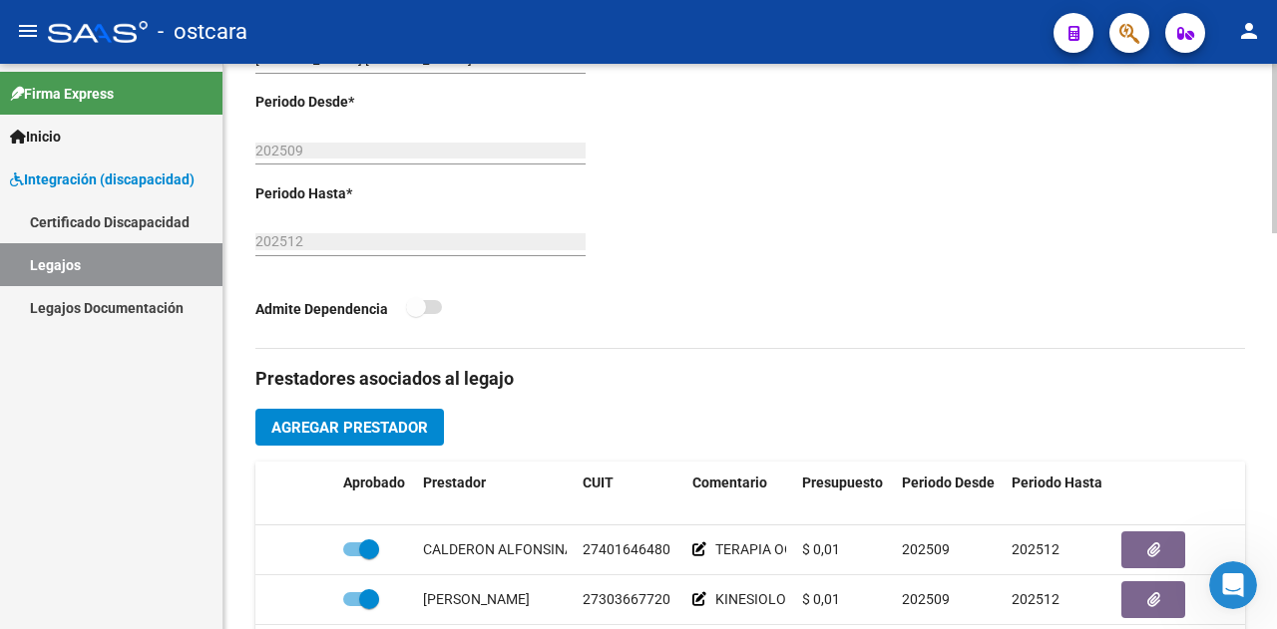
scroll to position [321, 0]
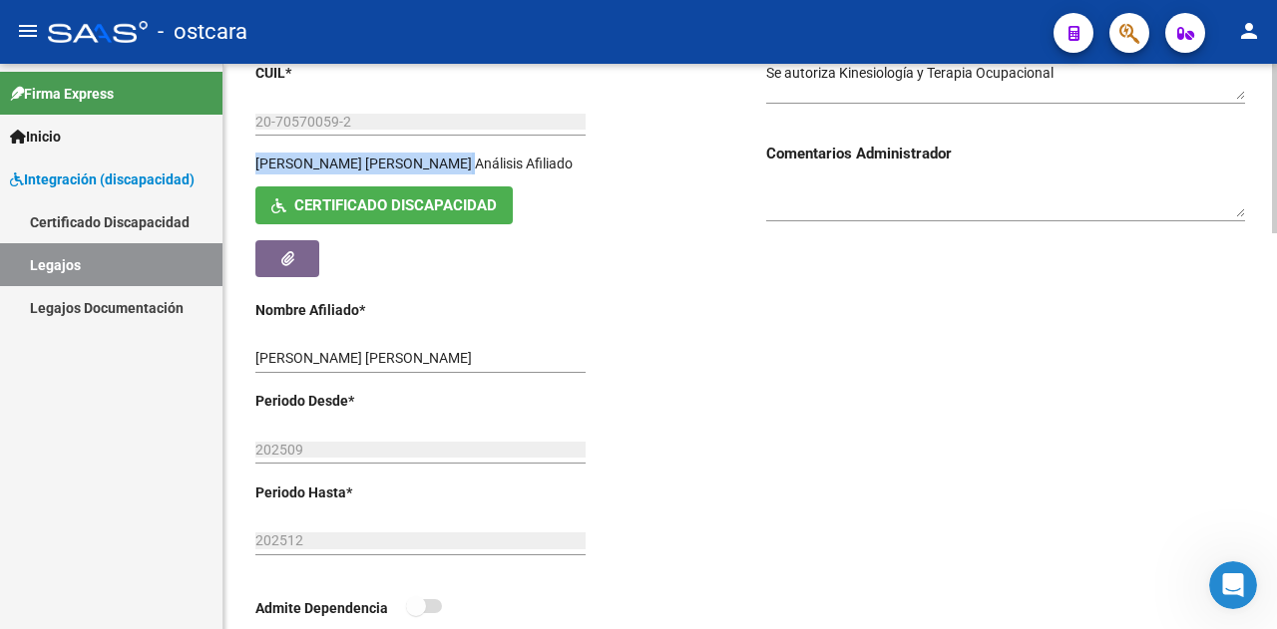
drag, startPoint x: 525, startPoint y: 160, endPoint x: 257, endPoint y: 173, distance: 267.6
click at [257, 173] on div "[PERSON_NAME] [PERSON_NAME] Afiliado" at bounding box center [422, 170] width 335 height 34
copy div "[PERSON_NAME] [PERSON_NAME]"
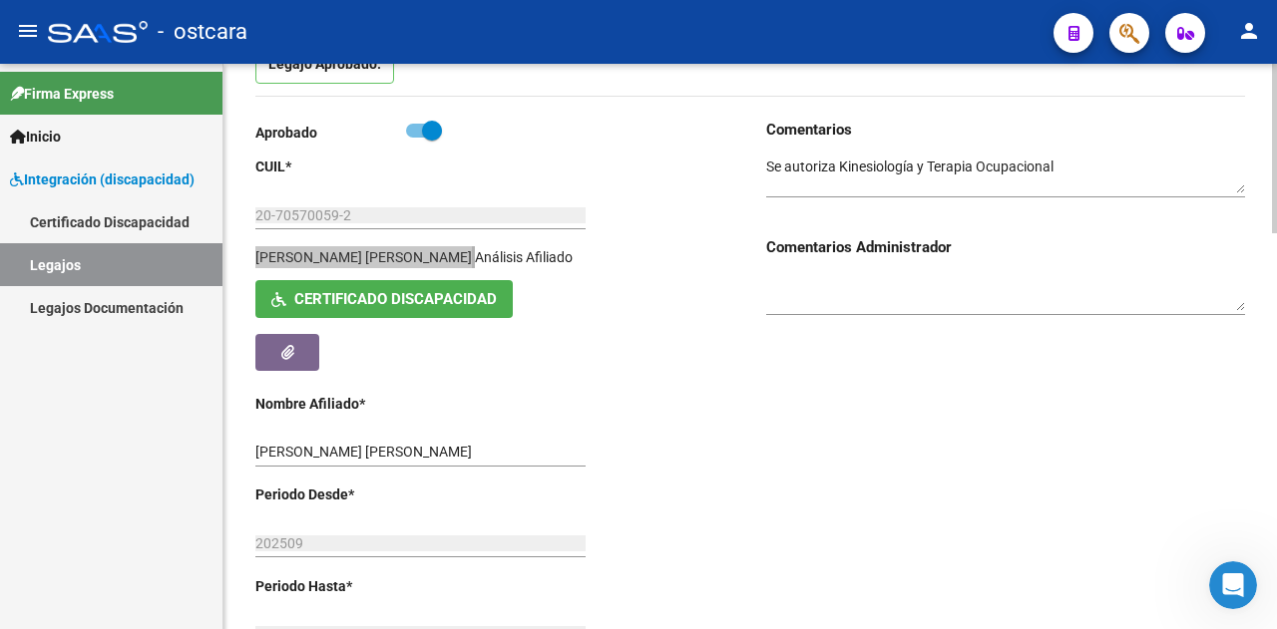
scroll to position [122, 0]
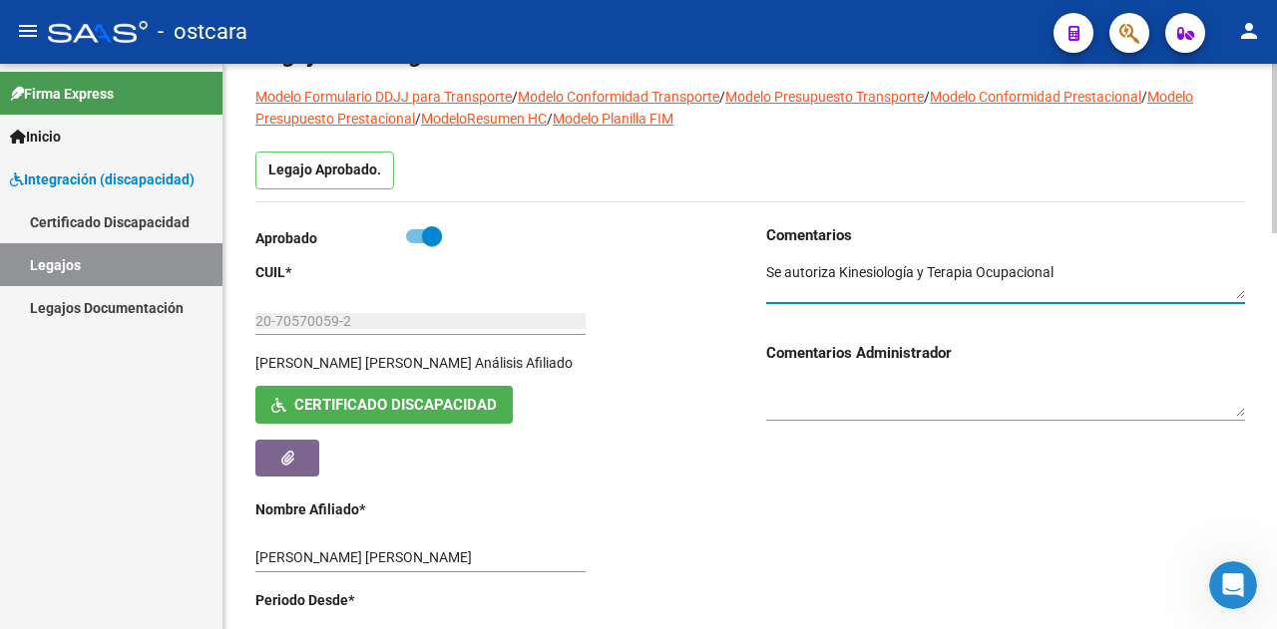
drag, startPoint x: 1085, startPoint y: 278, endPoint x: 550, endPoint y: 256, distance: 536.1
click at [550, 256] on div "Aprobado CUIL * 20-70570059-2 Ingresar [PERSON_NAME] [PERSON_NAME] Afiliado Cer…" at bounding box center [749, 535] width 989 height 622
paste textarea "Se autoriza terapia ocupacional son dos sesiones semanales. [DATE] y [DATE] de …"
click at [770, 268] on textarea at bounding box center [1005, 281] width 479 height 38
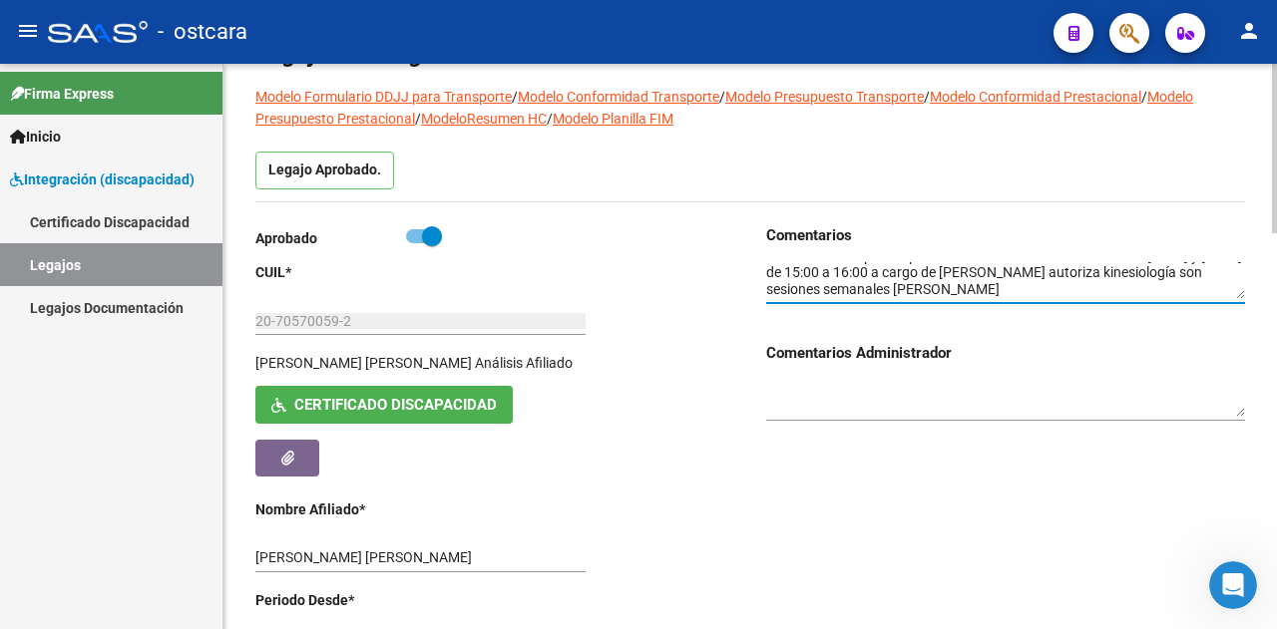
scroll to position [17, 0]
type textarea "Se autoriza terapia ocupacional son dos sesiones semanales. [DATE] y [DATE] de …"
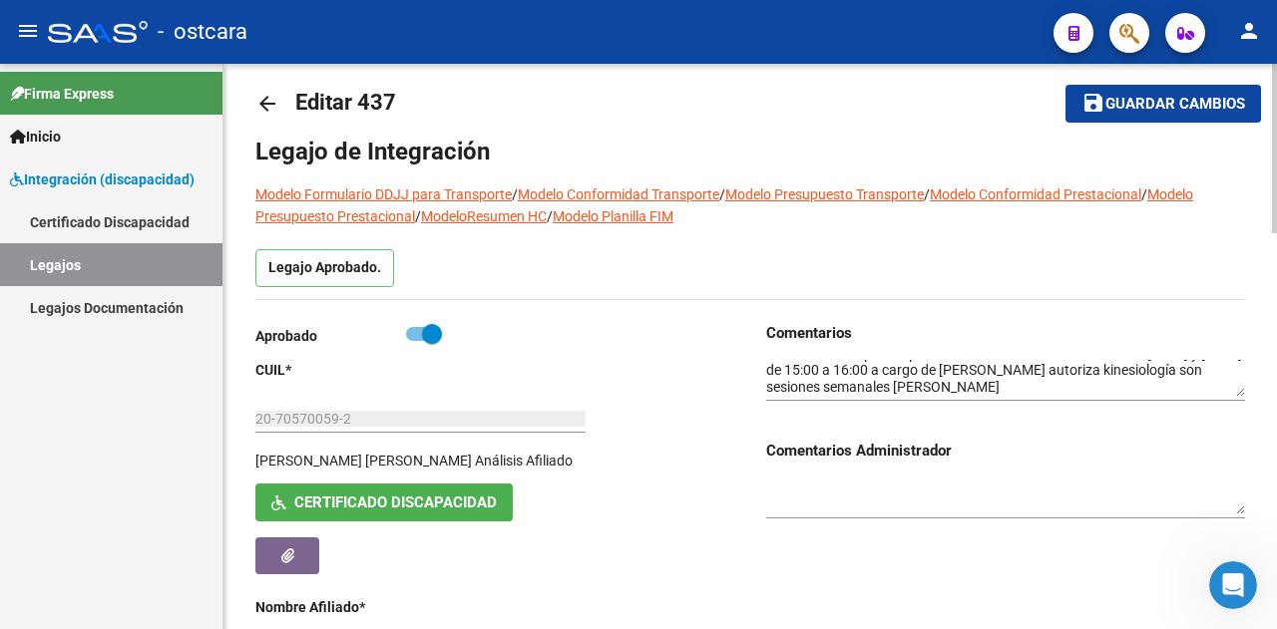
scroll to position [22, 0]
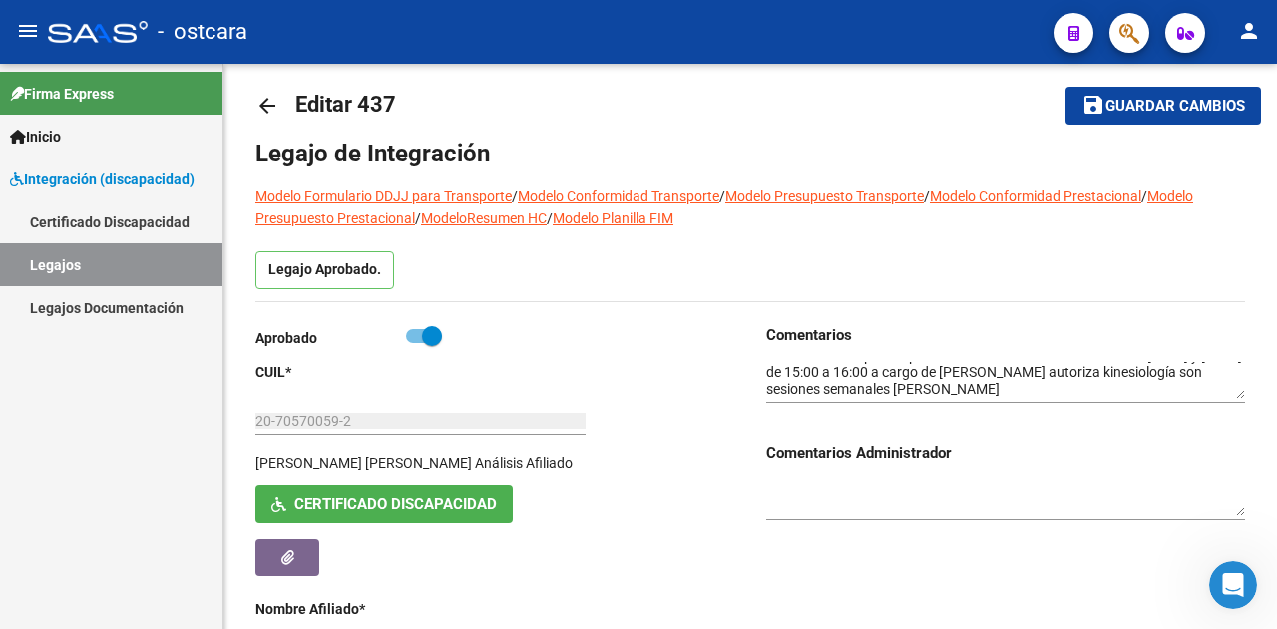
click at [86, 248] on link "Legajos" at bounding box center [111, 264] width 222 height 43
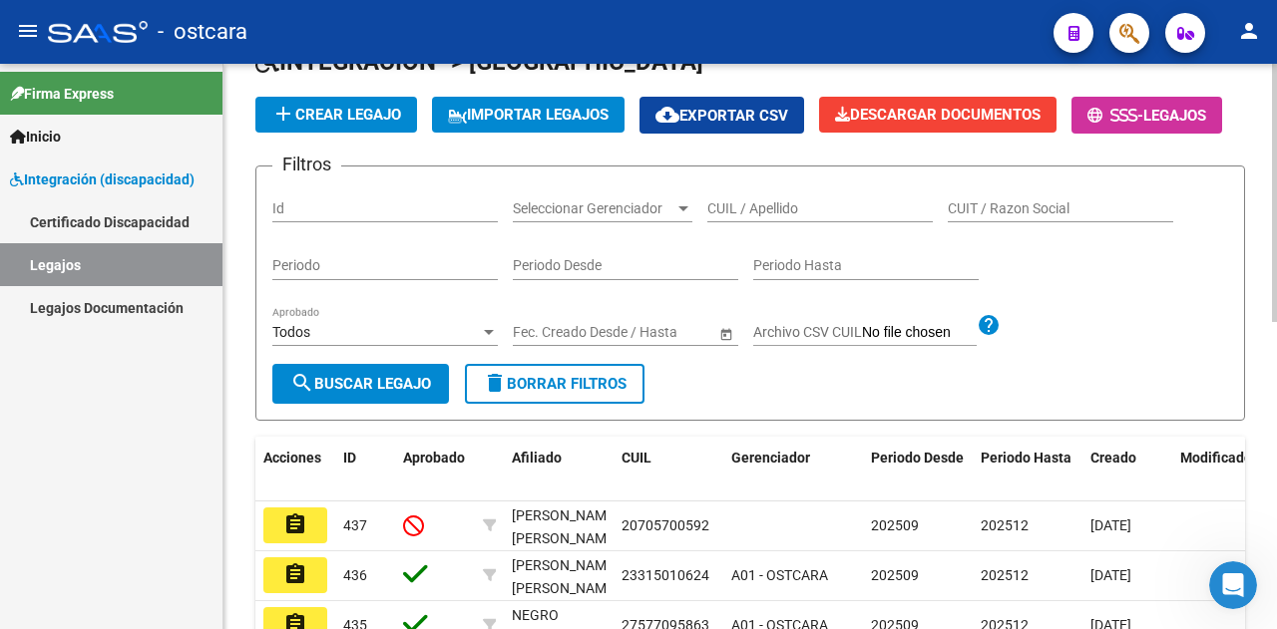
scroll to position [221, 0]
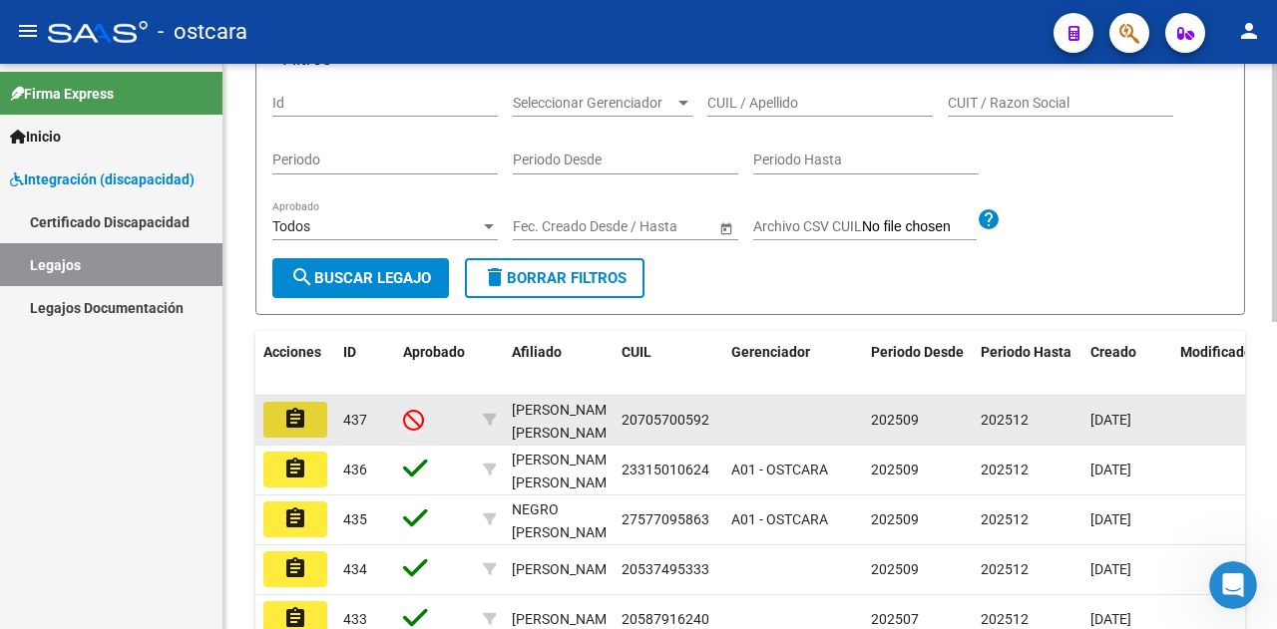
click at [293, 431] on mat-icon "assignment" at bounding box center [295, 419] width 24 height 24
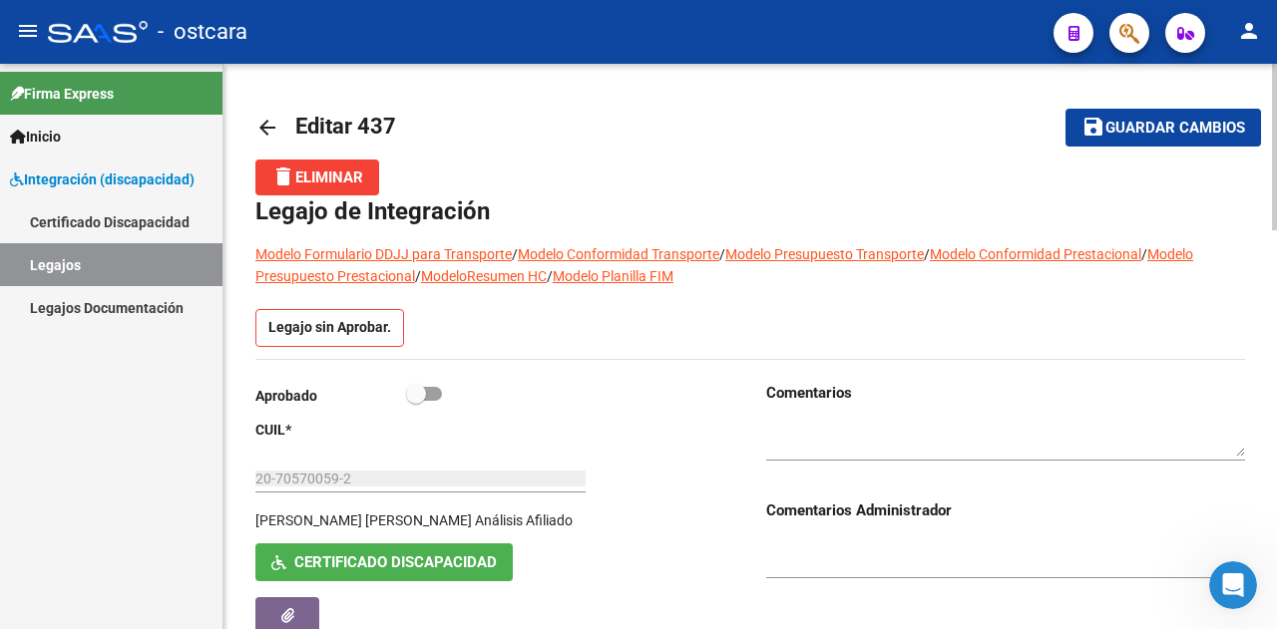
click at [429, 389] on span at bounding box center [424, 394] width 36 height 14
click at [416, 401] on input "checkbox" at bounding box center [415, 401] width 1 height 1
checkbox input "true"
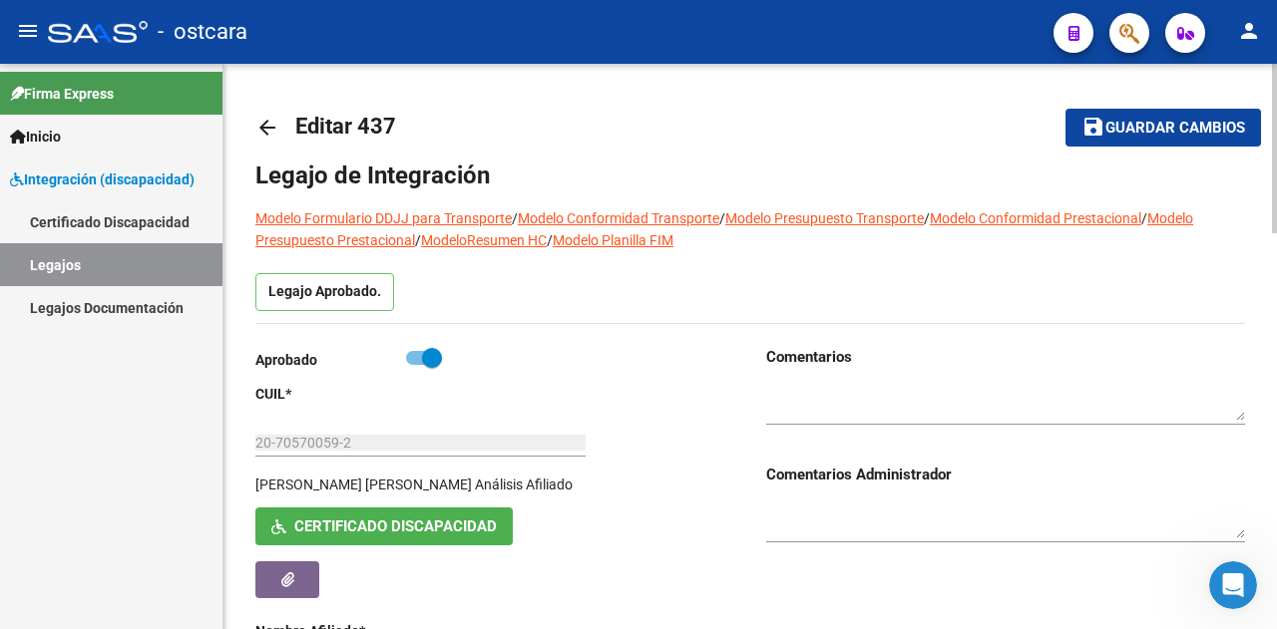
click at [1221, 138] on button "save Guardar cambios" at bounding box center [1162, 127] width 195 height 37
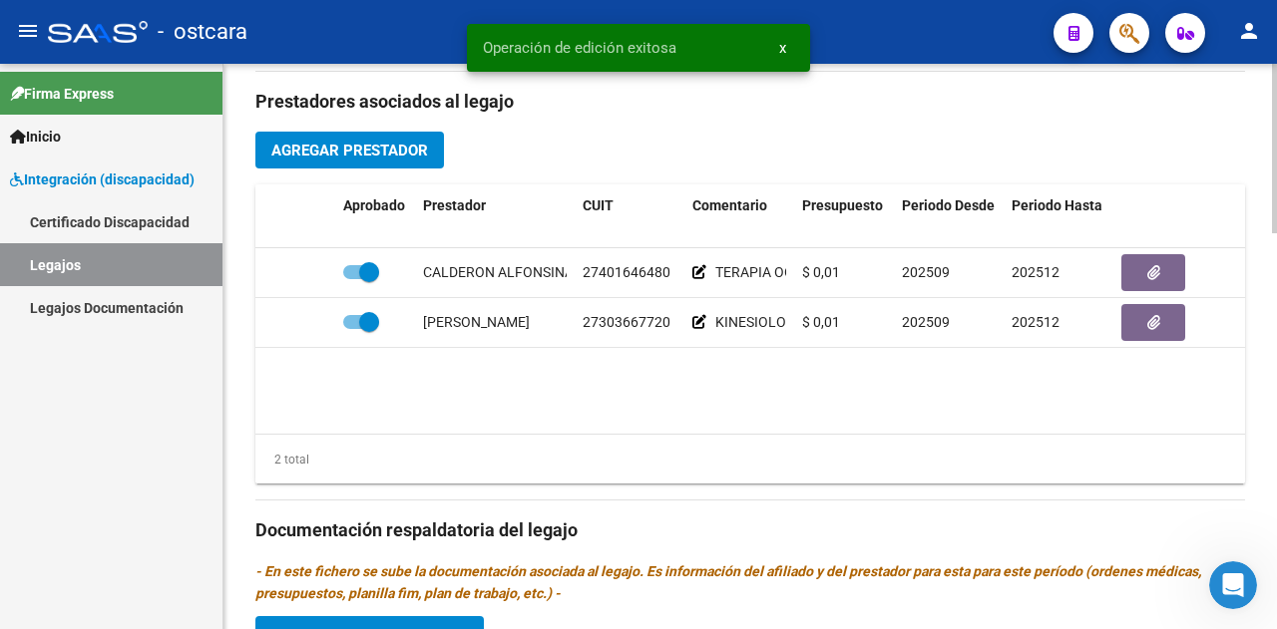
scroll to position [598, 0]
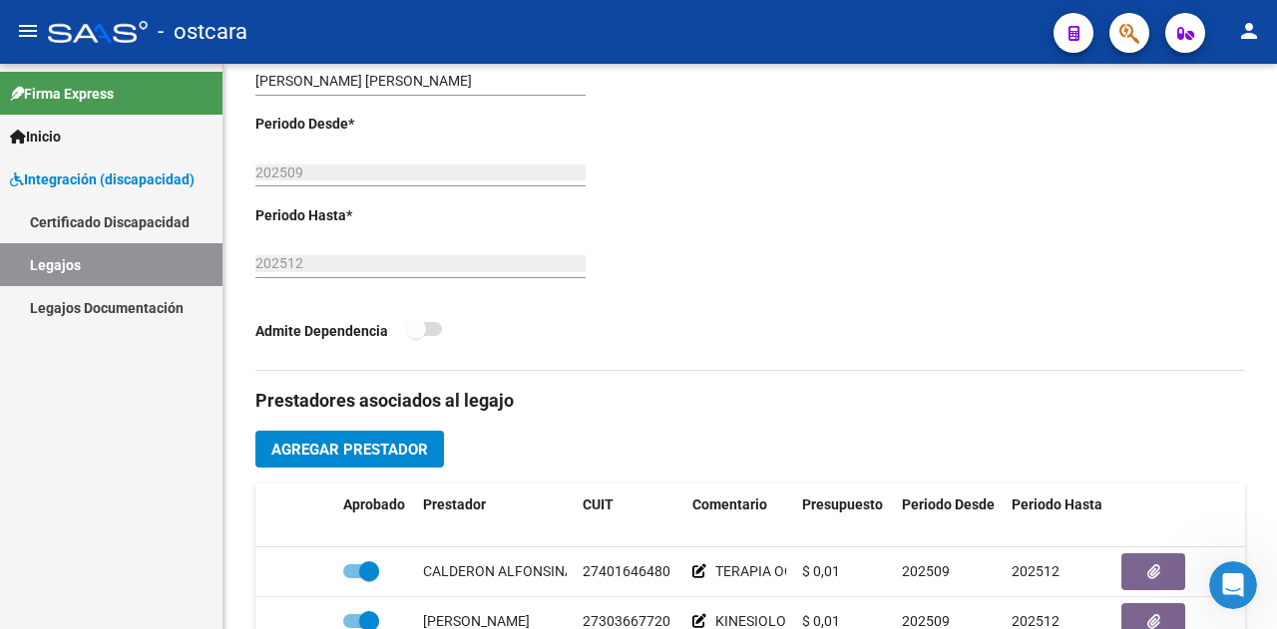
click at [88, 259] on link "Legajos" at bounding box center [111, 264] width 222 height 43
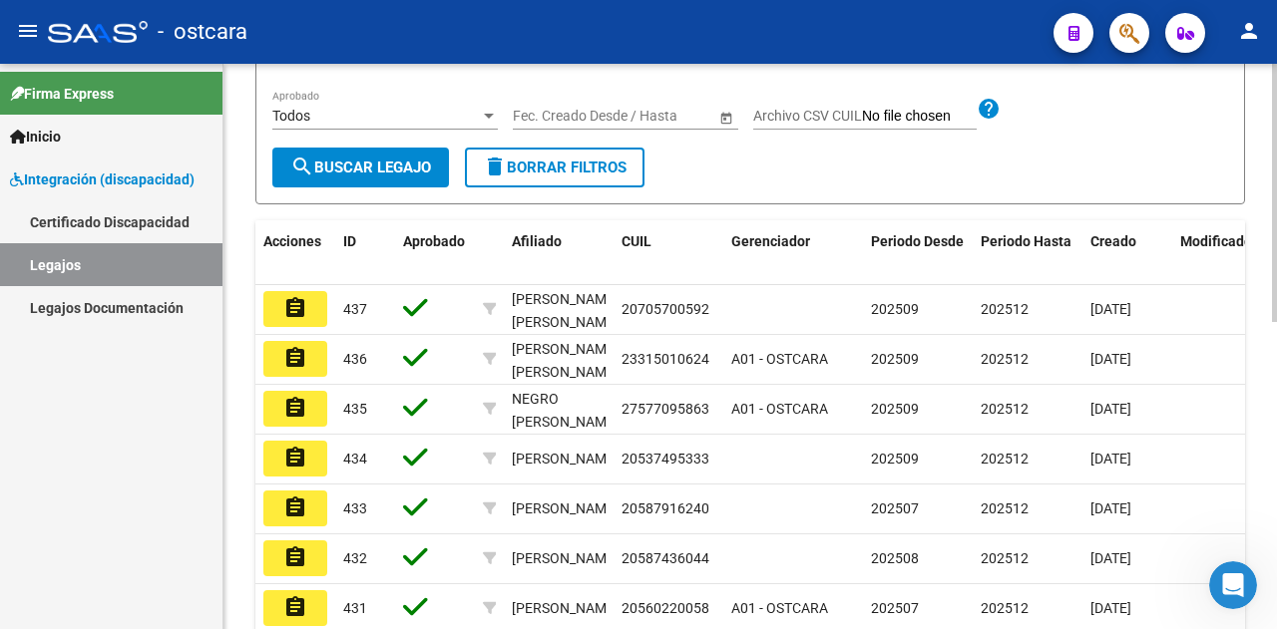
scroll to position [174, 0]
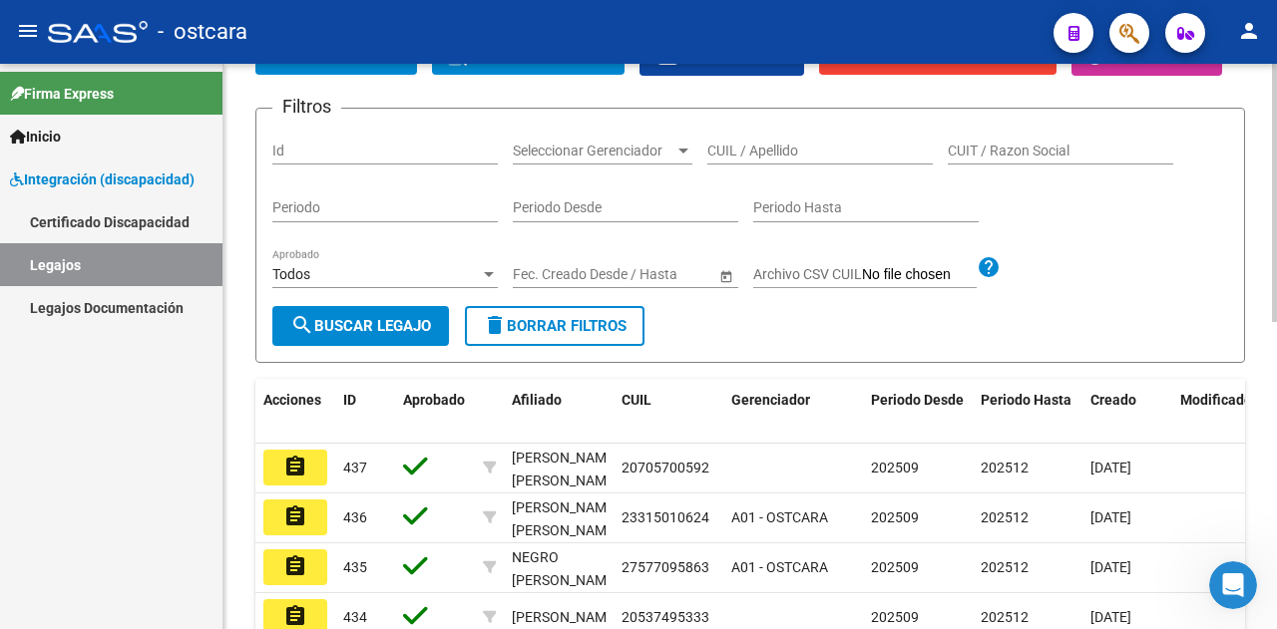
click at [376, 283] on div "Todos" at bounding box center [375, 274] width 207 height 17
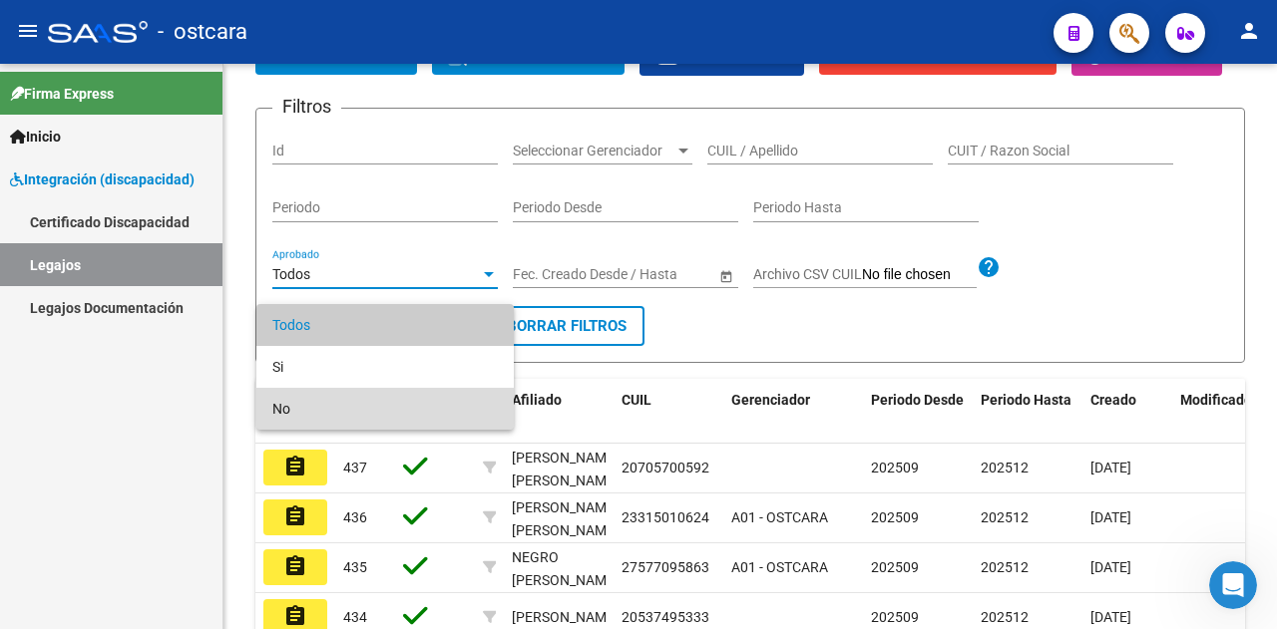
click at [342, 398] on span "No" at bounding box center [384, 409] width 225 height 42
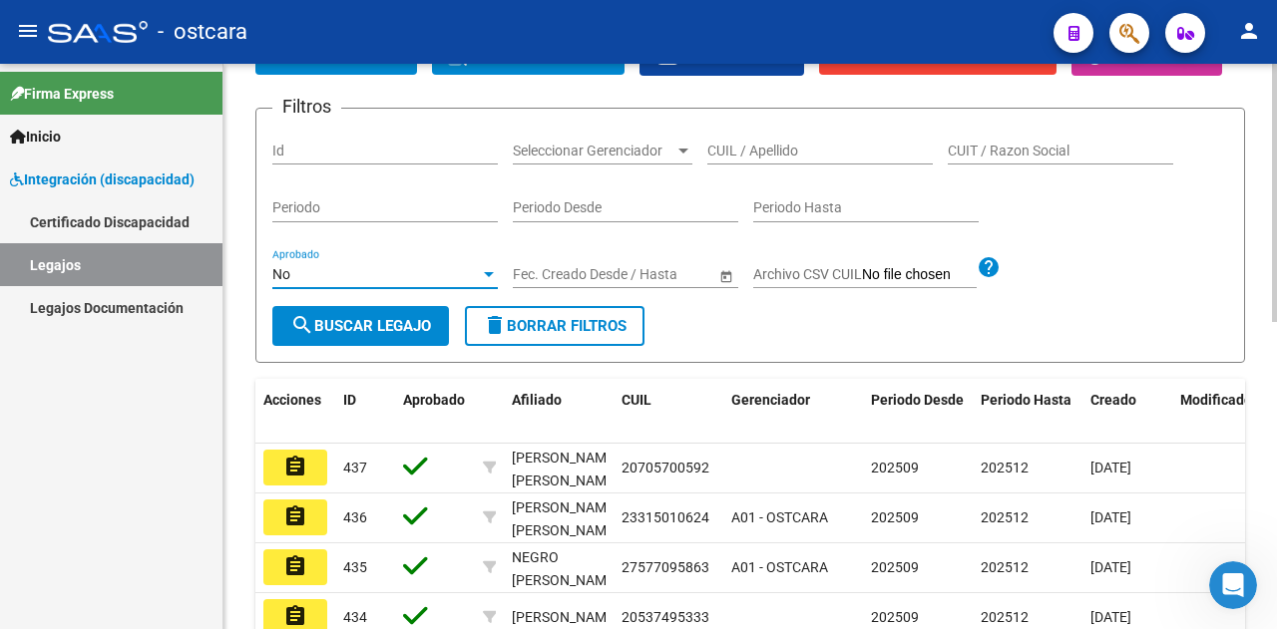
click at [349, 335] on span "search Buscar Legajo" at bounding box center [360, 326] width 141 height 18
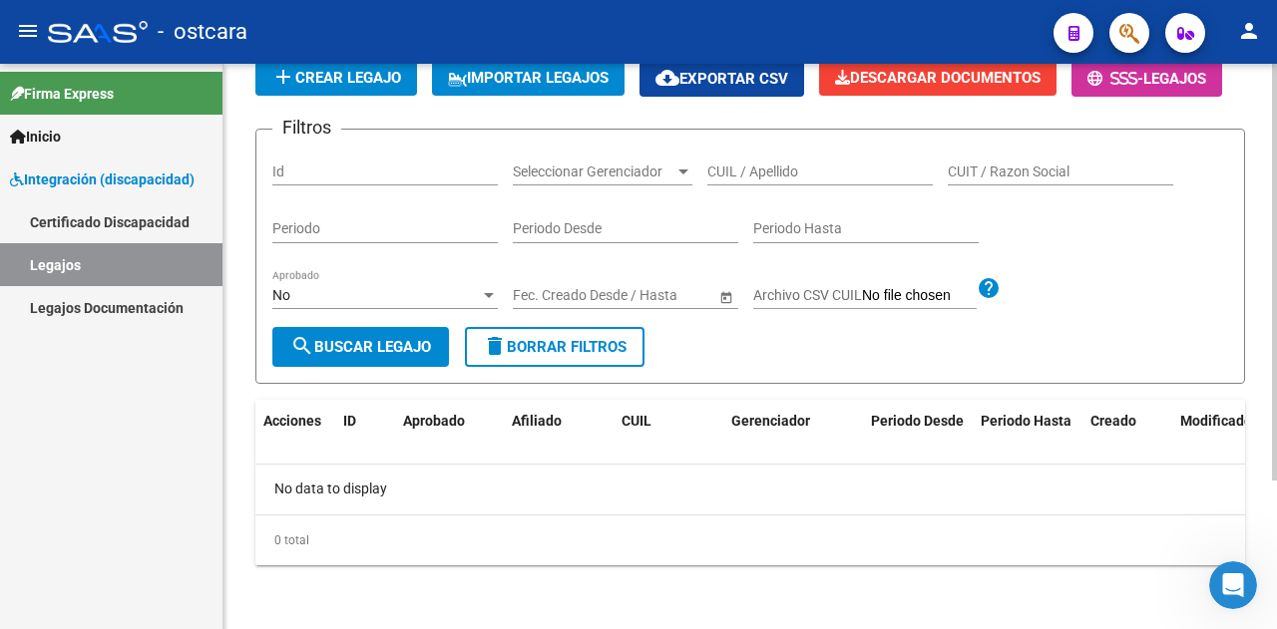
scroll to position [201, 0]
